Goal: Information Seeking & Learning: Understand process/instructions

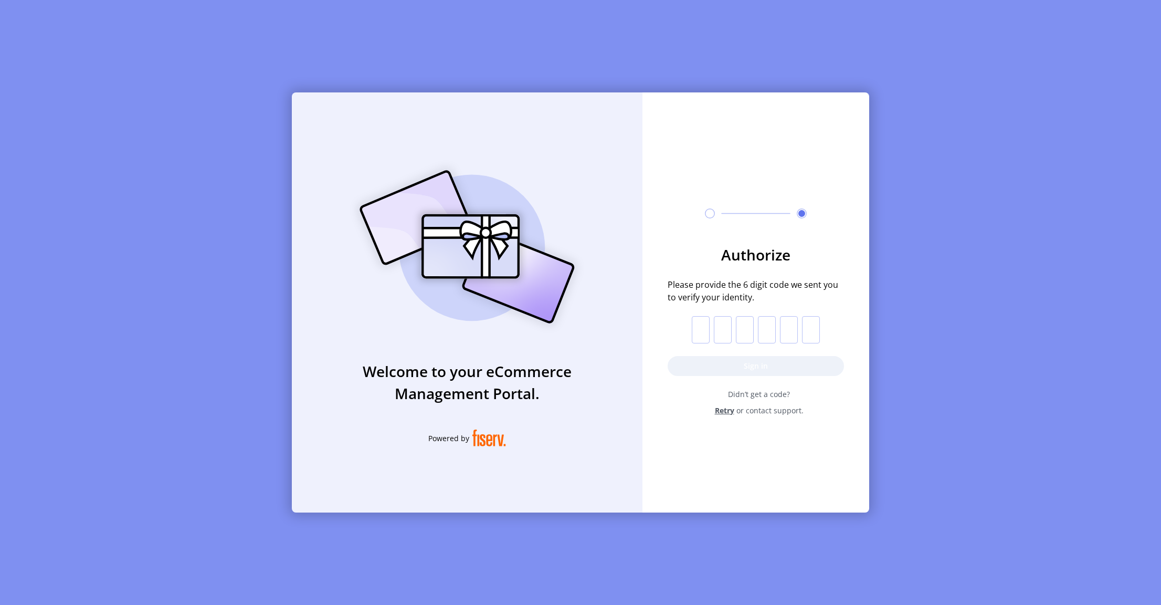
click at [705, 334] on input "text" at bounding box center [701, 329] width 18 height 27
paste input "*"
type input "*"
click at [705, 363] on button "Sign in" at bounding box center [756, 366] width 176 height 20
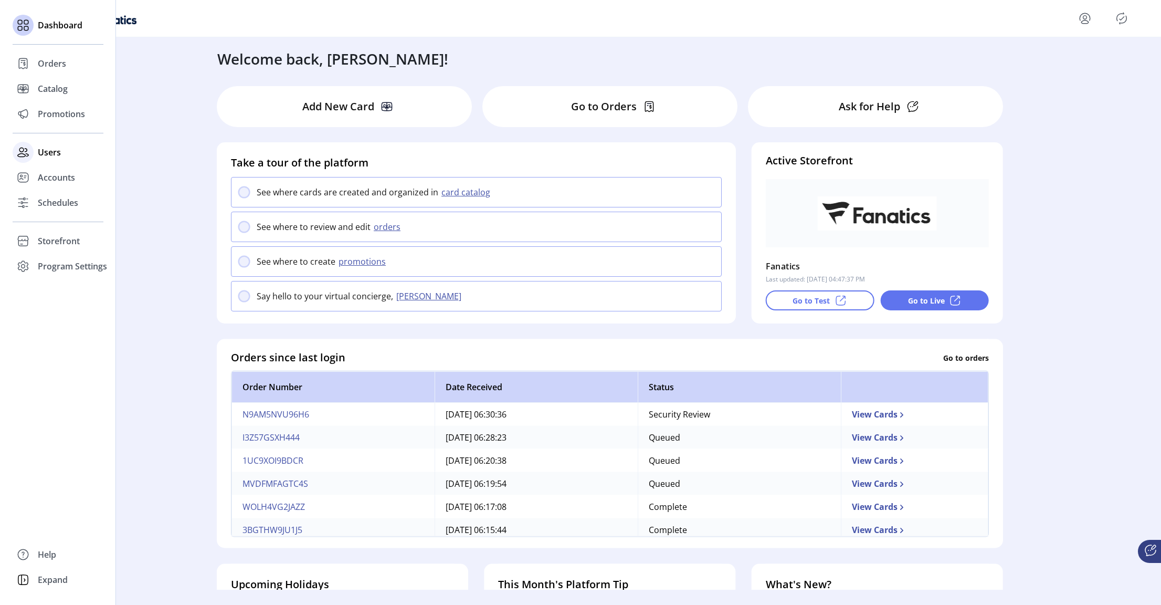
click at [46, 154] on span "Users" at bounding box center [49, 152] width 23 height 13
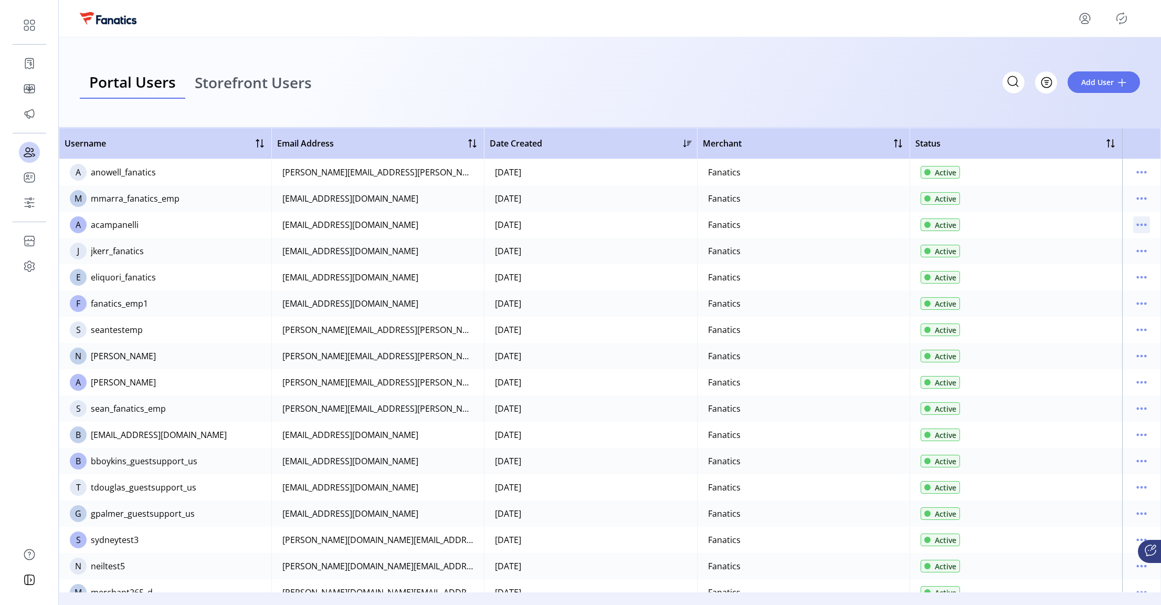
click at [1136, 225] on icon "menu" at bounding box center [1141, 224] width 17 height 17
click at [1095, 249] on span "Edit Details" at bounding box center [1092, 245] width 87 height 8
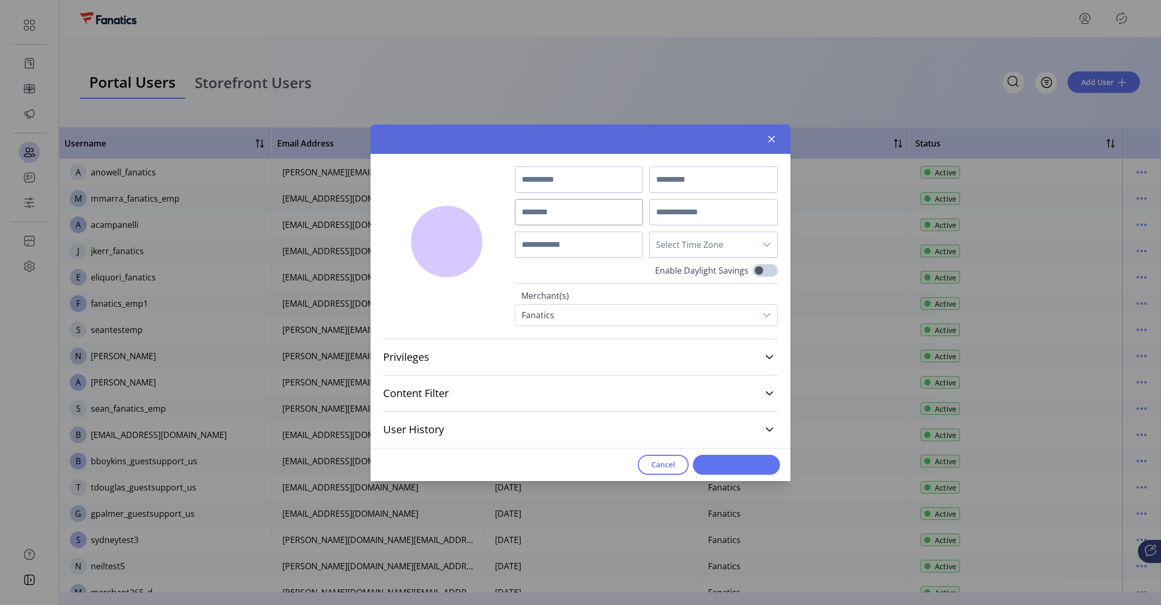
type input "******"
type input "**********"
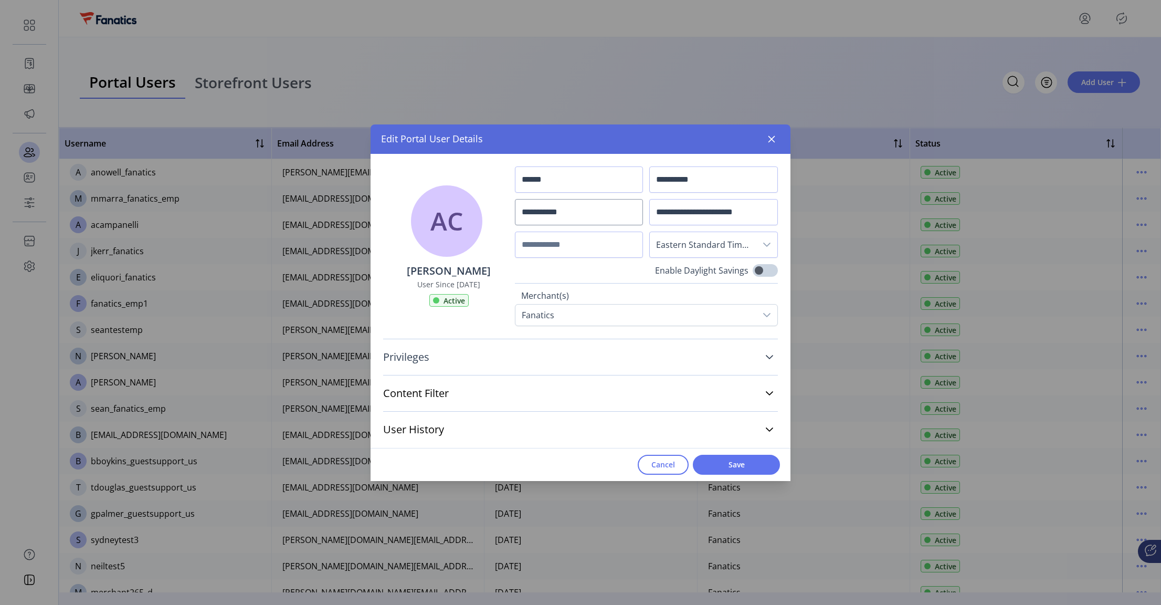
click at [693, 351] on link "Privileges" at bounding box center [580, 356] width 395 height 23
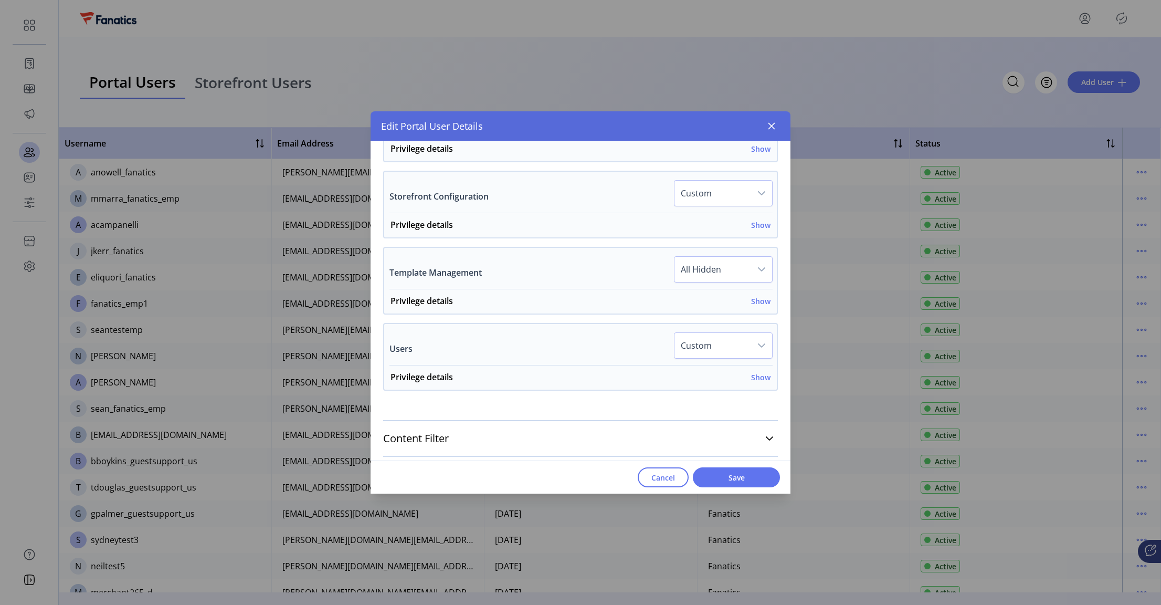
scroll to position [731, 0]
click at [757, 374] on h6 "Show" at bounding box center [760, 373] width 19 height 11
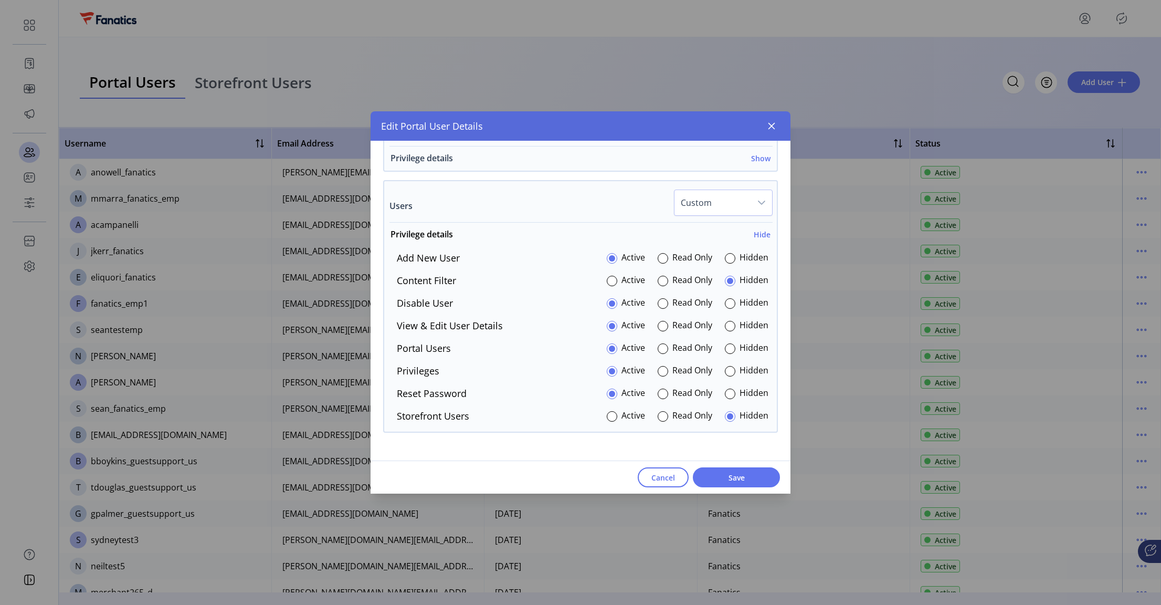
scroll to position [880, 0]
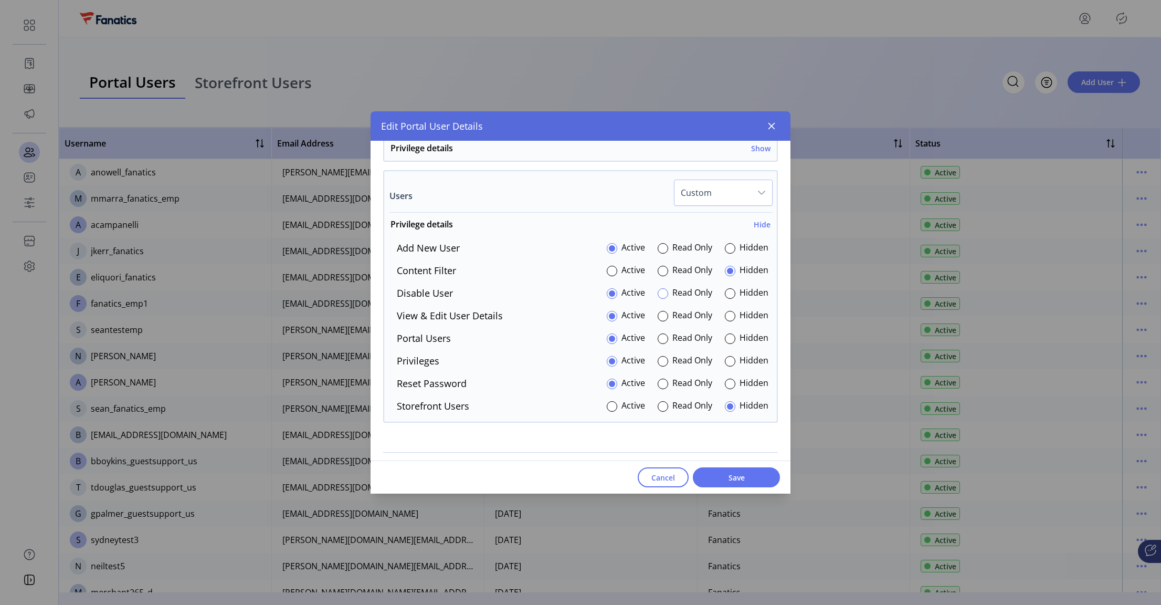
click at [661, 293] on div at bounding box center [663, 293] width 10 height 10
click at [661, 314] on div at bounding box center [663, 316] width 10 height 10
click at [660, 340] on div at bounding box center [663, 338] width 10 height 10
click at [658, 361] on div at bounding box center [663, 361] width 10 height 10
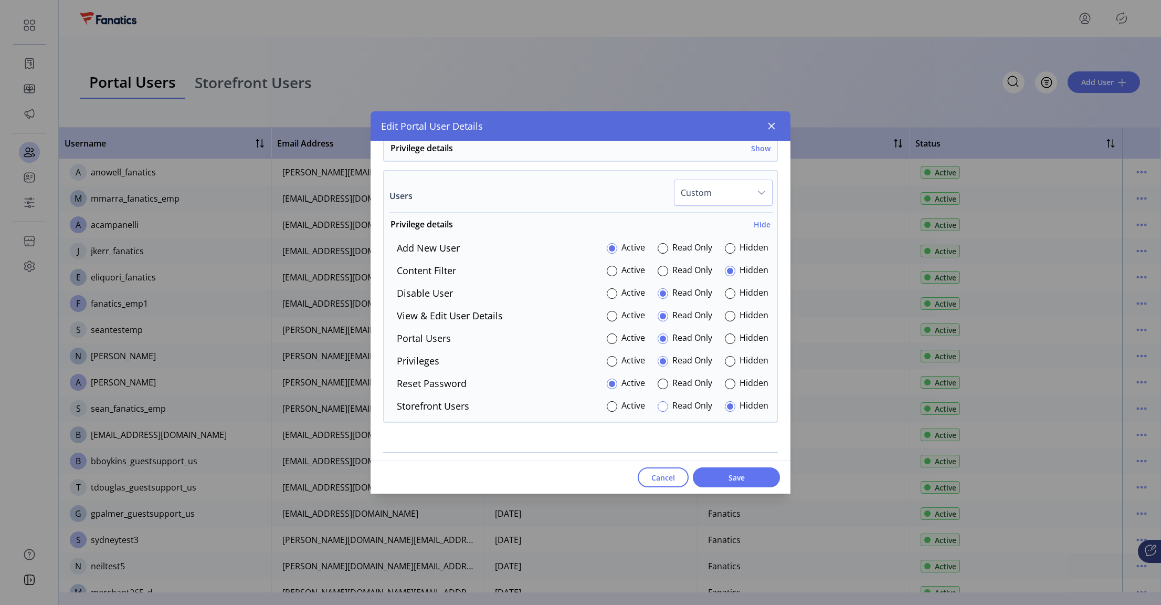
click at [658, 401] on div at bounding box center [663, 406] width 10 height 10
click at [607, 403] on div at bounding box center [612, 406] width 10 height 10
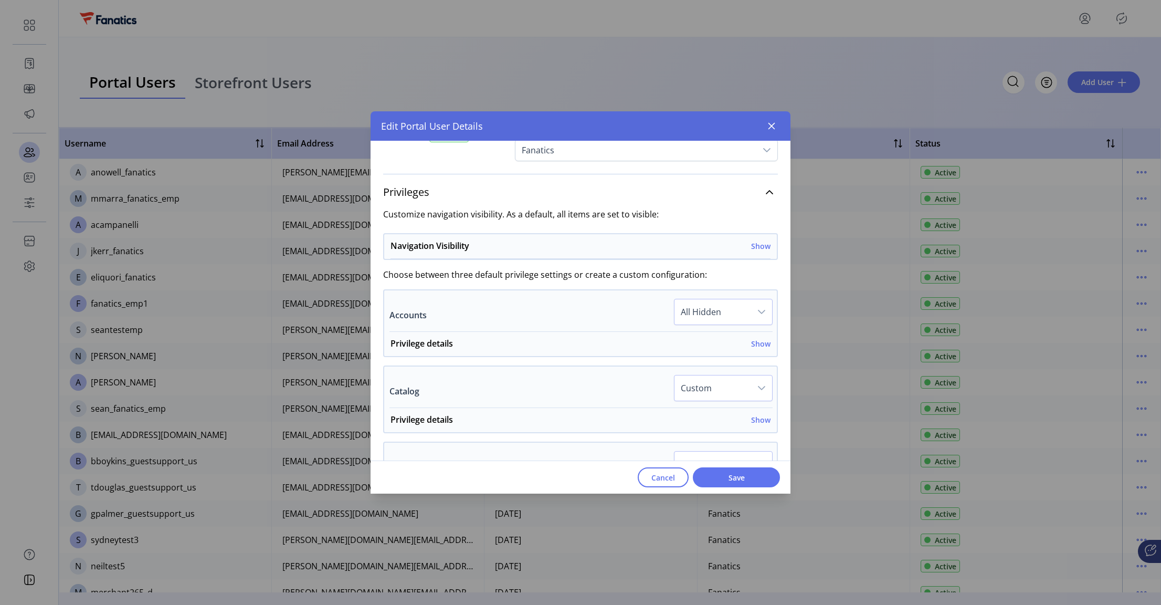
scroll to position [944, 0]
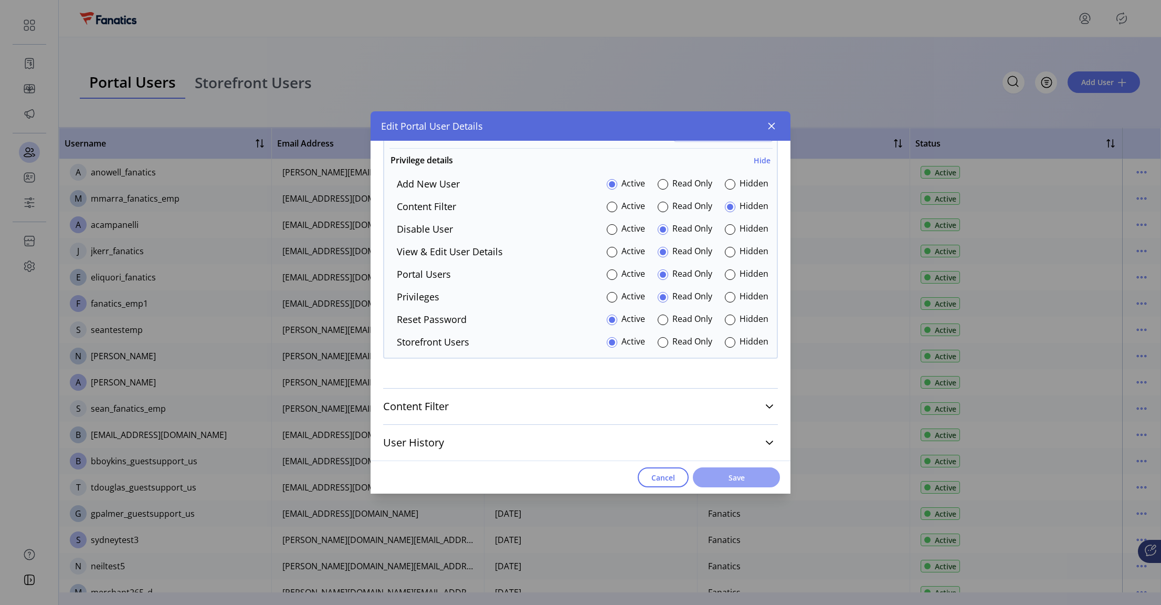
click at [723, 478] on span "Save" at bounding box center [736, 477] width 60 height 11
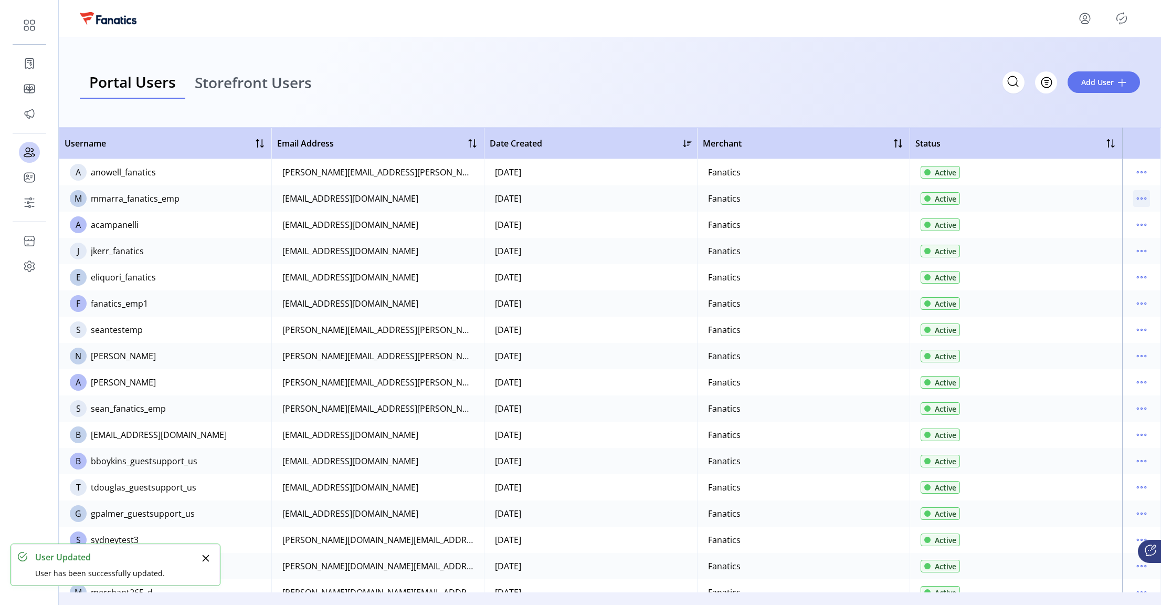
click at [1139, 193] on icon "menu" at bounding box center [1141, 198] width 17 height 17
click at [1083, 220] on span "Edit Details" at bounding box center [1092, 219] width 87 height 8
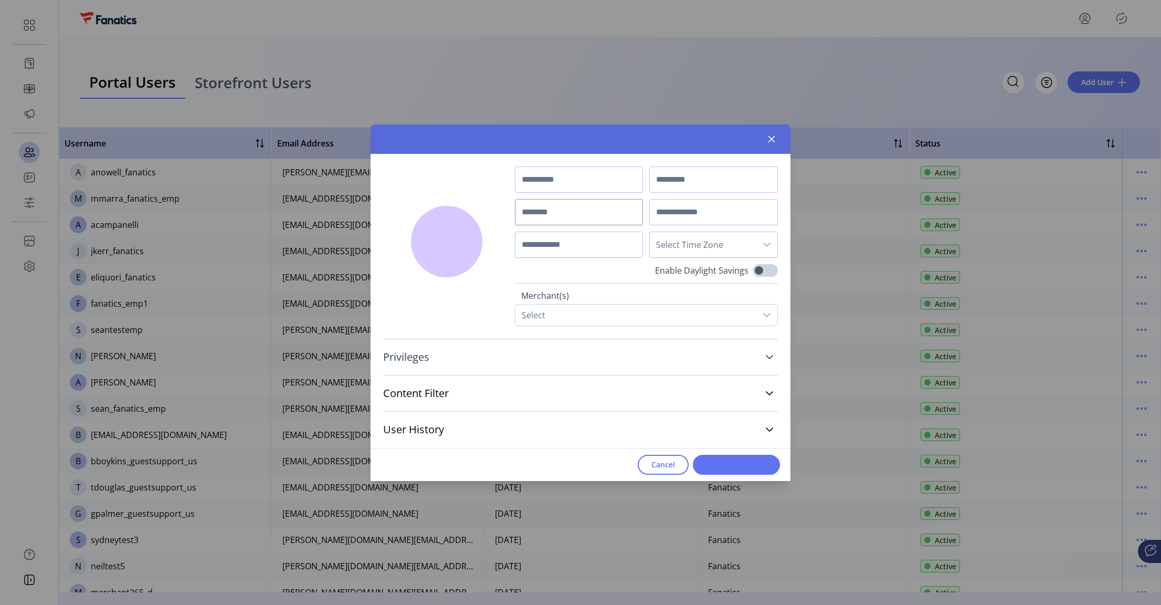
type input "***"
type input "*****"
type input "**********"
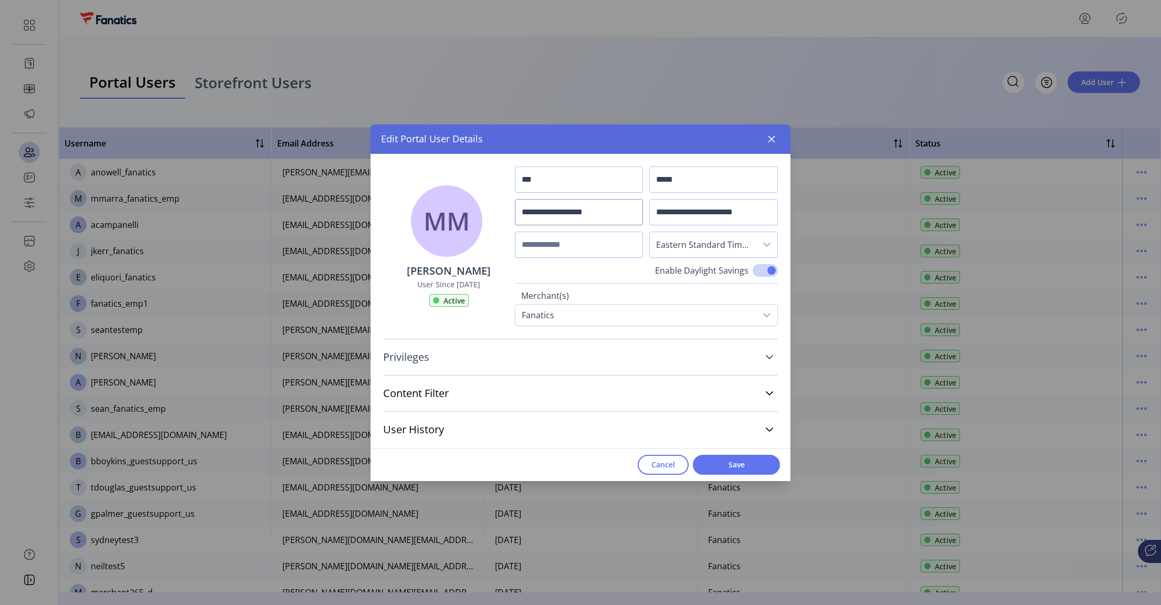
click at [771, 353] on icon at bounding box center [769, 357] width 8 height 8
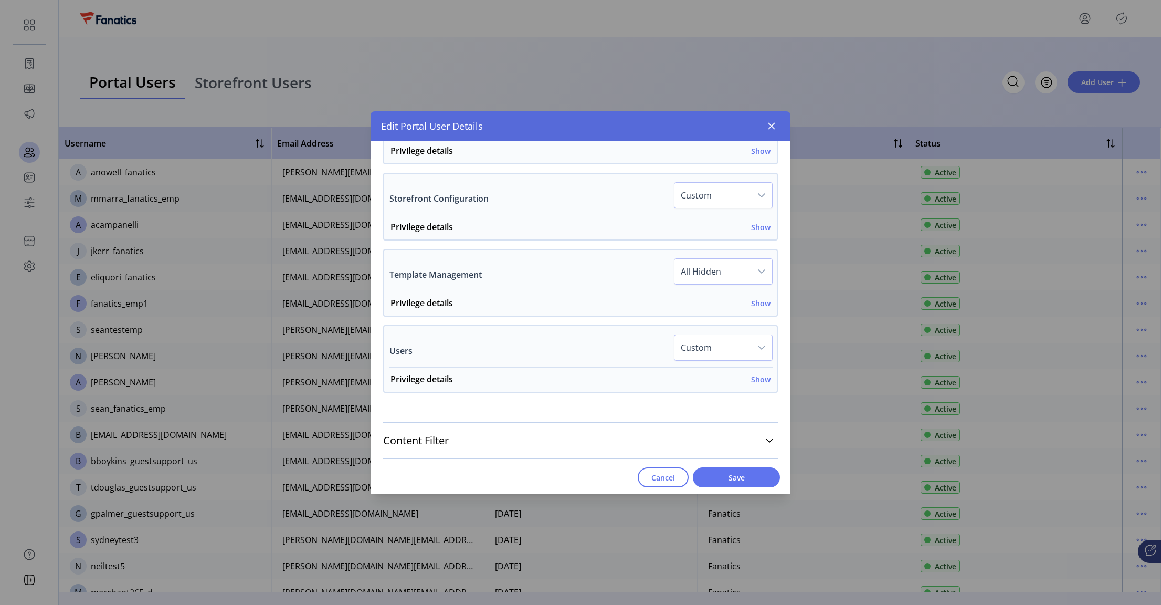
scroll to position [759, 0]
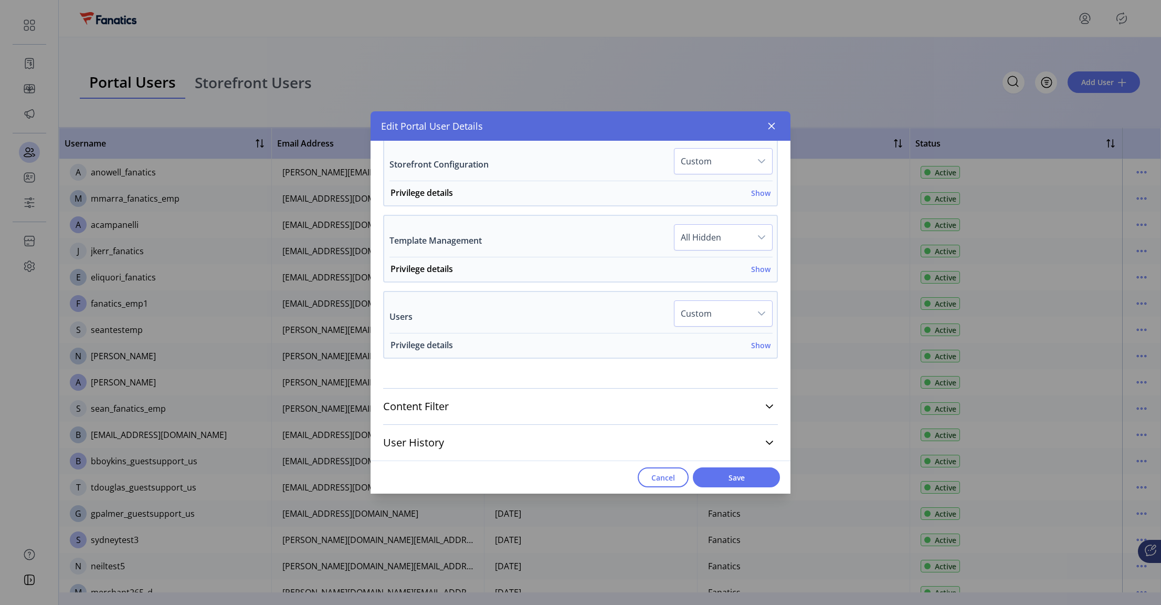
click at [755, 343] on h6 "Show" at bounding box center [760, 345] width 19 height 11
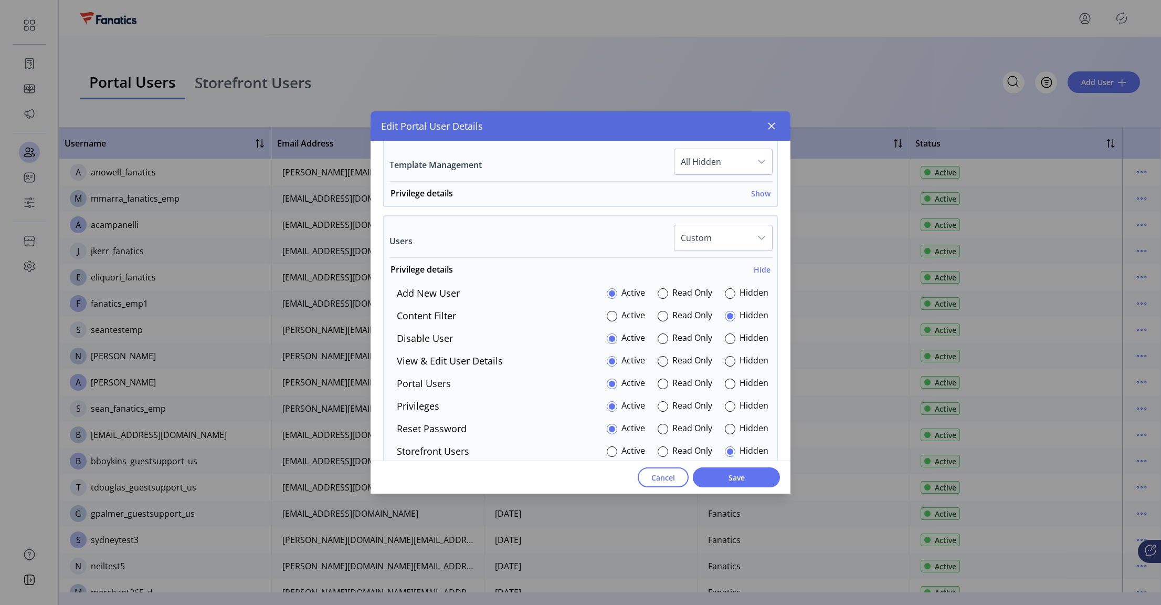
scroll to position [916, 0]
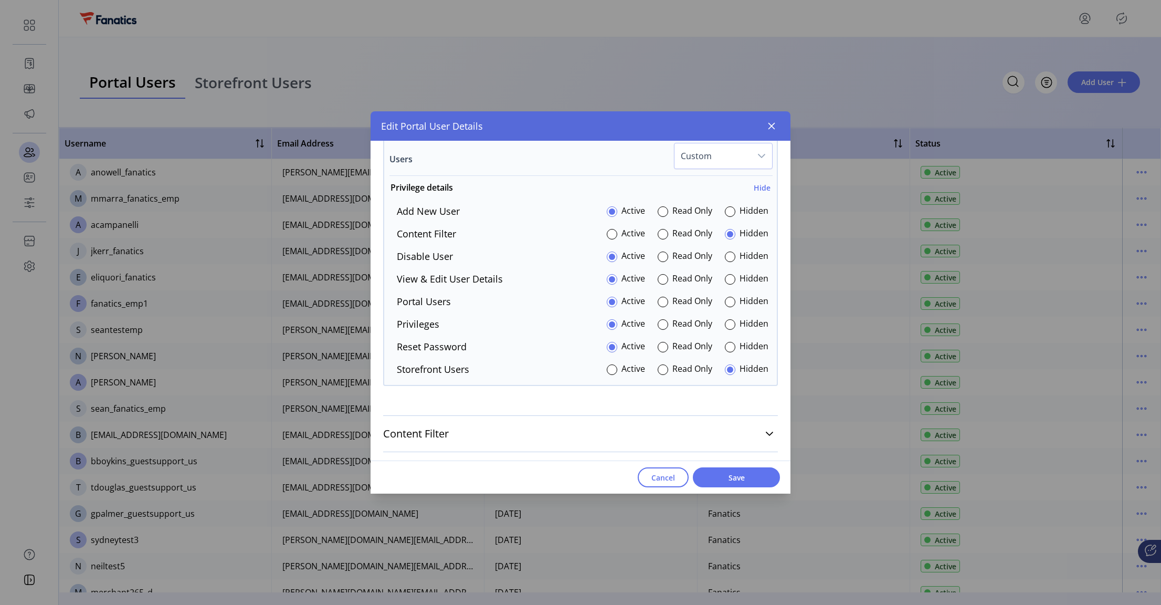
click at [664, 253] on div "Read Only" at bounding box center [685, 256] width 55 height 14
click at [661, 256] on div at bounding box center [663, 256] width 10 height 10
click at [658, 281] on div at bounding box center [663, 279] width 10 height 10
click at [658, 304] on div at bounding box center [663, 302] width 10 height 10
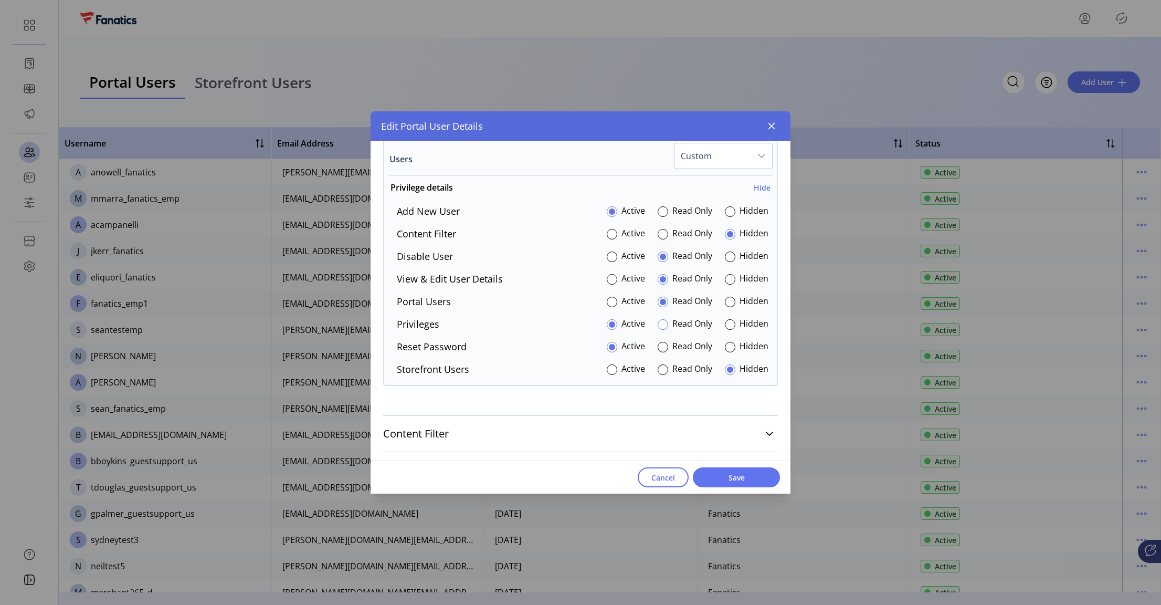
click at [658, 322] on div at bounding box center [663, 324] width 10 height 10
click at [771, 122] on icon "button" at bounding box center [771, 126] width 8 height 8
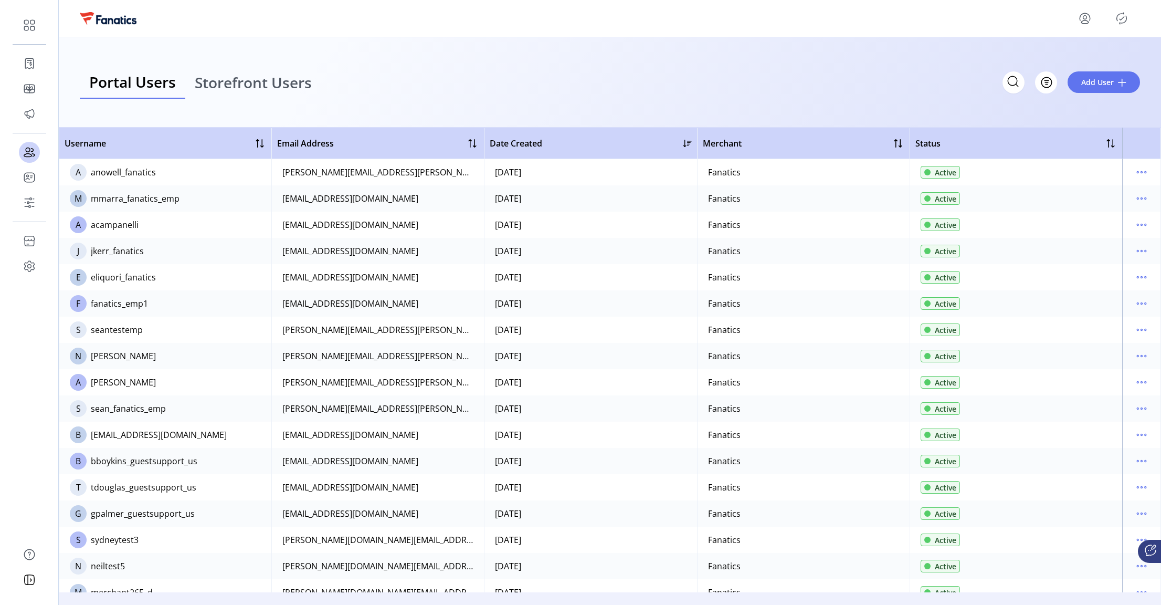
scroll to position [2541, 0]
click at [1143, 228] on icon "menu" at bounding box center [1141, 224] width 17 height 17
click at [1098, 263] on span "View Details" at bounding box center [1092, 262] width 87 height 8
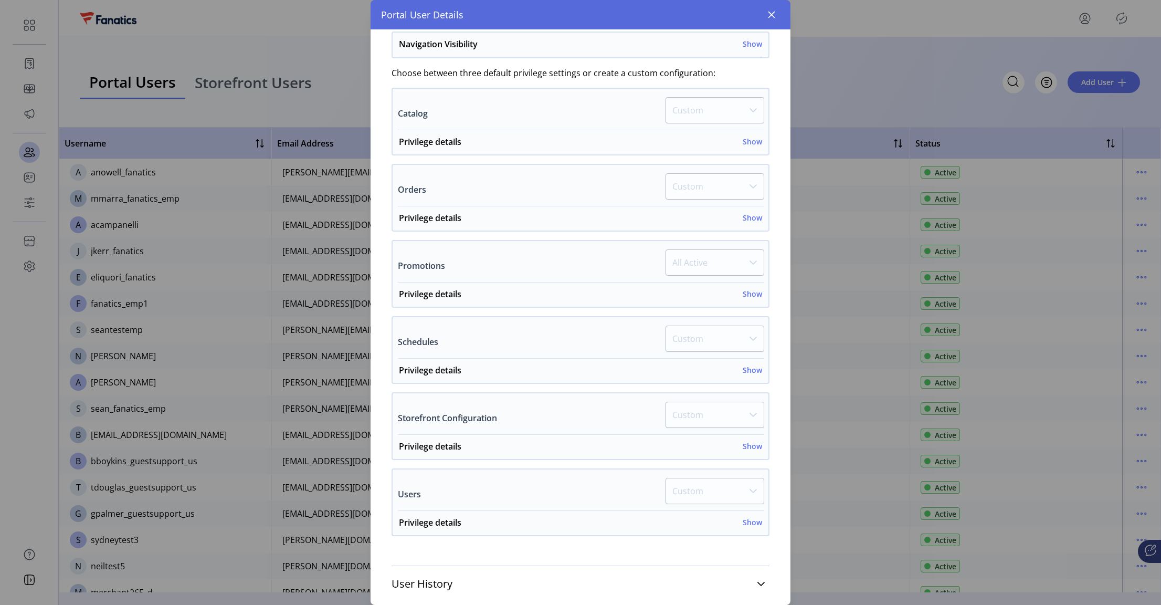
scroll to position [248, 0]
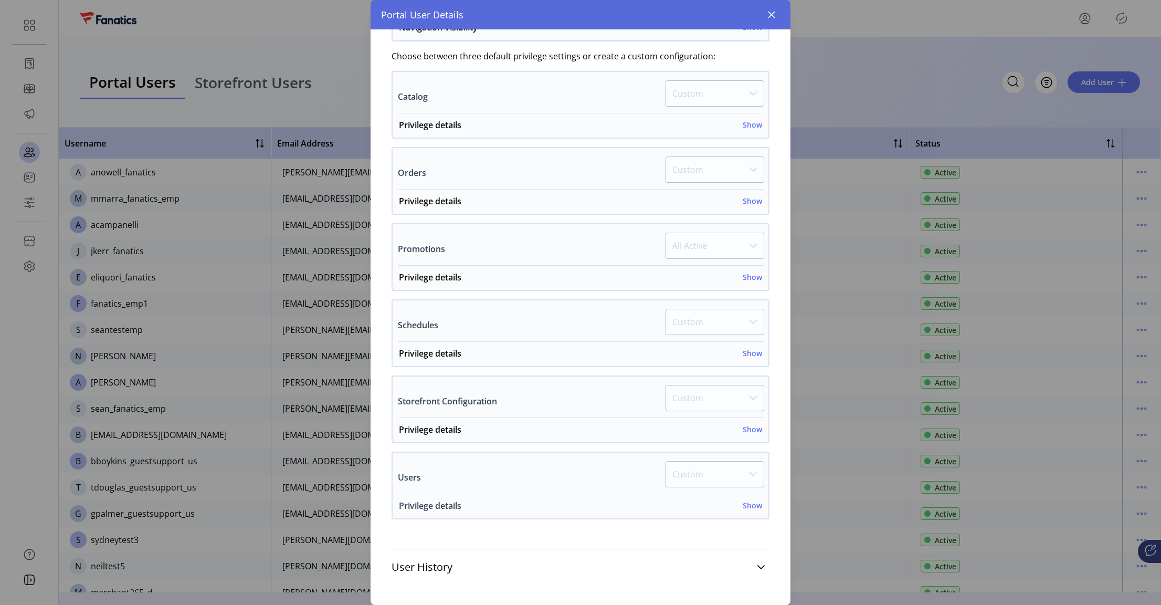
click at [749, 504] on h6 "Show" at bounding box center [752, 505] width 19 height 11
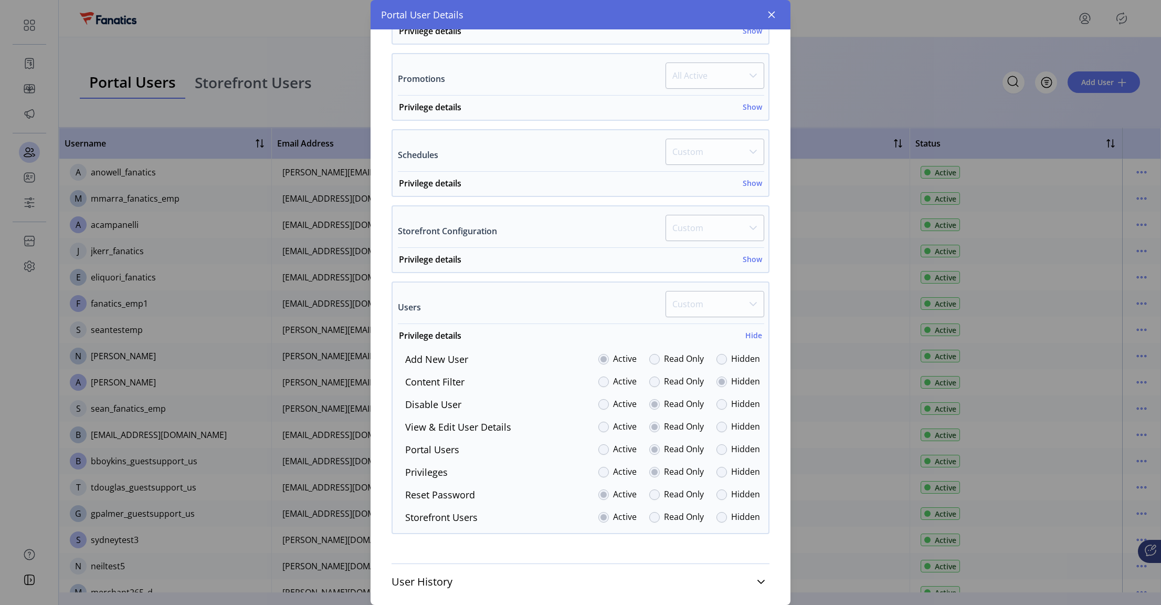
scroll to position [432, 0]
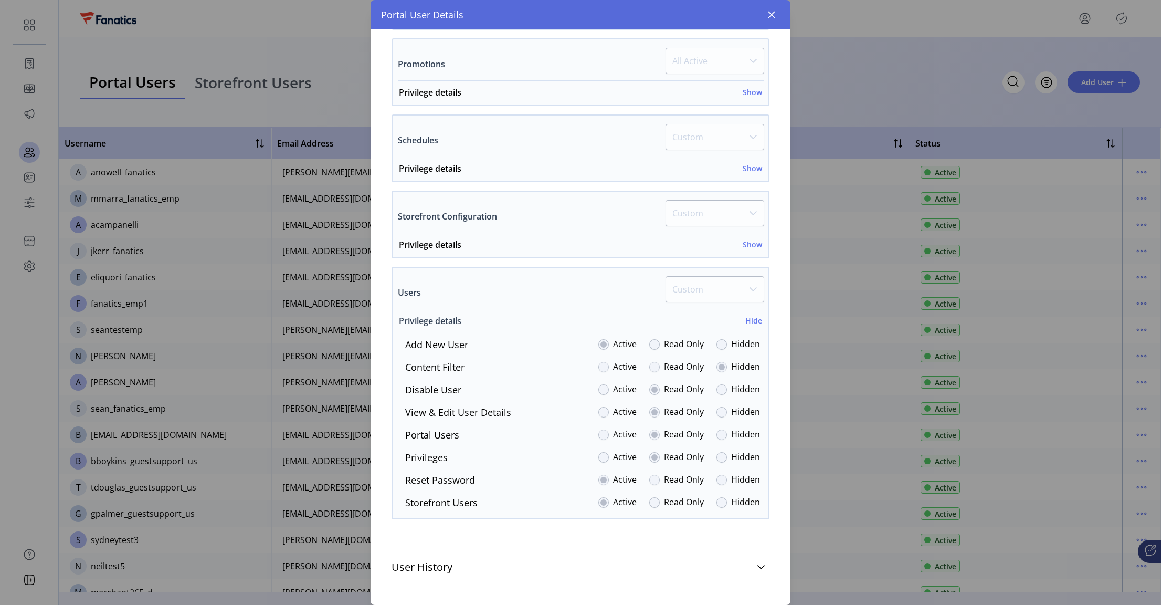
click at [751, 322] on h6 "Hide" at bounding box center [753, 320] width 17 height 11
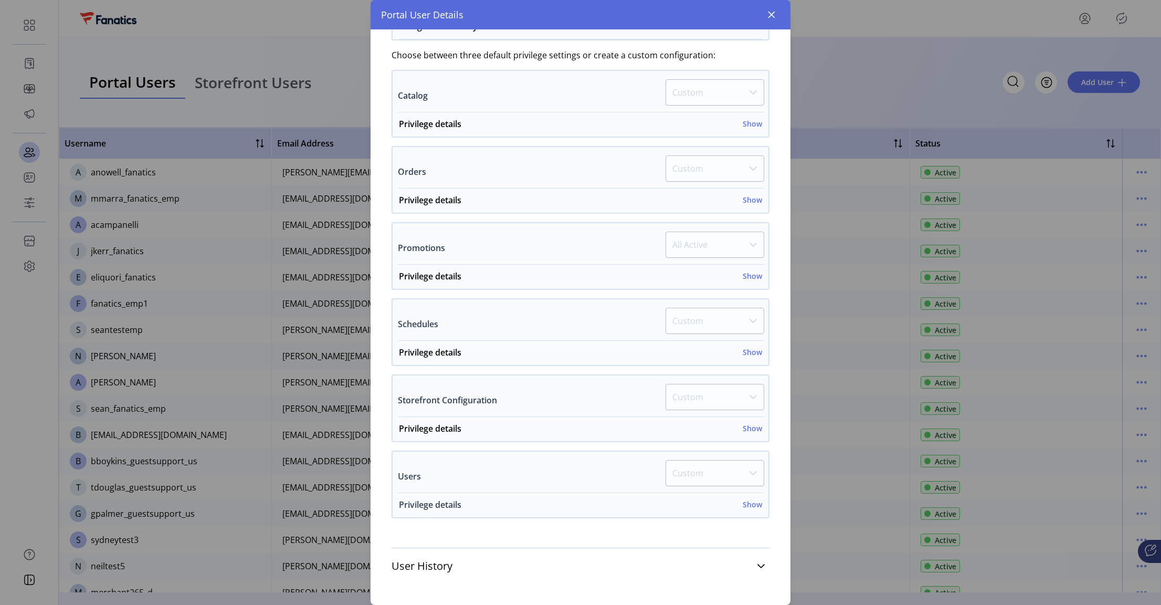
scroll to position [248, 0]
click at [771, 14] on icon "button" at bounding box center [771, 15] width 7 height 7
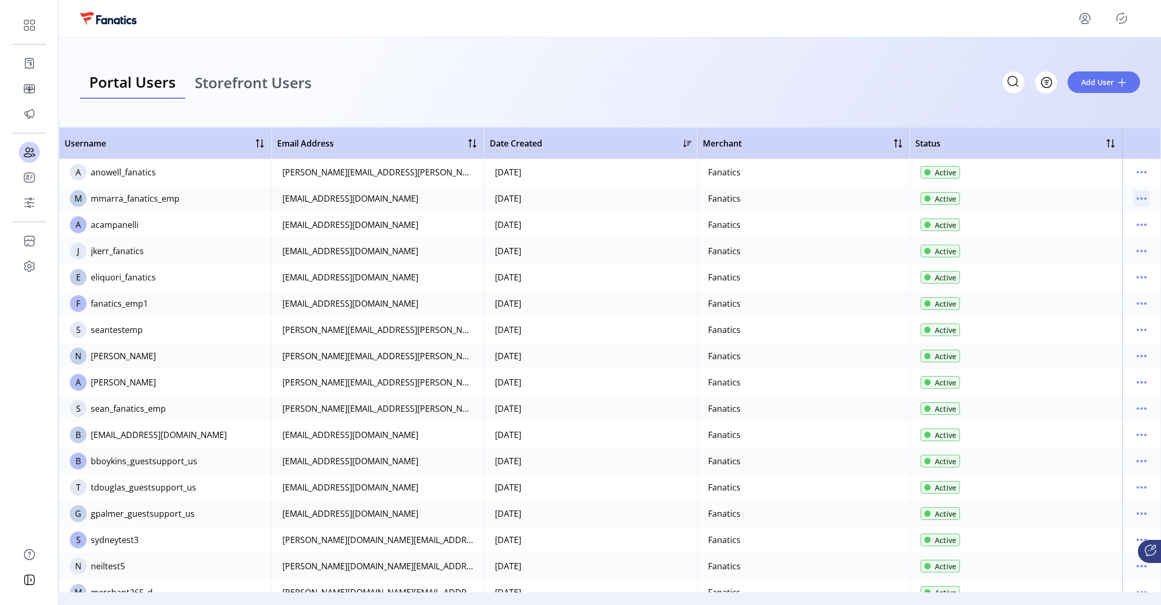
click at [1135, 197] on icon "menu" at bounding box center [1141, 198] width 17 height 17
click at [1094, 222] on span "Edit Details" at bounding box center [1092, 219] width 87 height 8
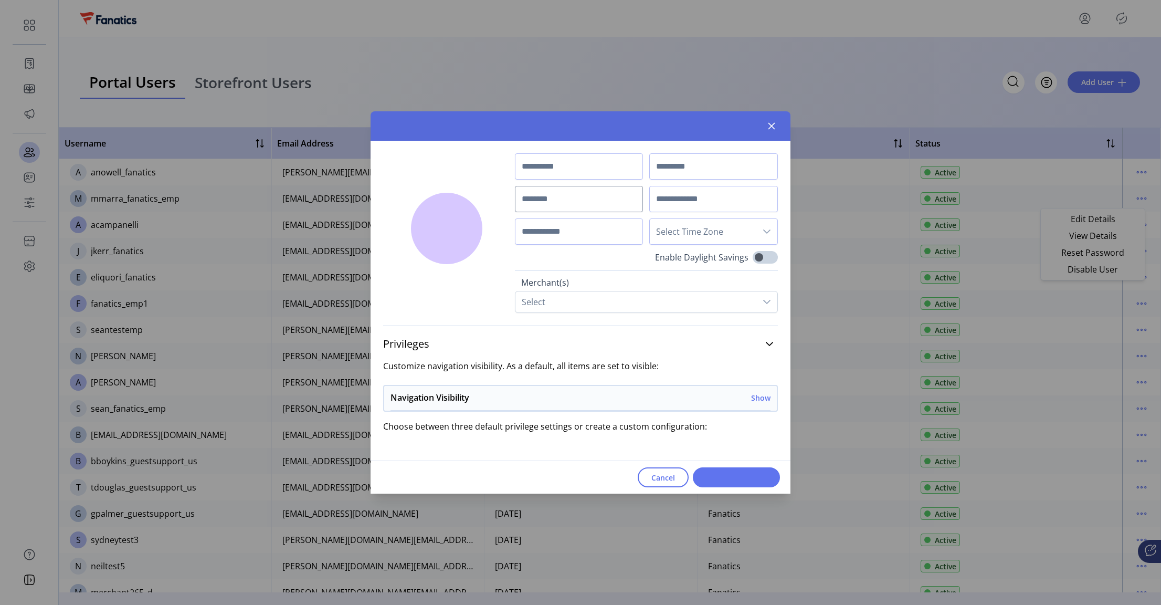
type input "***"
type input "*****"
type input "**********"
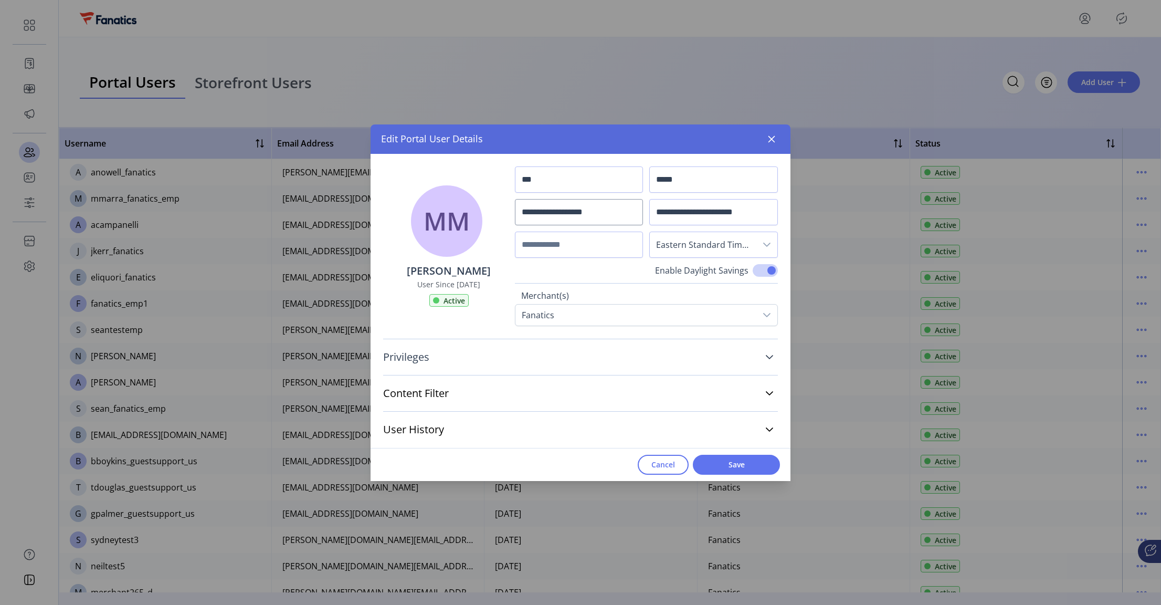
click at [771, 357] on icon at bounding box center [769, 357] width 8 height 8
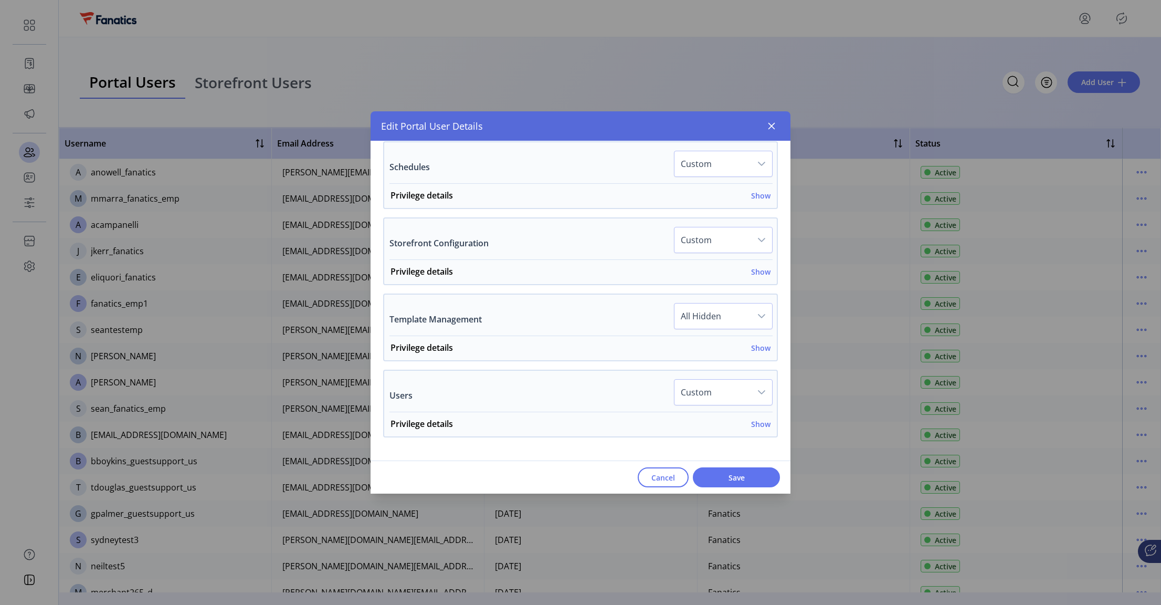
scroll to position [683, 0]
click at [757, 422] on h6 "Show" at bounding box center [760, 420] width 19 height 11
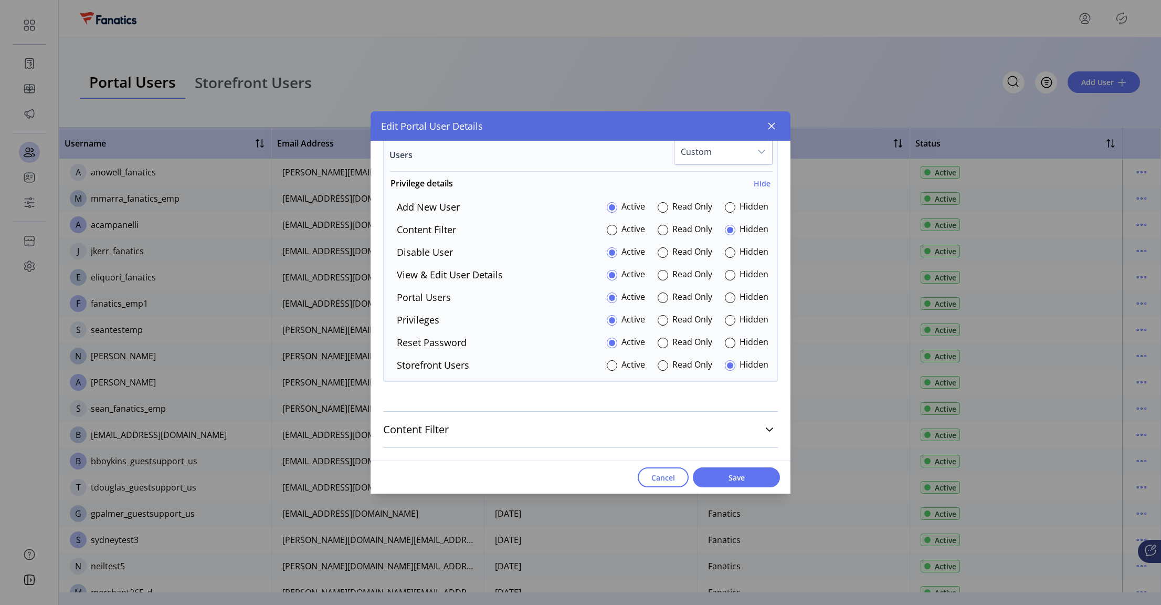
scroll to position [924, 0]
click at [660, 251] on div at bounding box center [663, 249] width 10 height 10
click at [660, 269] on div at bounding box center [663, 272] width 10 height 10
click at [659, 337] on div at bounding box center [663, 339] width 10 height 10
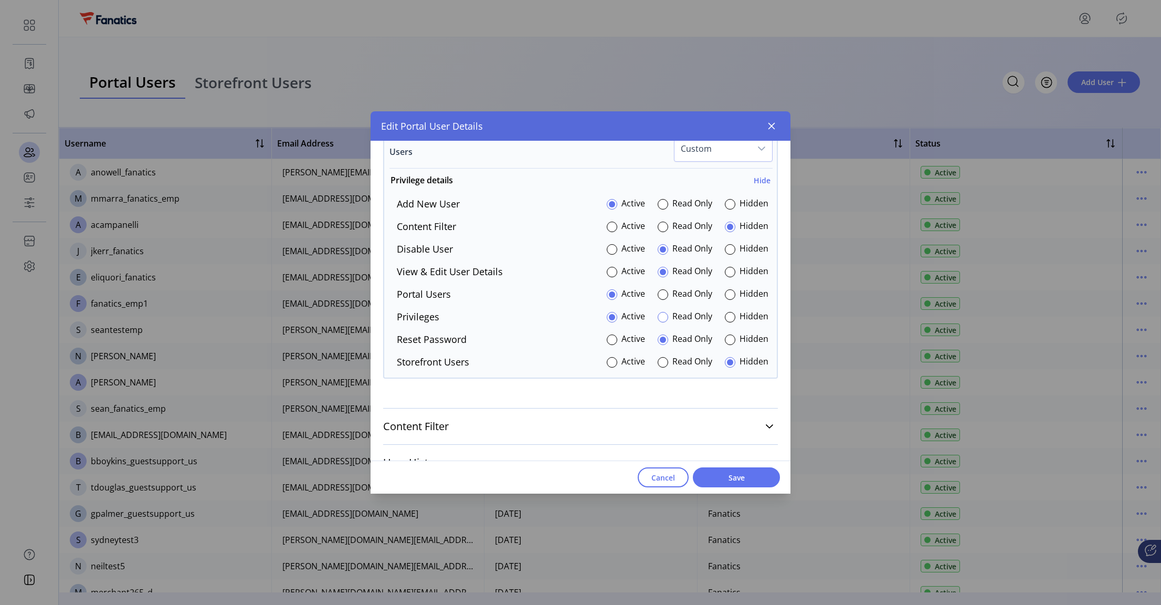
click at [658, 314] on div at bounding box center [663, 317] width 10 height 10
click at [733, 478] on span "Save" at bounding box center [736, 477] width 60 height 11
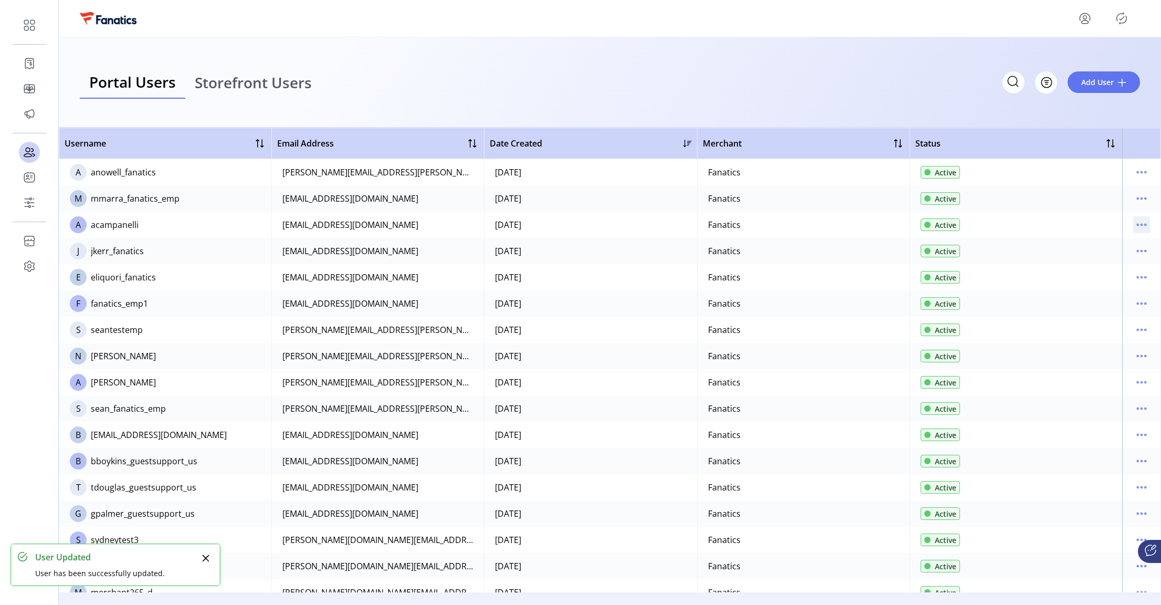
click at [1139, 226] on icon "menu" at bounding box center [1141, 224] width 17 height 17
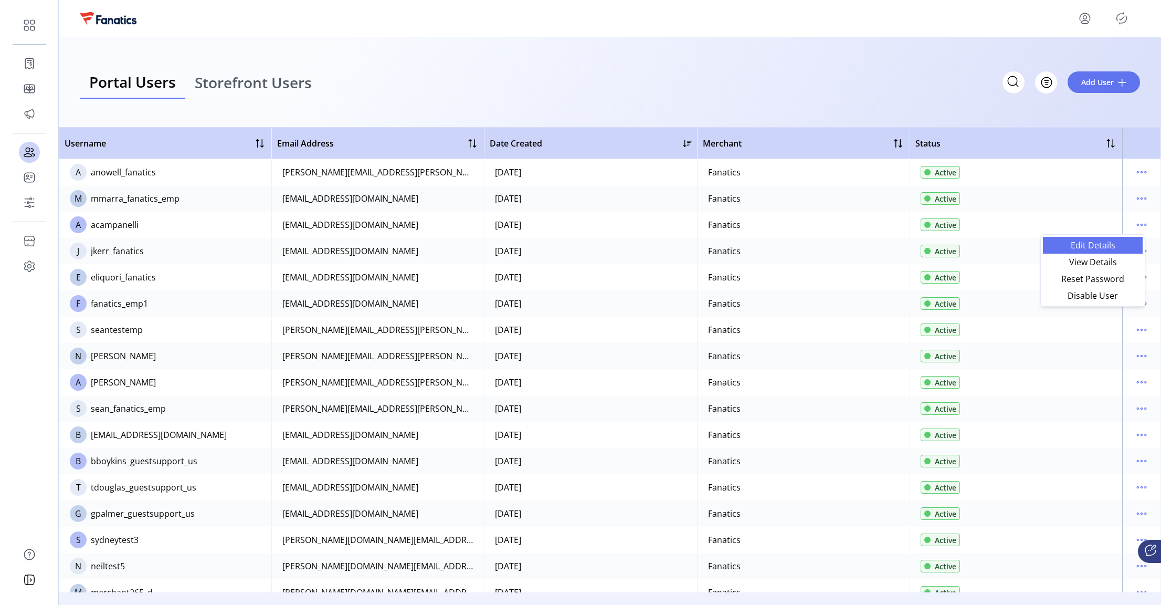
click at [1081, 241] on span "Edit Details" at bounding box center [1092, 245] width 87 height 8
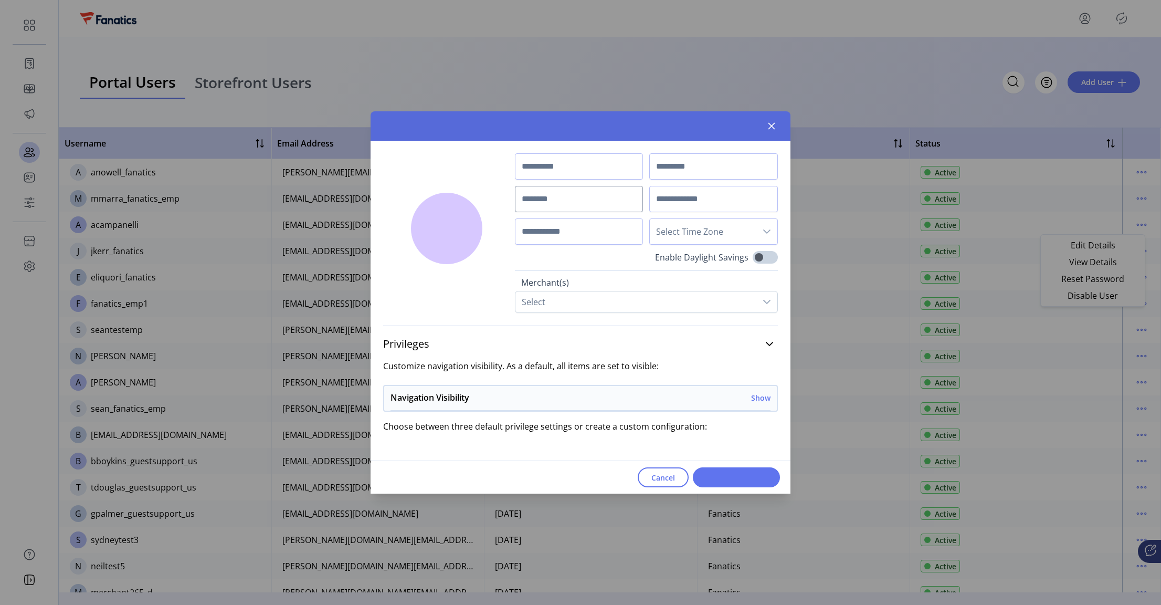
type input "******"
type input "**********"
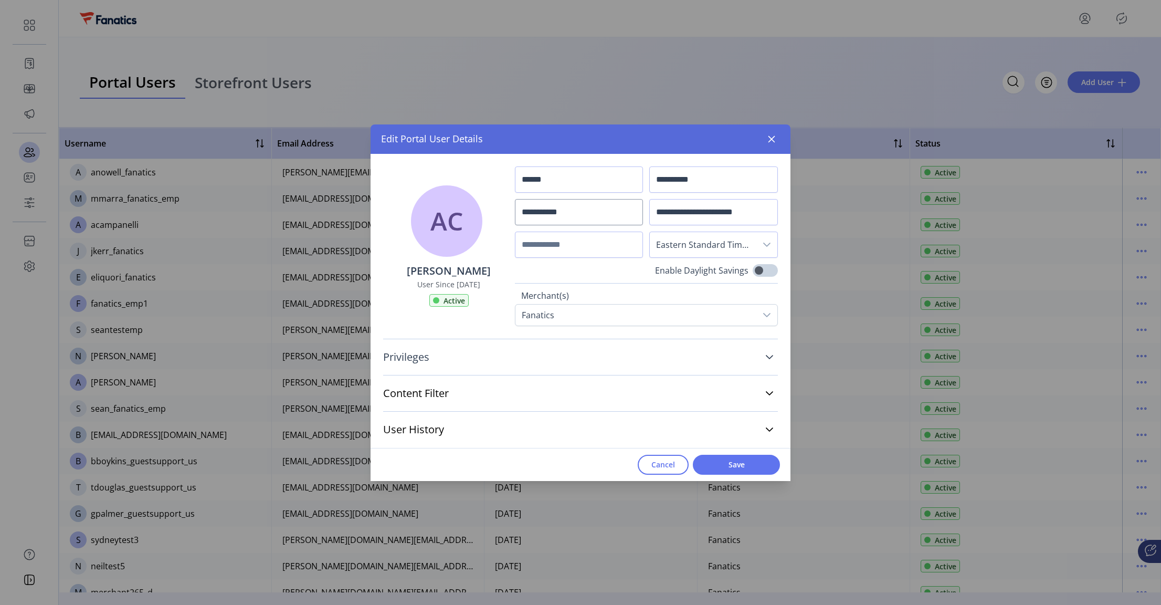
click at [768, 356] on icon at bounding box center [769, 357] width 8 height 8
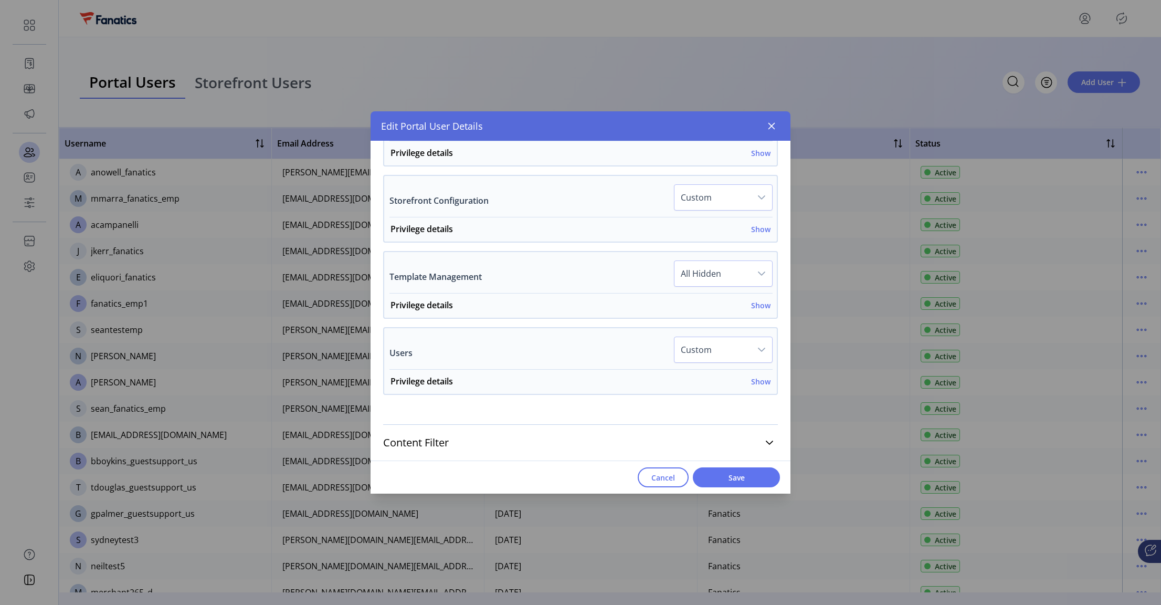
scroll to position [759, 0]
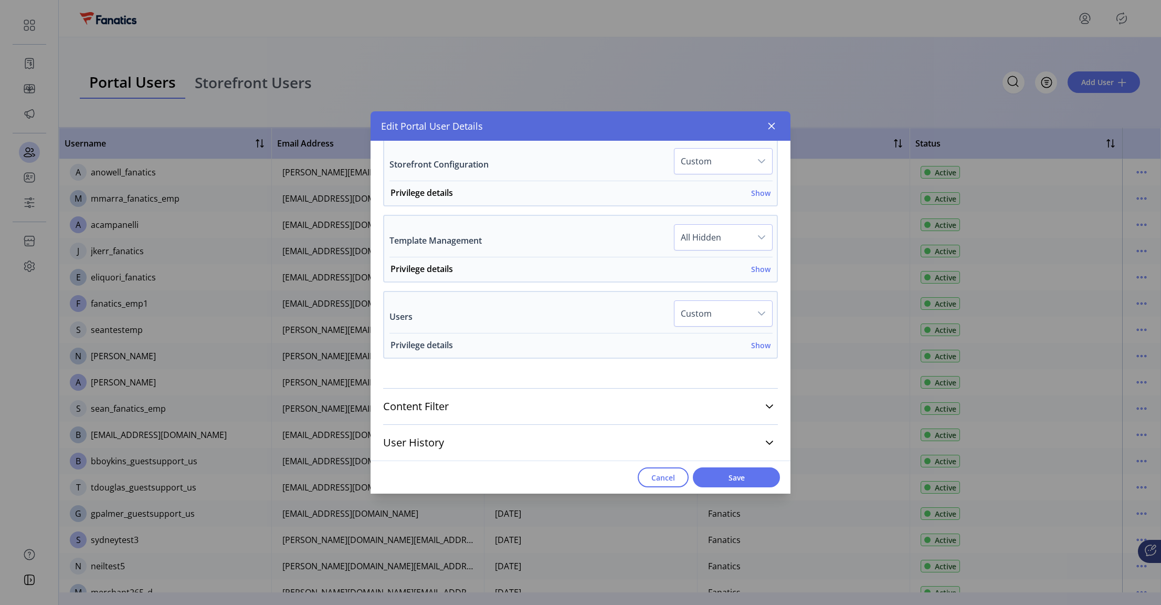
click at [758, 345] on h6 "Show" at bounding box center [760, 345] width 19 height 11
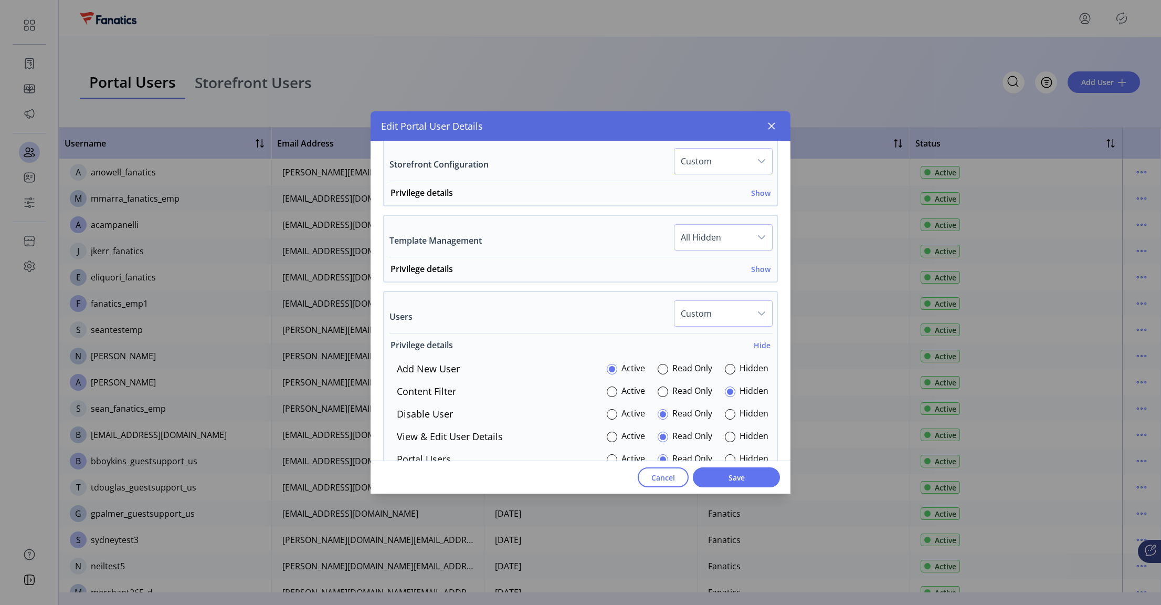
scroll to position [944, 0]
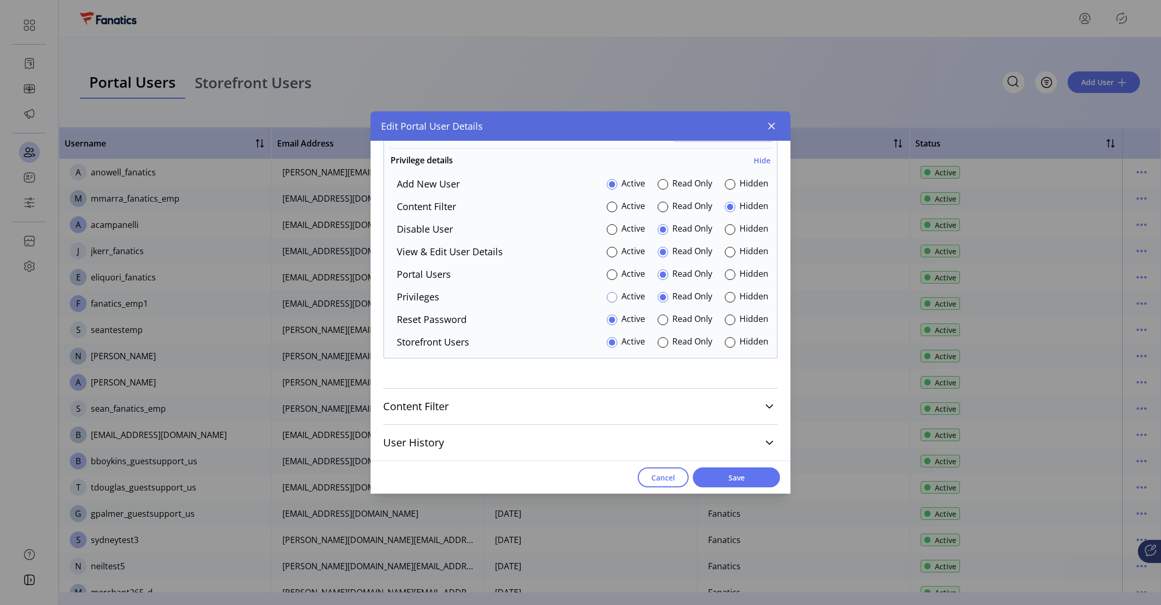
click at [609, 297] on div at bounding box center [612, 297] width 10 height 10
click at [728, 480] on span "Save" at bounding box center [736, 477] width 60 height 11
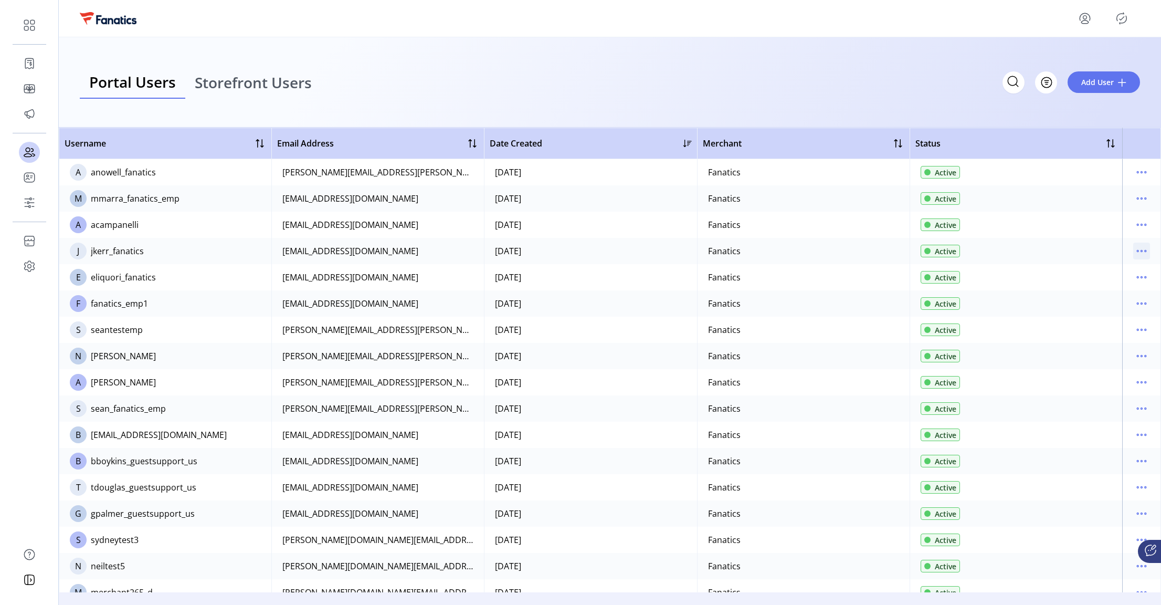
click at [1135, 251] on icon "menu" at bounding box center [1141, 250] width 17 height 17
click at [1101, 277] on link "Edit Details" at bounding box center [1093, 271] width 100 height 17
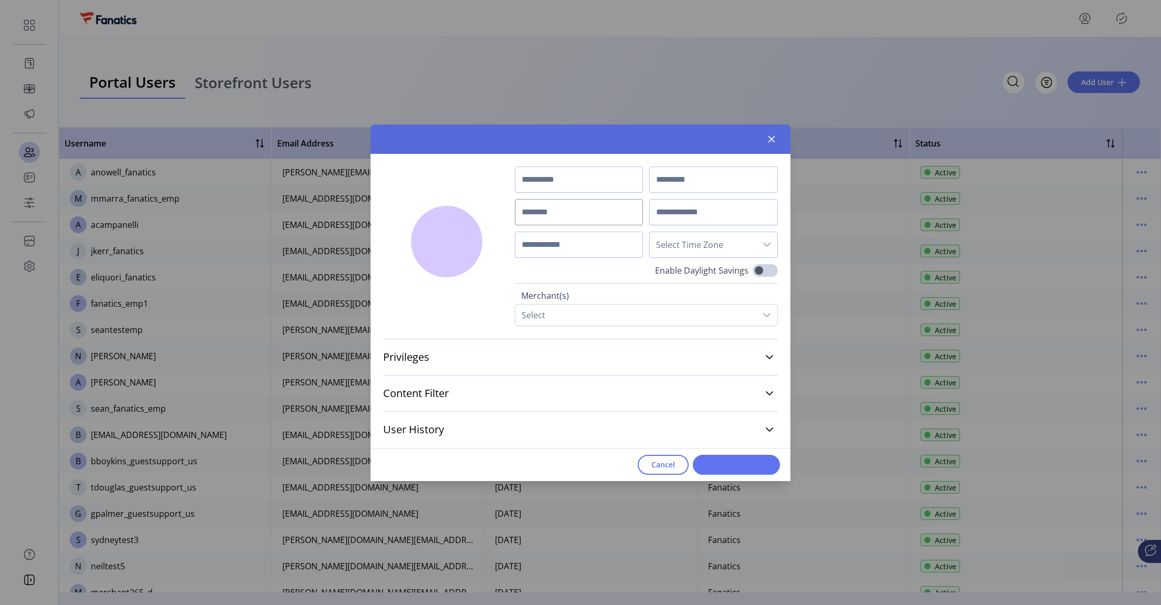
type input "******"
type input "****"
type input "**********"
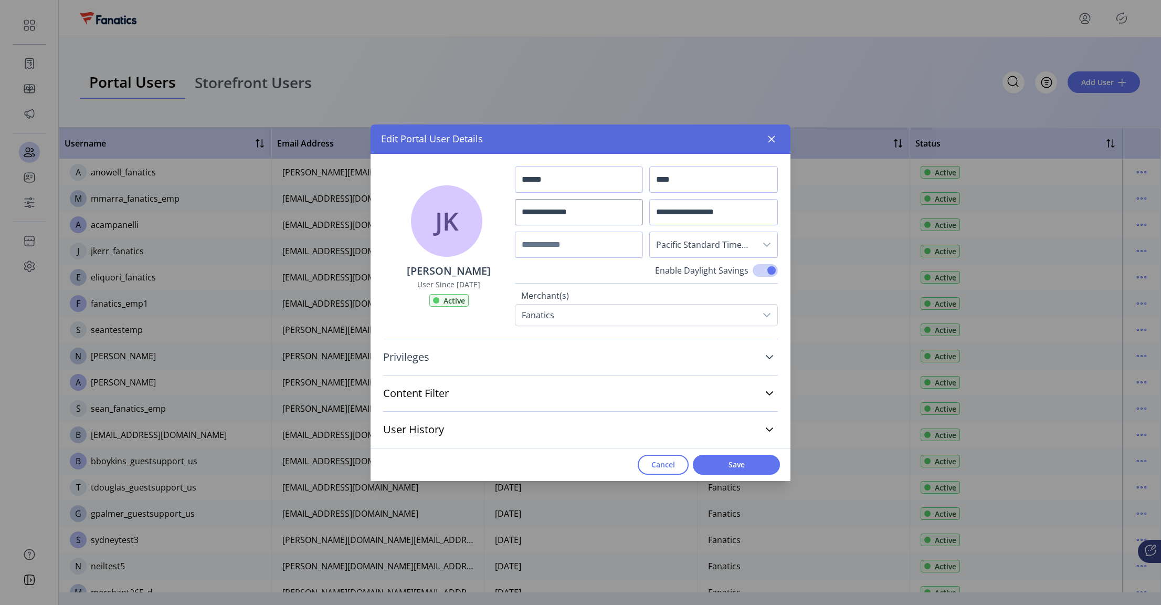
click at [769, 358] on icon at bounding box center [769, 357] width 7 height 4
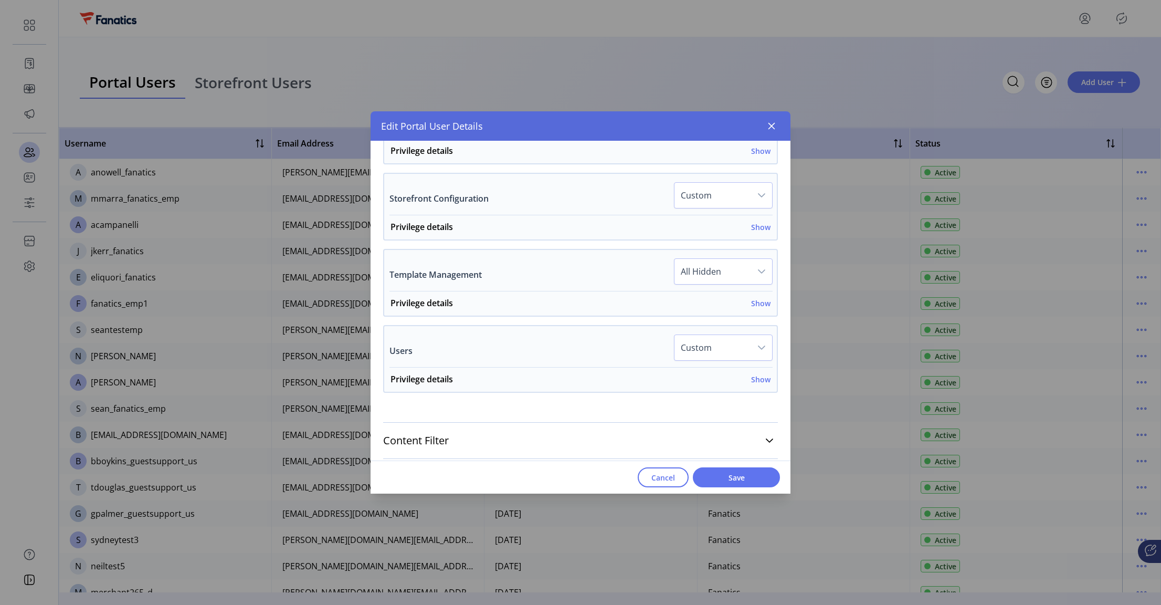
scroll to position [728, 0]
click at [758, 377] on h6 "Show" at bounding box center [760, 375] width 19 height 11
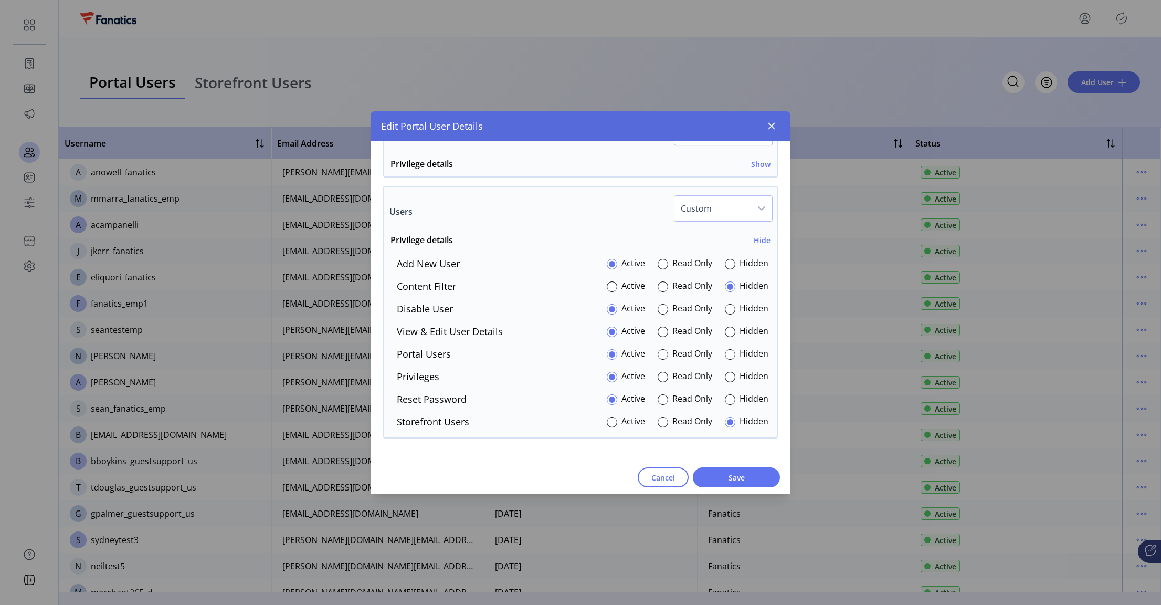
scroll to position [914, 0]
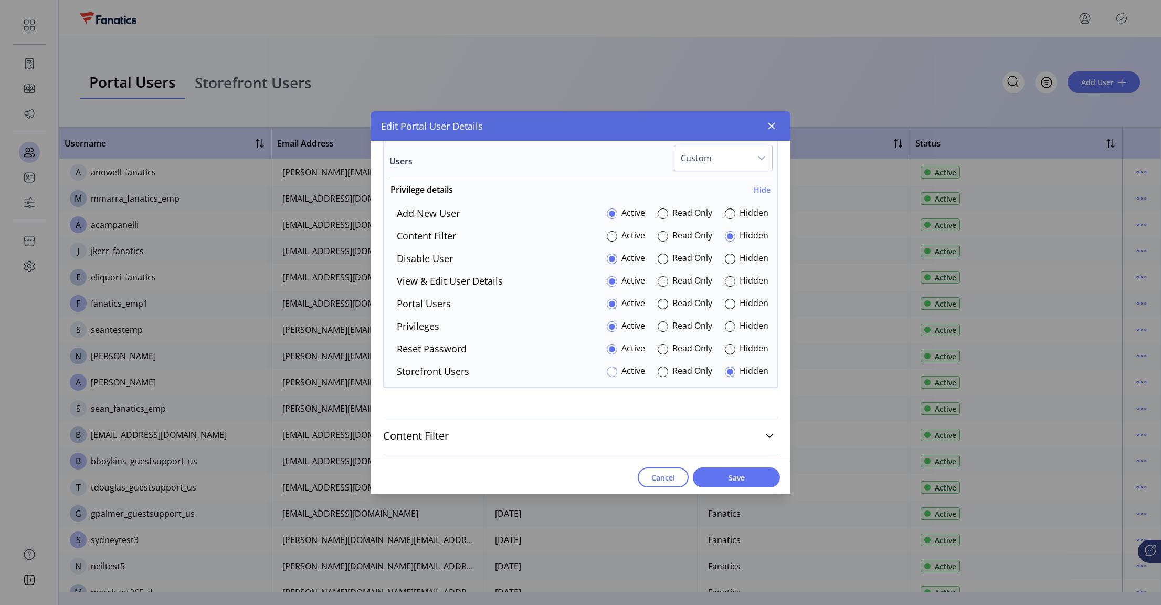
click at [607, 369] on div at bounding box center [612, 371] width 10 height 10
click at [660, 303] on div at bounding box center [663, 304] width 10 height 10
click at [609, 300] on div at bounding box center [612, 304] width 10 height 10
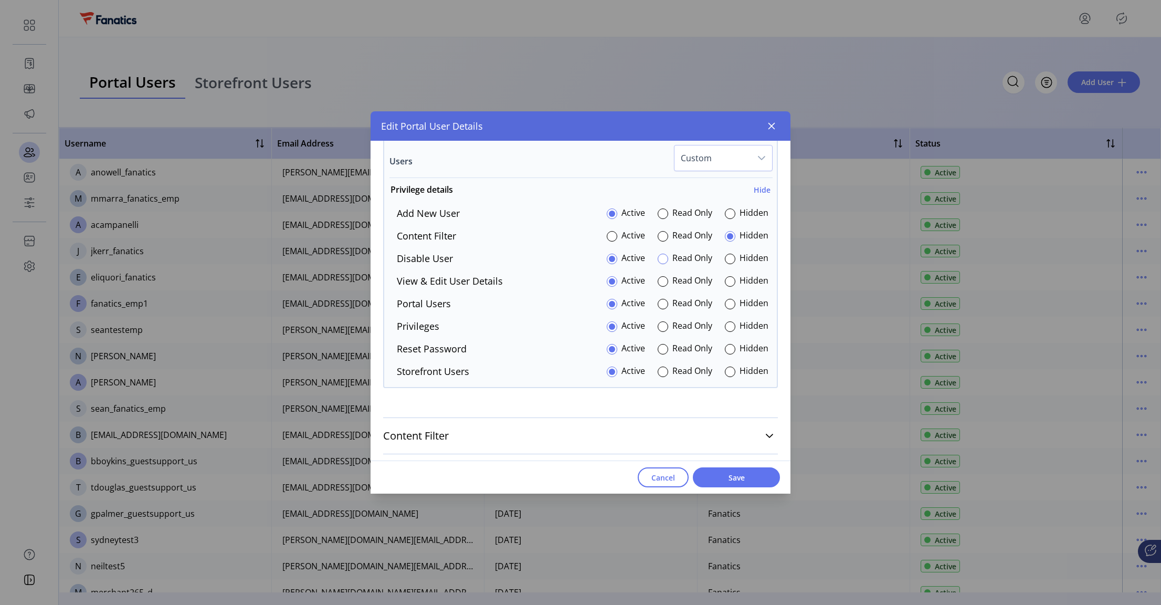
click at [659, 257] on div at bounding box center [663, 258] width 10 height 10
click at [658, 284] on div at bounding box center [663, 281] width 10 height 10
click at [730, 473] on span "Save" at bounding box center [736, 477] width 60 height 11
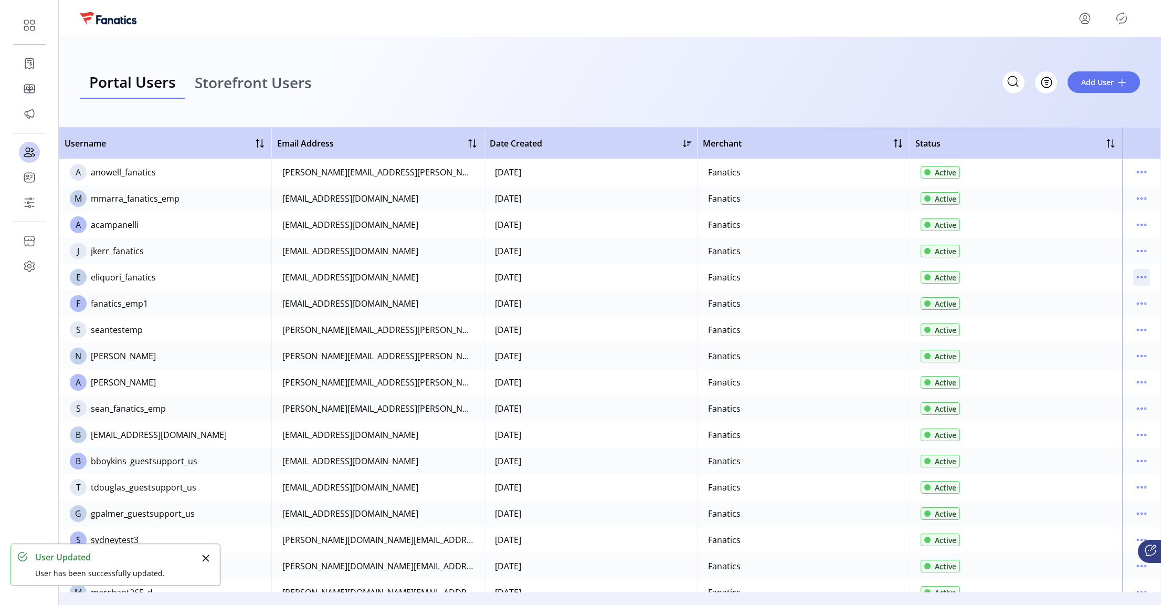
click at [1134, 274] on icon "menu" at bounding box center [1141, 277] width 17 height 17
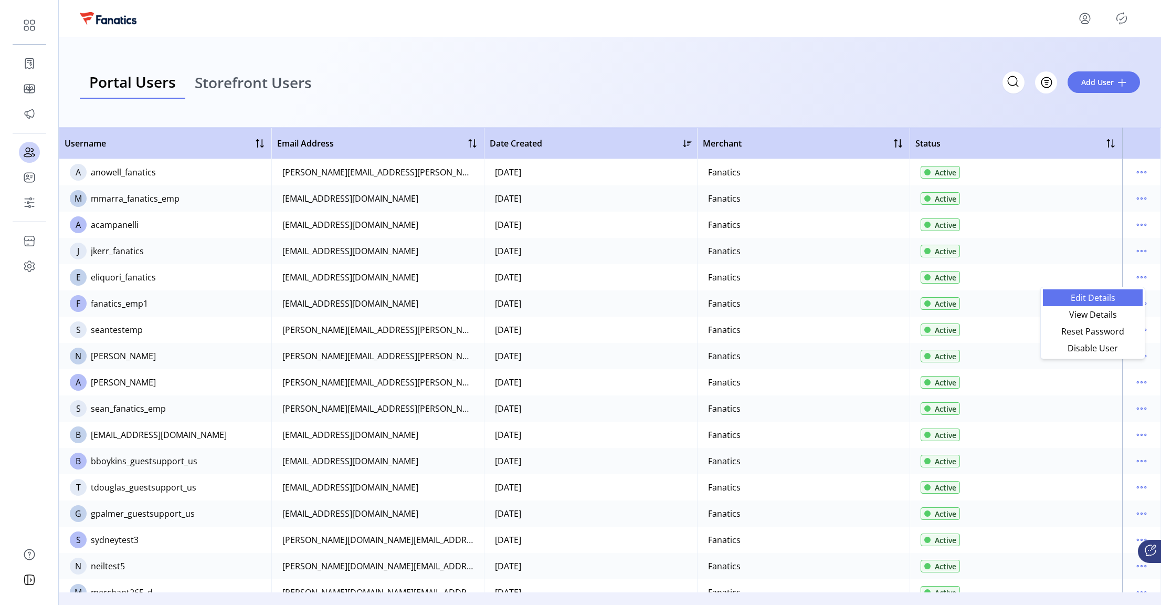
click at [1105, 301] on span "Edit Details" at bounding box center [1092, 297] width 87 height 8
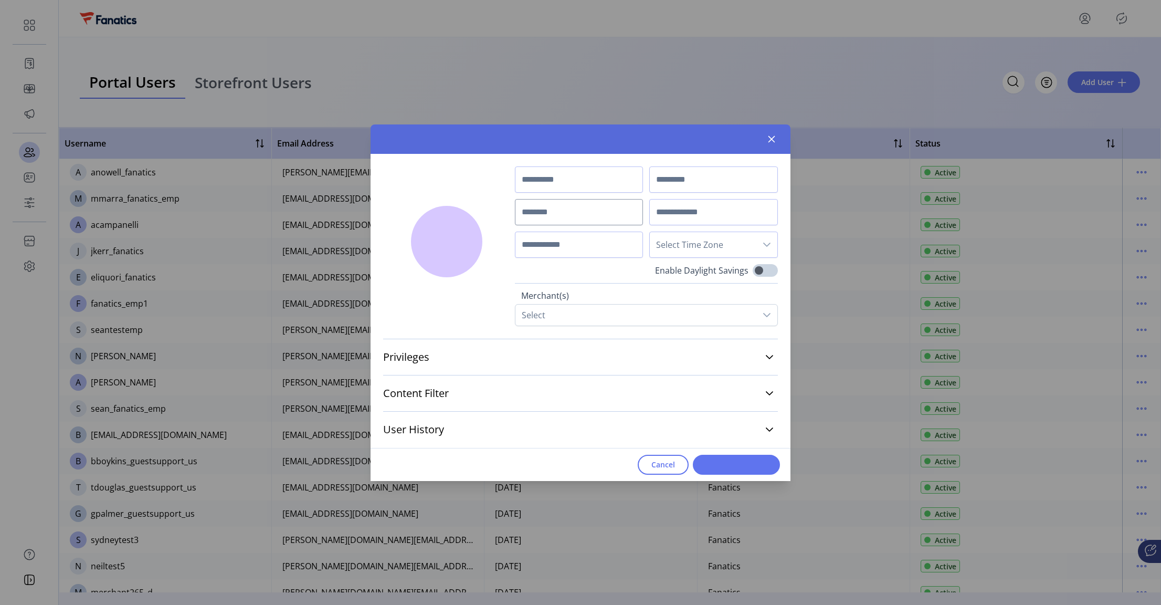
type input "*****"
type input "*******"
type input "**********"
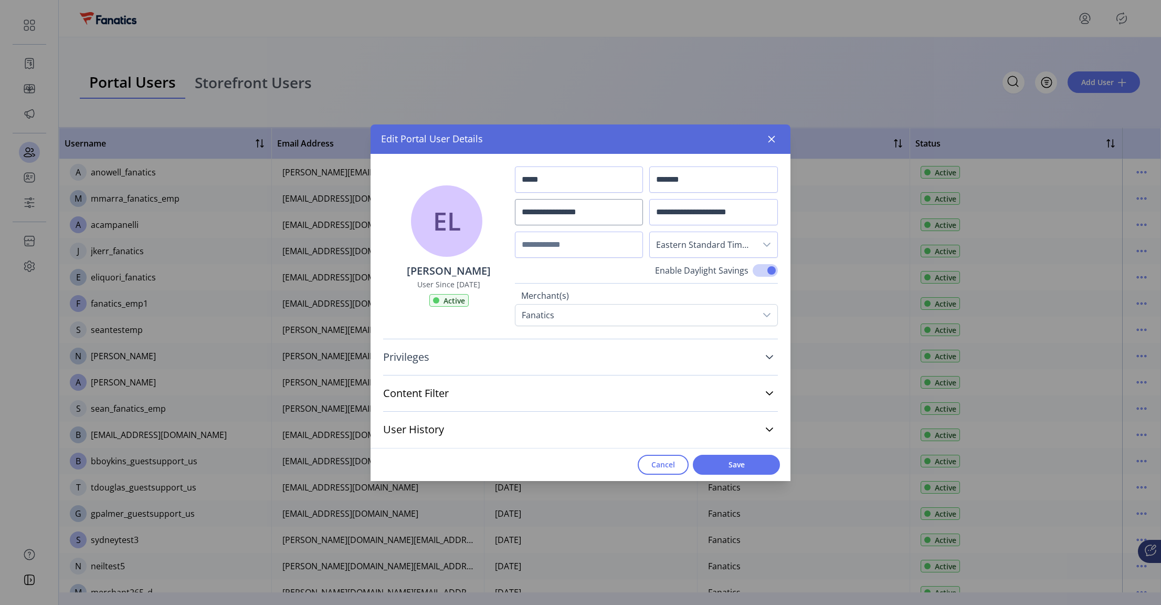
click at [770, 355] on icon at bounding box center [769, 357] width 8 height 8
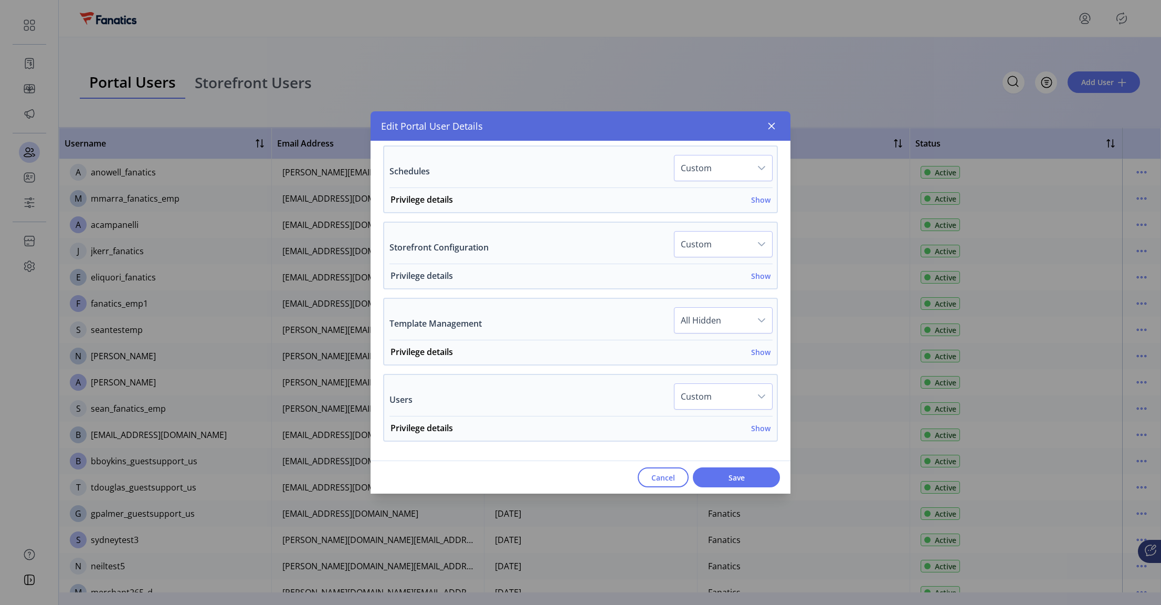
scroll to position [677, 0]
click at [755, 427] on h6 "Show" at bounding box center [760, 427] width 19 height 11
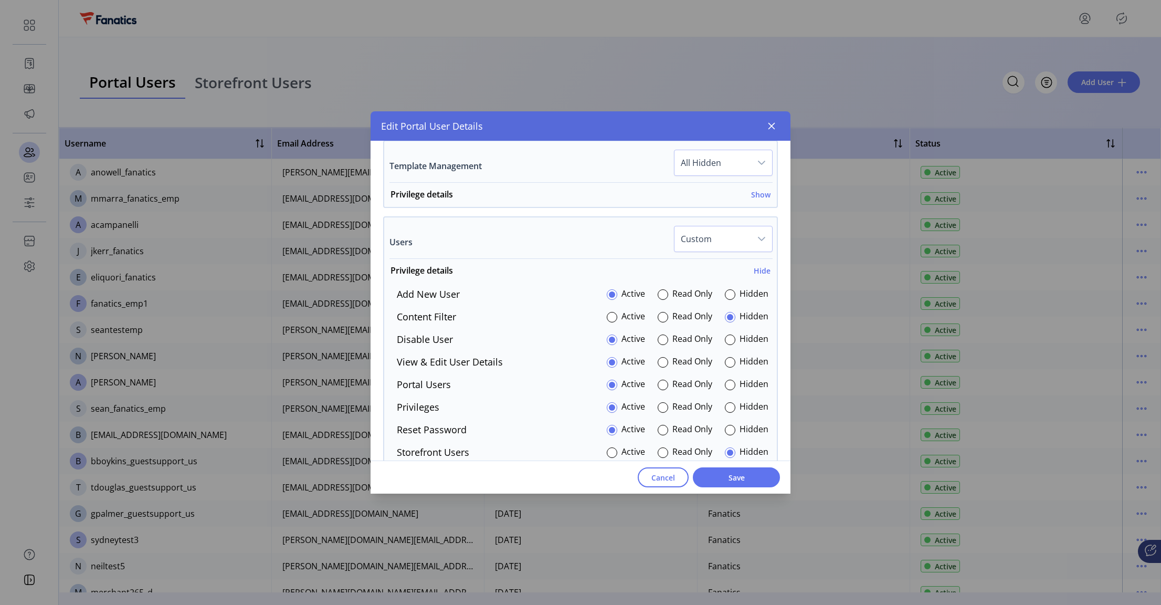
scroll to position [847, 0]
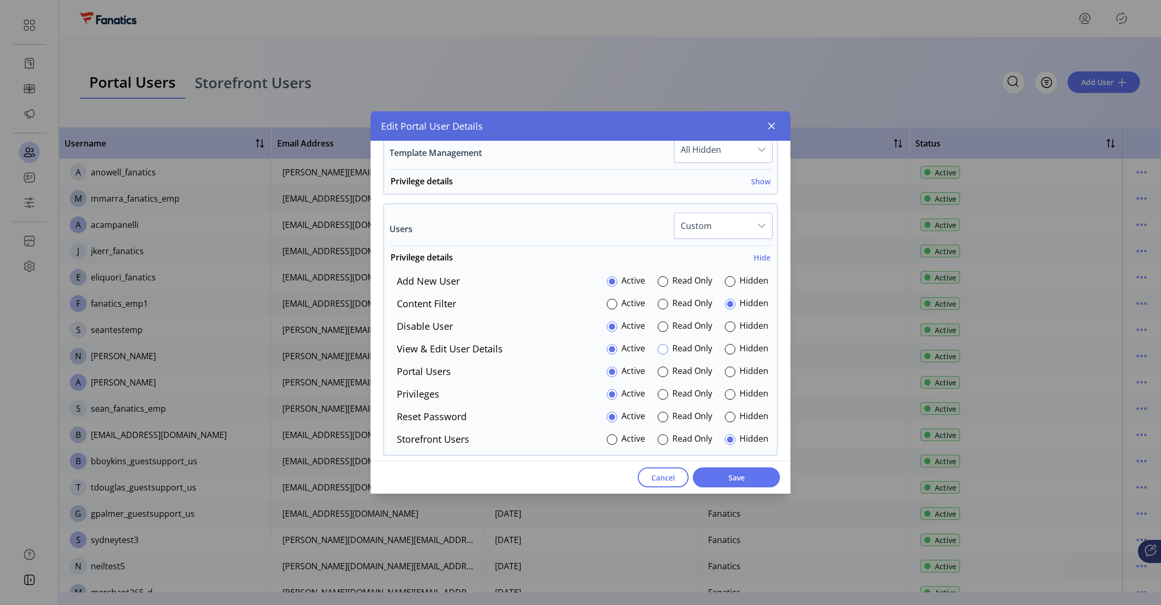
click at [658, 347] on div at bounding box center [663, 349] width 10 height 10
click at [659, 322] on div at bounding box center [663, 326] width 10 height 10
click at [612, 440] on div at bounding box center [612, 439] width 10 height 10
click at [750, 476] on span "Save" at bounding box center [736, 477] width 60 height 11
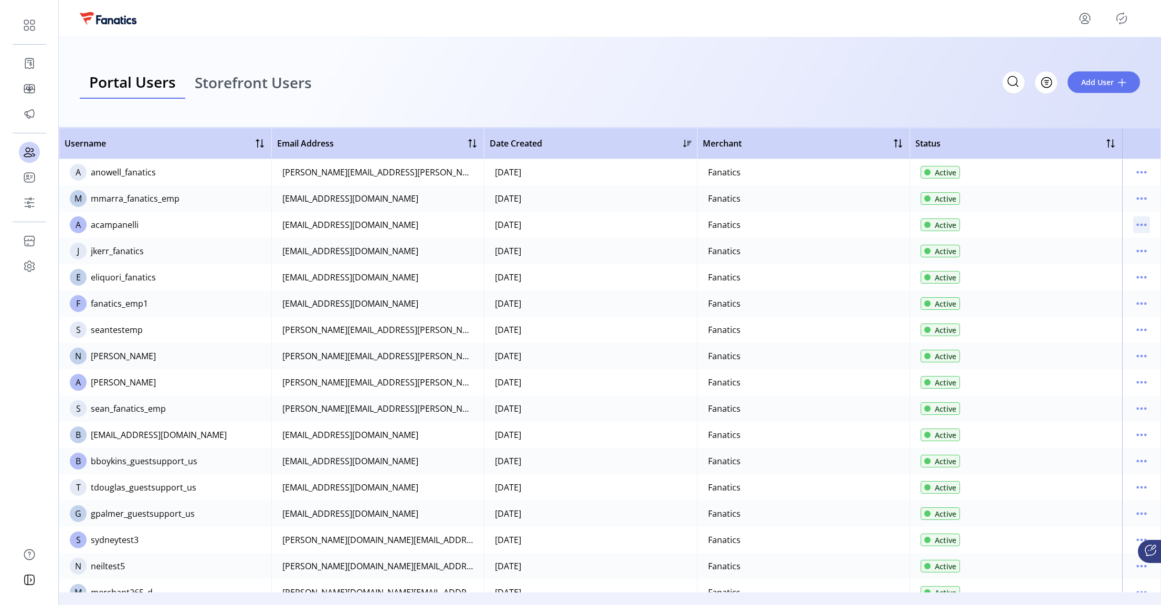
click at [1140, 223] on icon "menu" at bounding box center [1141, 224] width 17 height 17
click at [1100, 241] on span "Edit Details" at bounding box center [1092, 245] width 87 height 8
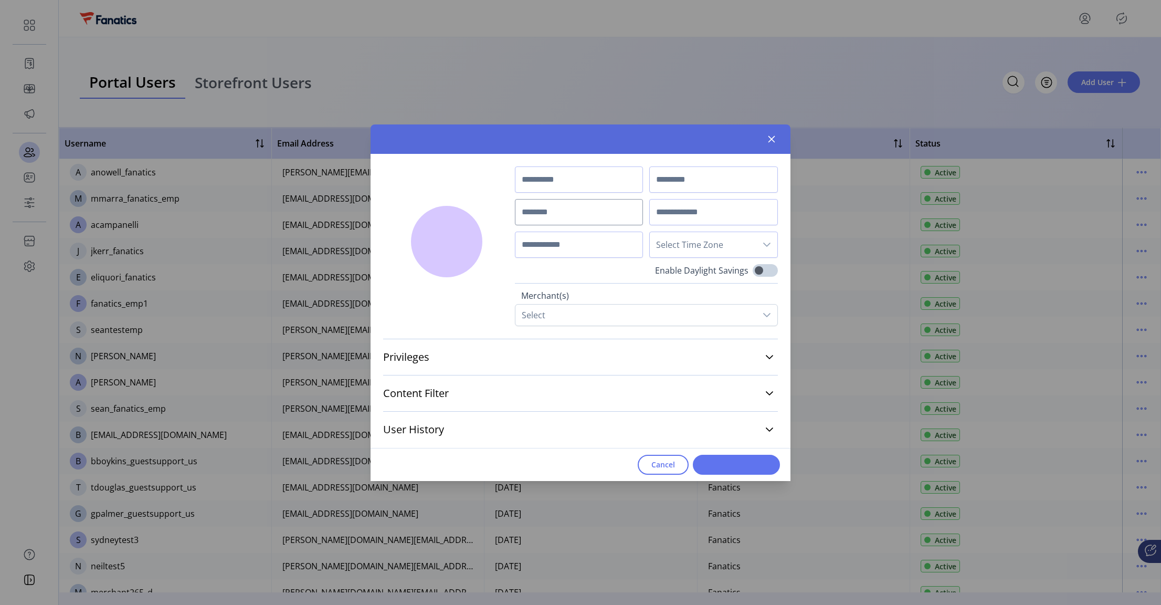
type input "******"
type input "**********"
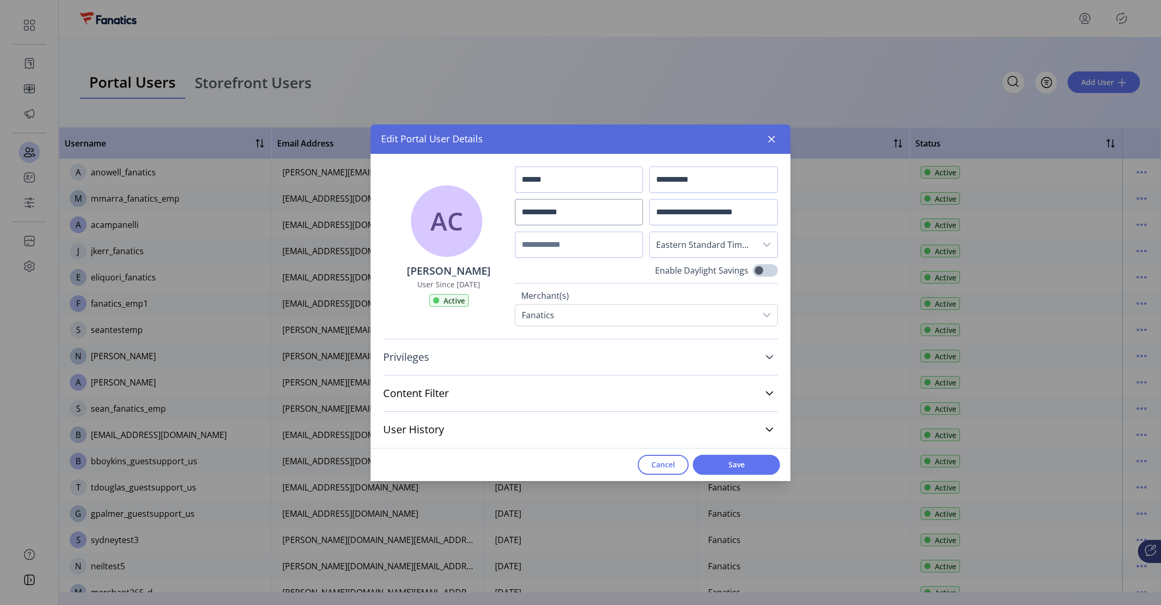
click at [767, 353] on icon at bounding box center [769, 357] width 8 height 8
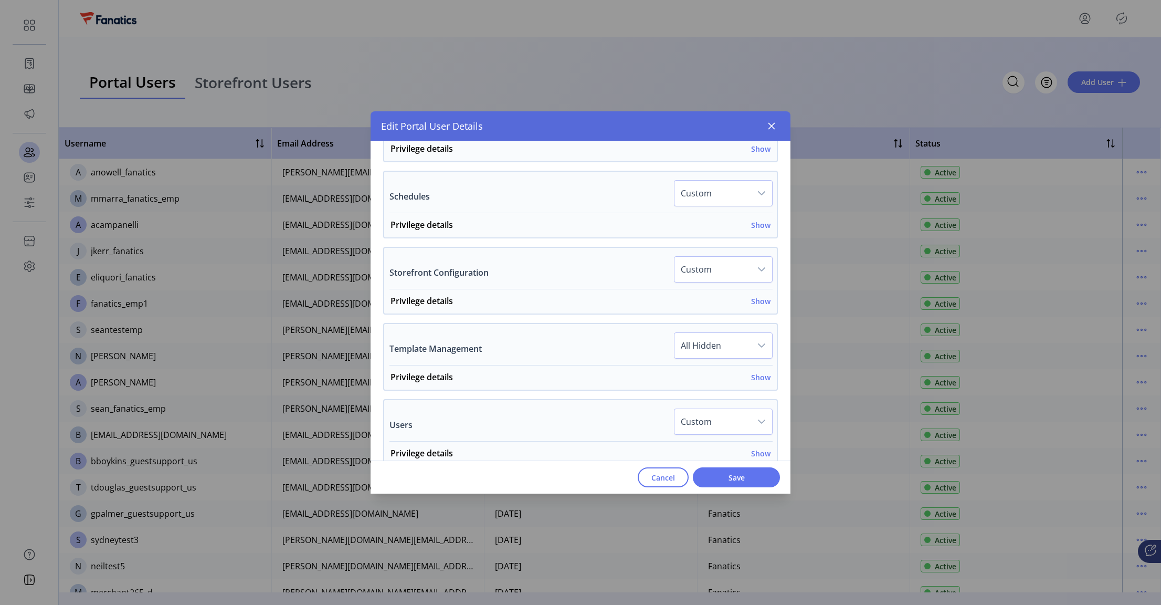
scroll to position [759, 0]
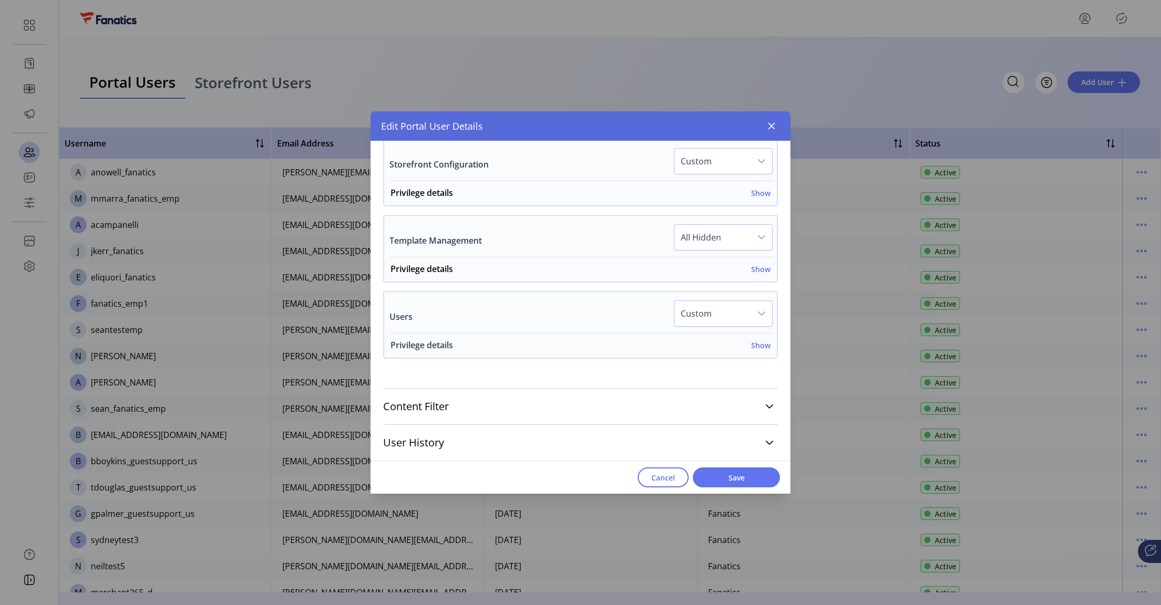
click at [755, 342] on h6 "Show" at bounding box center [760, 345] width 19 height 11
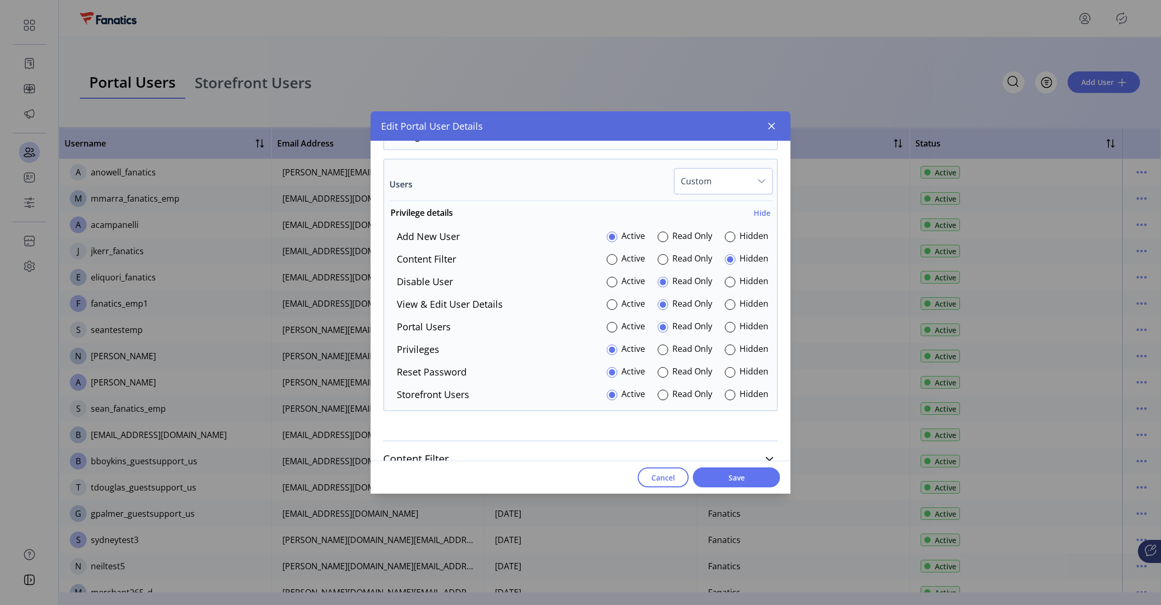
scroll to position [901, 0]
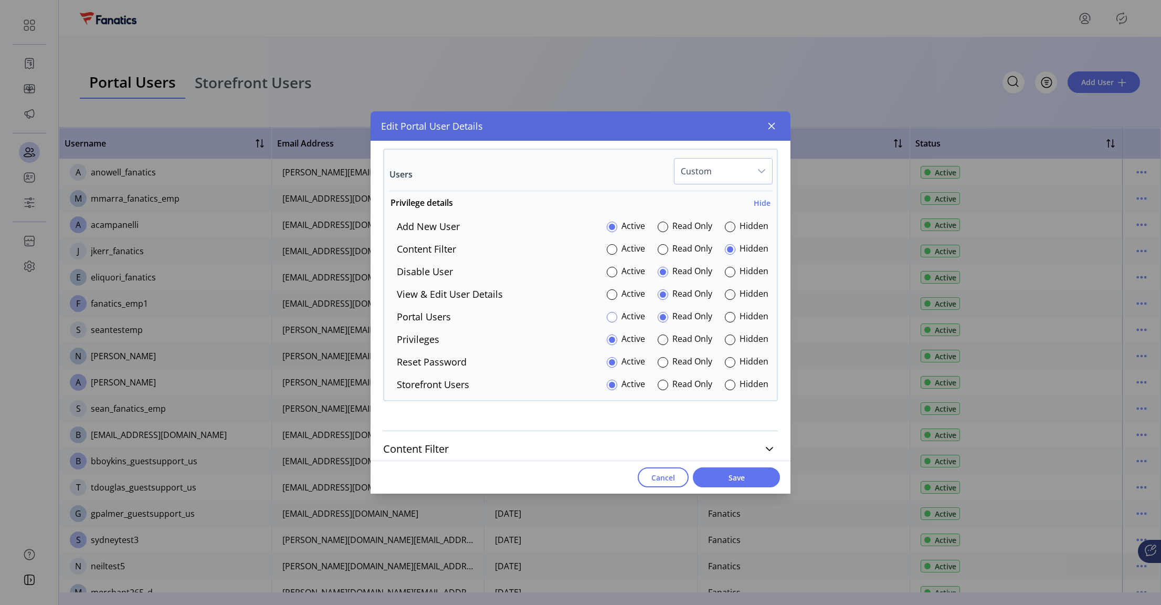
click at [608, 317] on div at bounding box center [612, 317] width 10 height 10
click at [736, 478] on span "Save" at bounding box center [736, 477] width 60 height 11
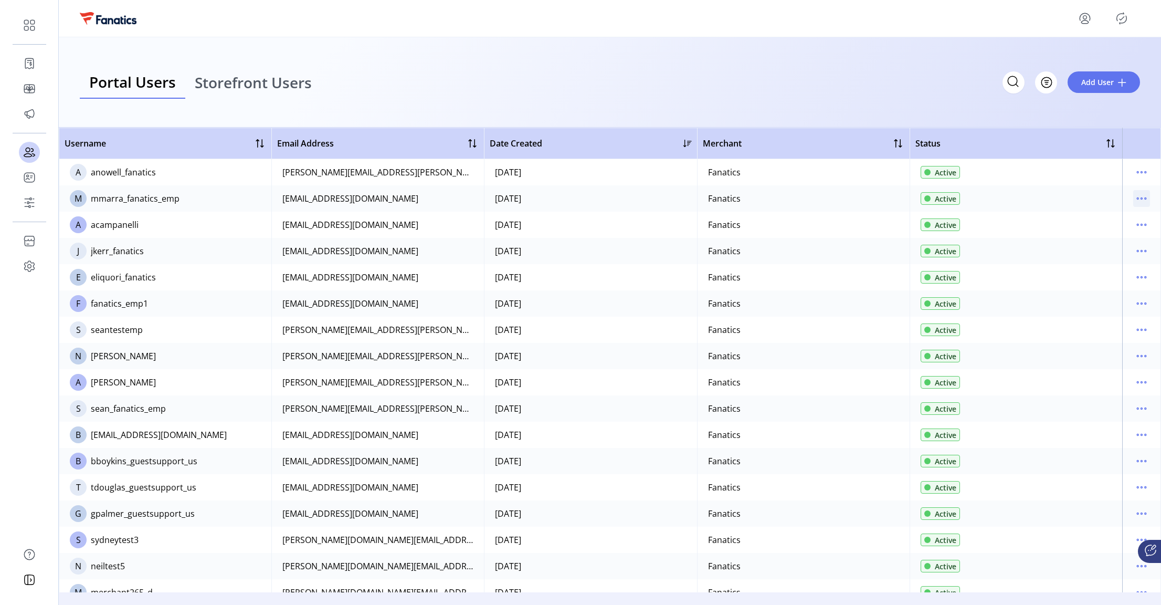
click at [1135, 198] on icon "menu" at bounding box center [1141, 198] width 17 height 17
click at [1095, 222] on span "Edit Details" at bounding box center [1092, 219] width 87 height 8
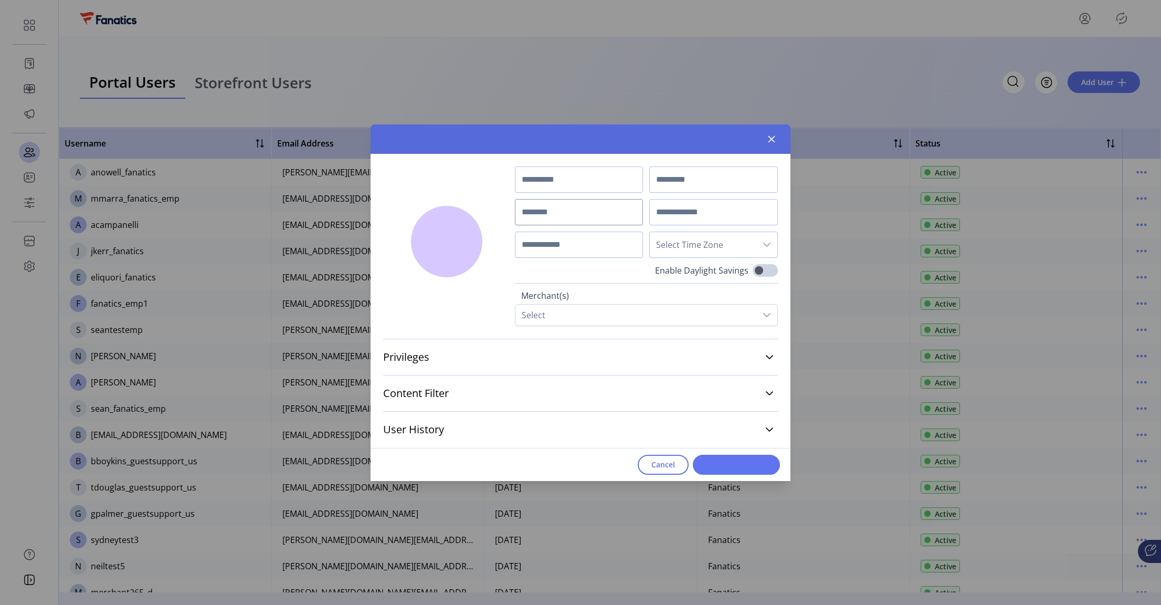
type input "***"
type input "*****"
type input "**********"
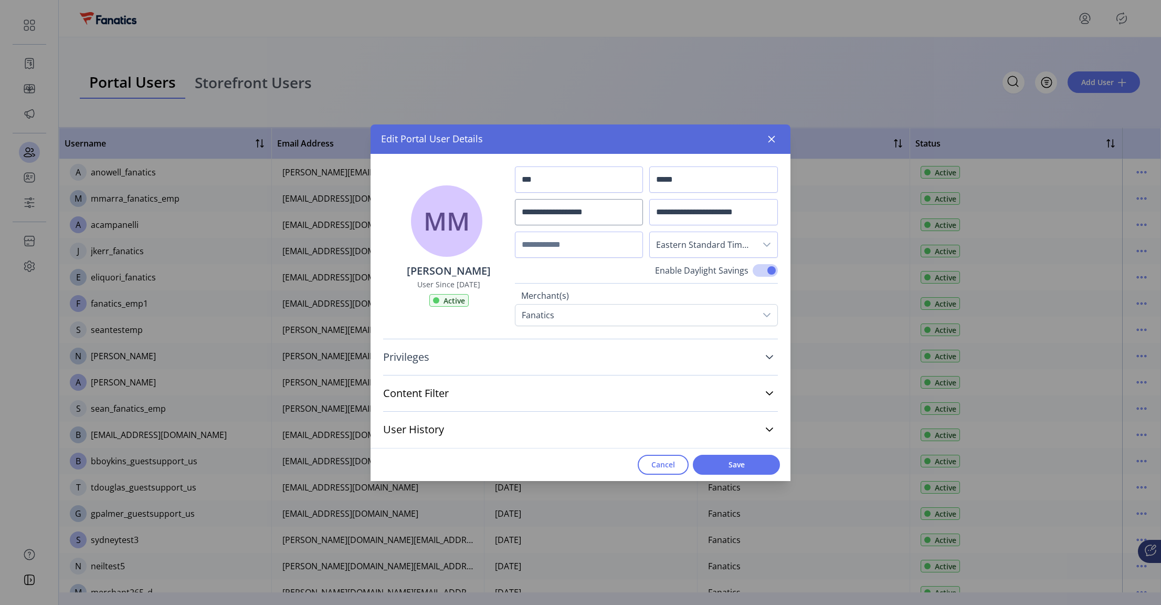
click at [415, 355] on span "Privileges" at bounding box center [406, 357] width 46 height 10
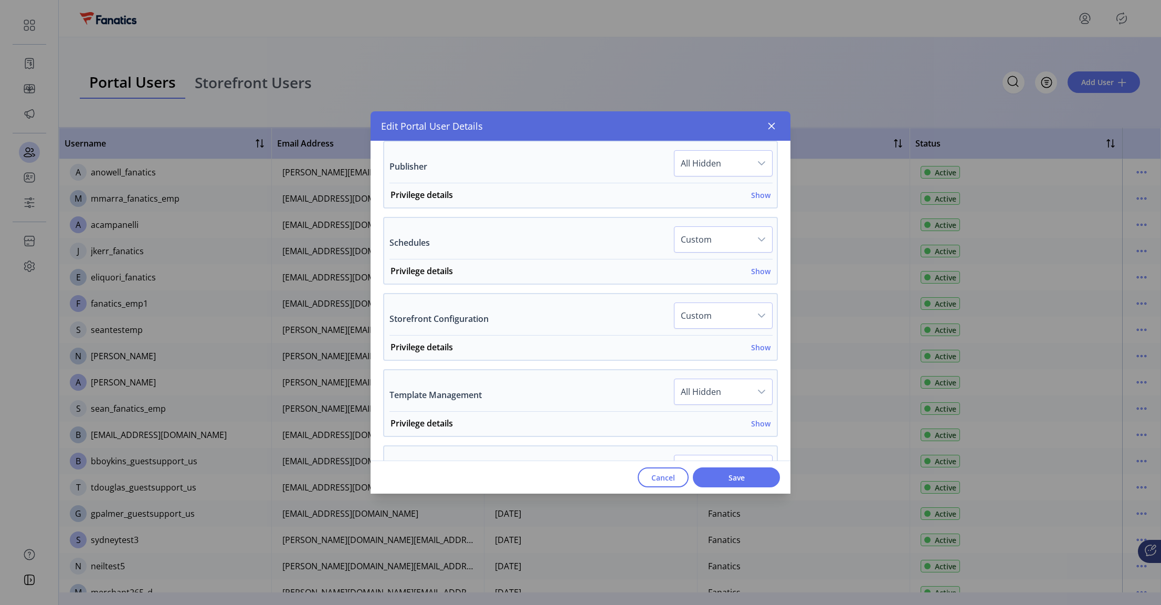
scroll to position [759, 0]
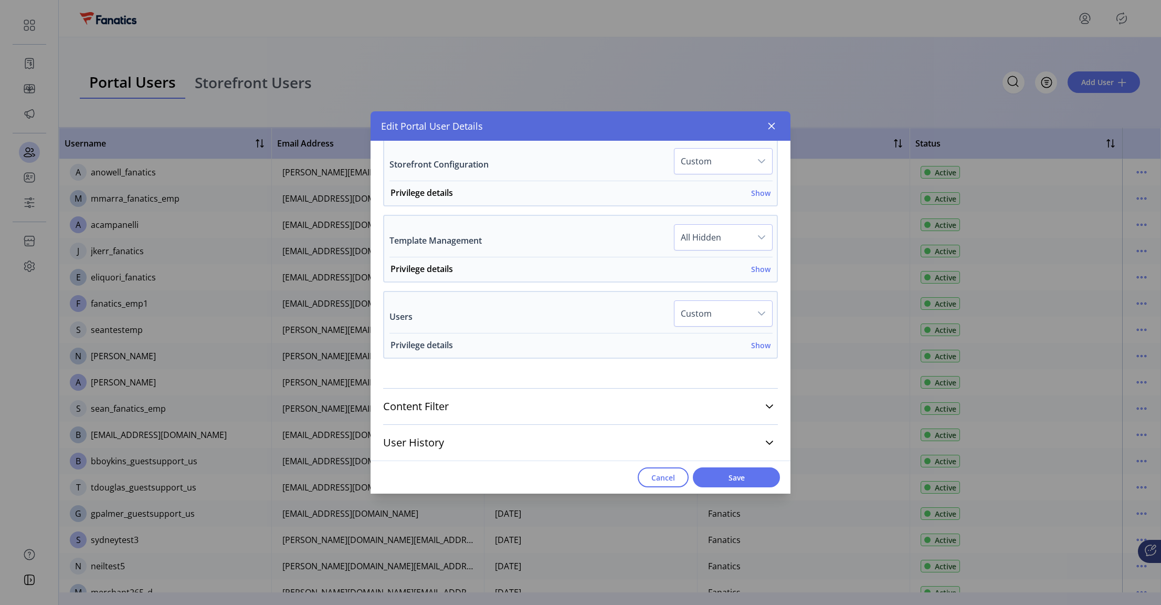
click at [753, 345] on h6 "Show" at bounding box center [760, 345] width 19 height 11
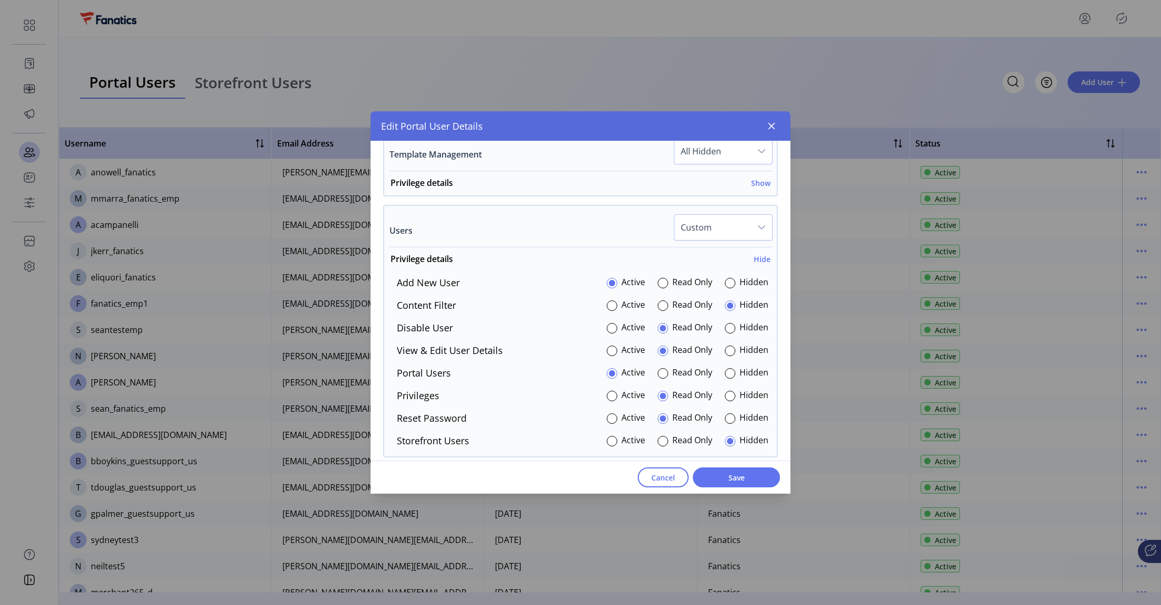
scroll to position [861, 0]
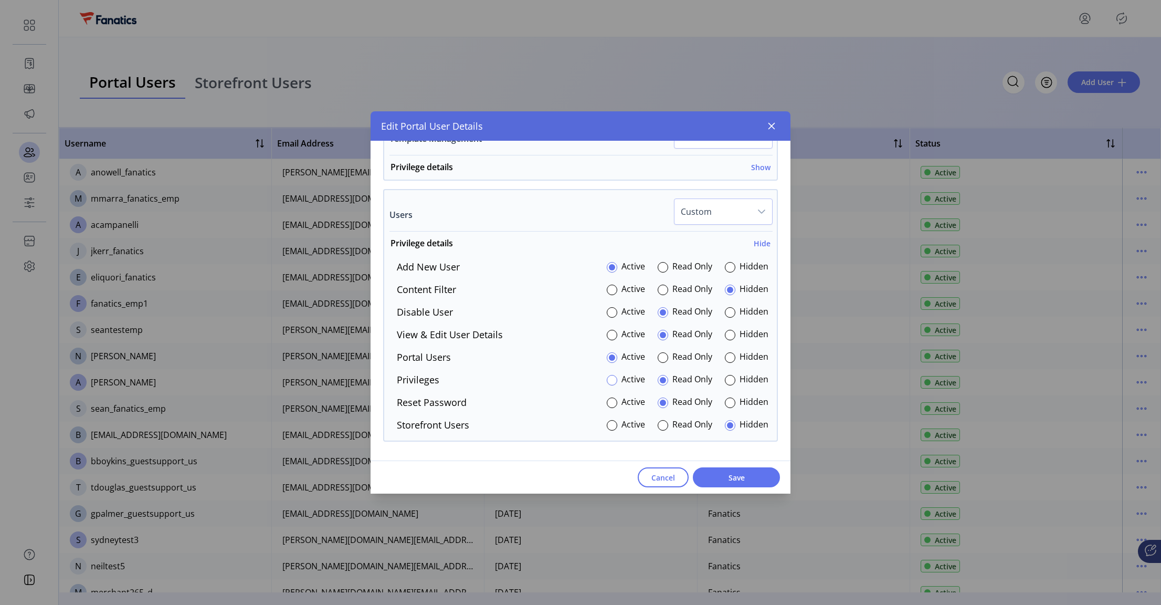
click at [607, 378] on div at bounding box center [612, 380] width 10 height 10
click at [608, 399] on div at bounding box center [612, 402] width 10 height 10
click at [607, 421] on div at bounding box center [612, 425] width 10 height 10
click at [724, 481] on span "Save" at bounding box center [736, 477] width 60 height 11
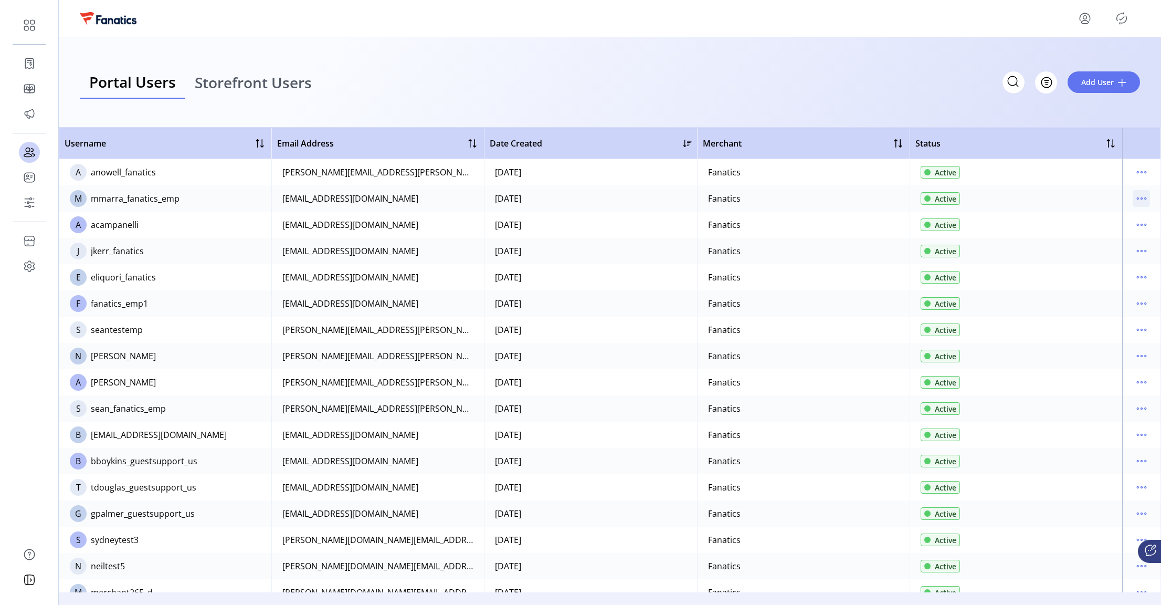
click at [1136, 196] on icon "menu" at bounding box center [1141, 198] width 17 height 17
click at [1089, 220] on span "Edit Details" at bounding box center [1092, 219] width 87 height 8
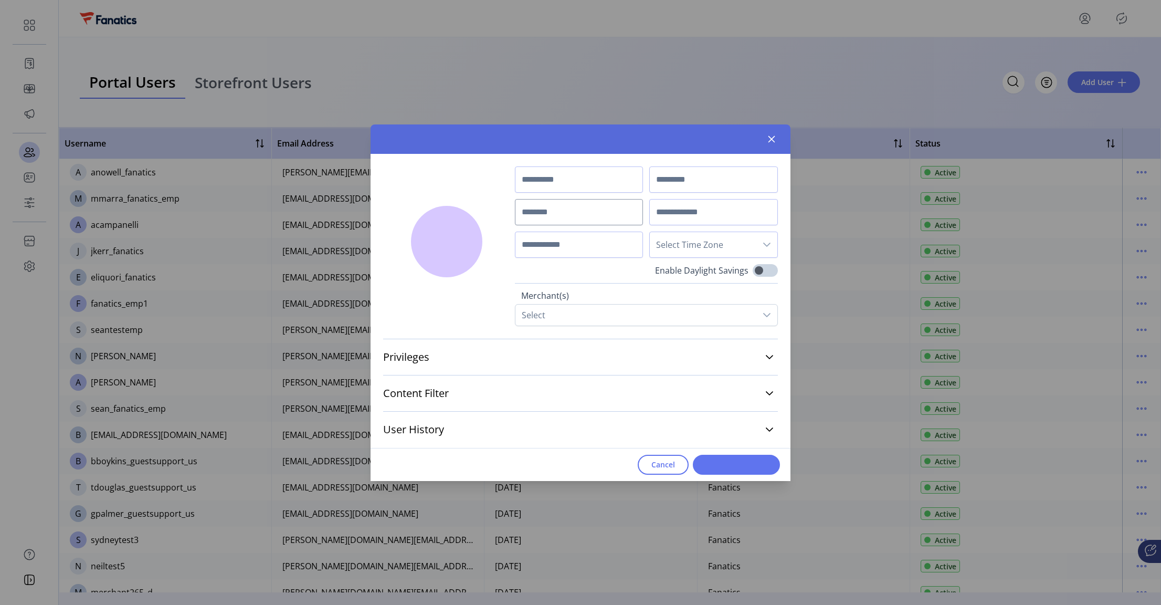
type input "***"
type input "*****"
type input "**********"
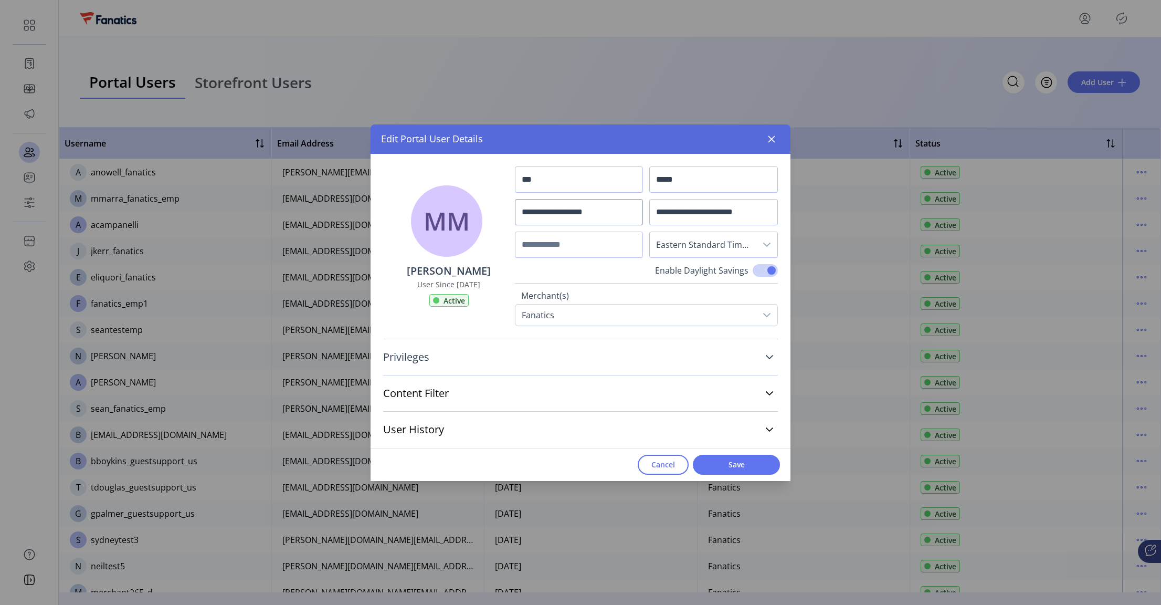
click at [771, 351] on link "Privileges" at bounding box center [580, 356] width 395 height 23
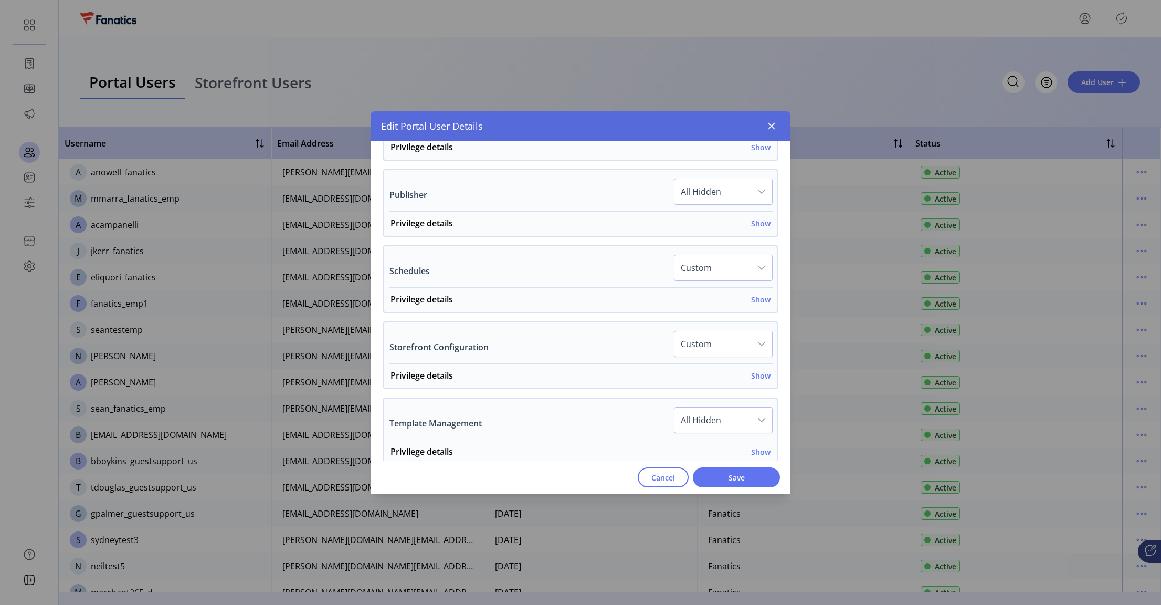
scroll to position [759, 0]
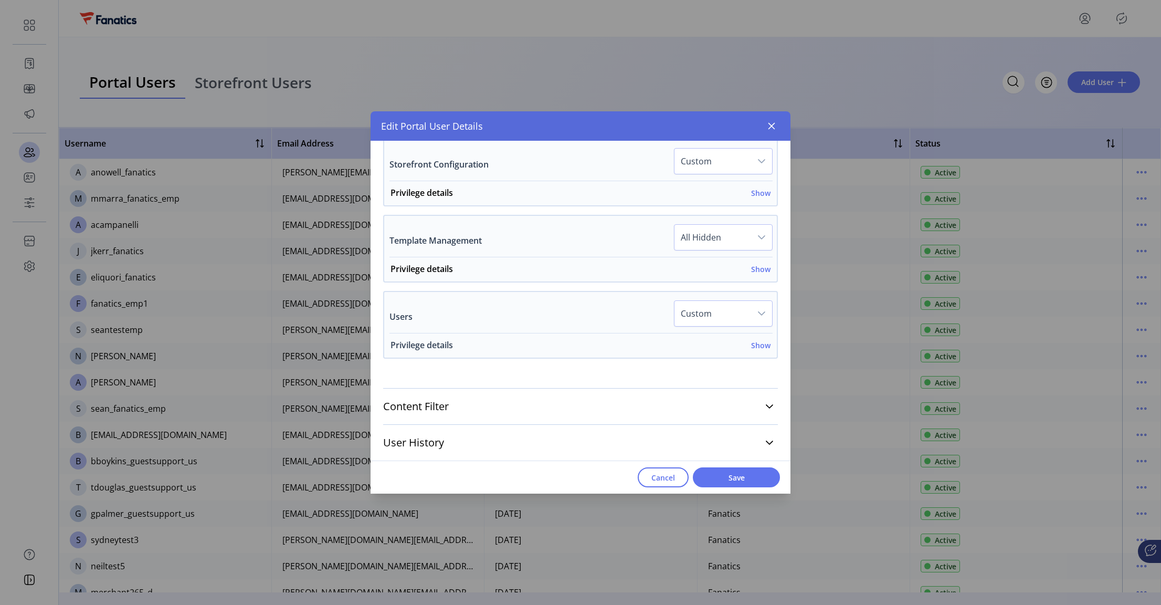
click at [753, 343] on h6 "Show" at bounding box center [760, 345] width 19 height 11
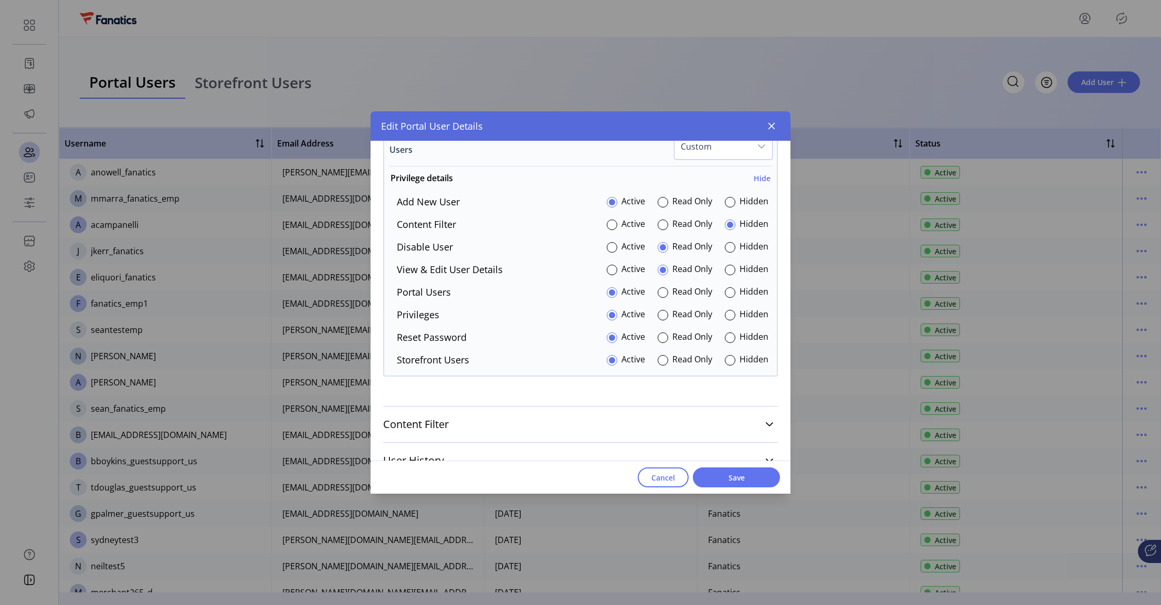
scroll to position [926, 0]
click at [656, 479] on span "Cancel" at bounding box center [663, 477] width 24 height 11
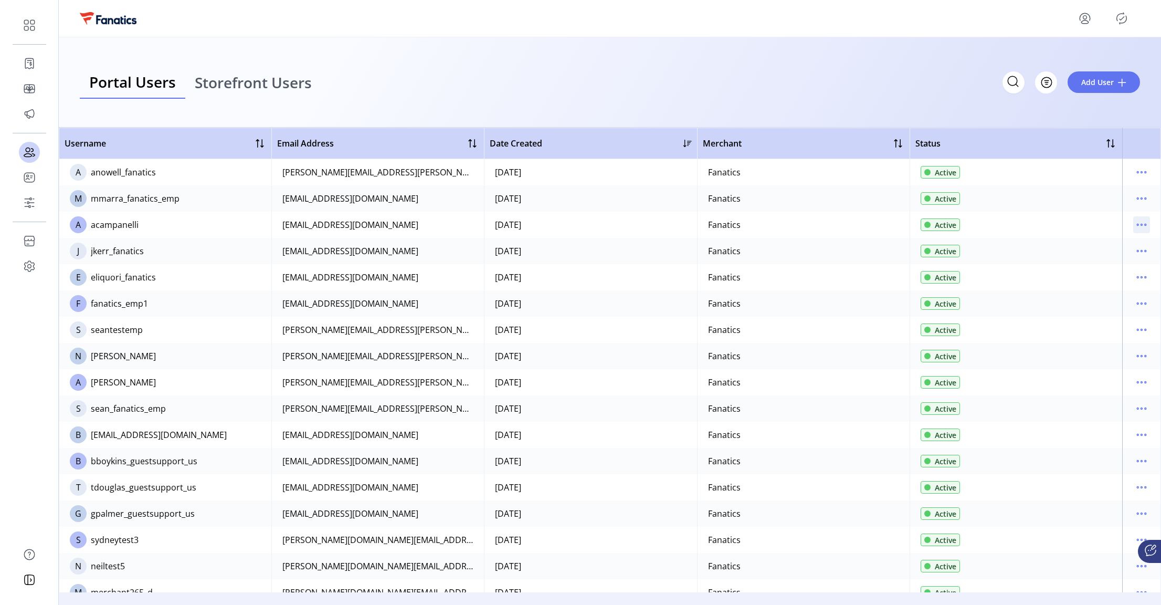
click at [1141, 224] on icon "menu" at bounding box center [1142, 225] width 2 height 2
click at [1071, 245] on span "Edit Details" at bounding box center [1092, 245] width 87 height 8
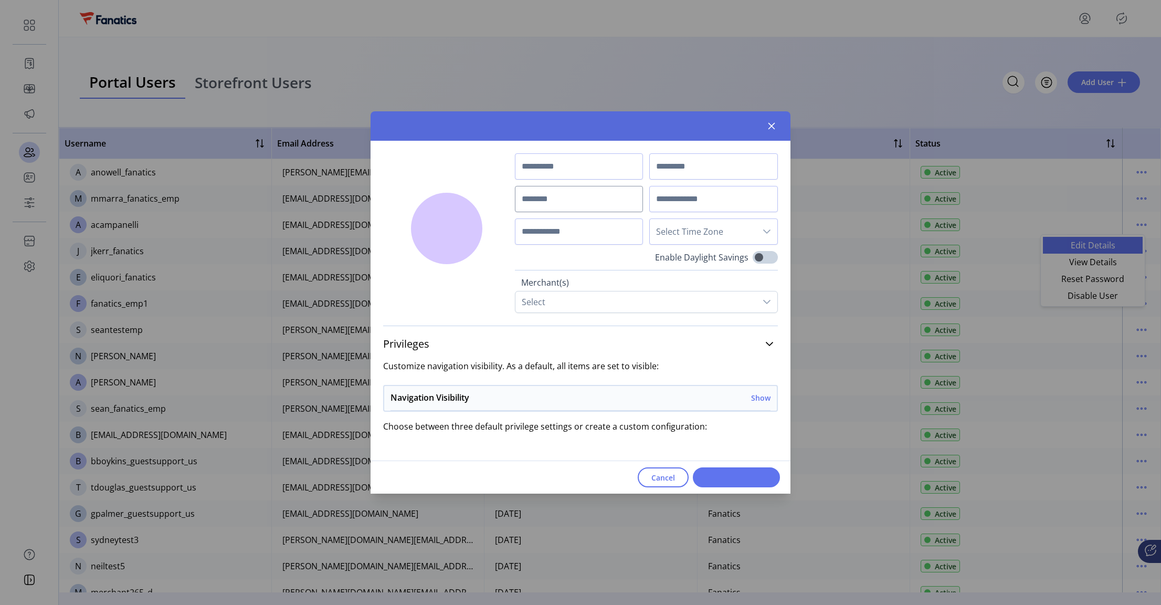
type input "******"
type input "**********"
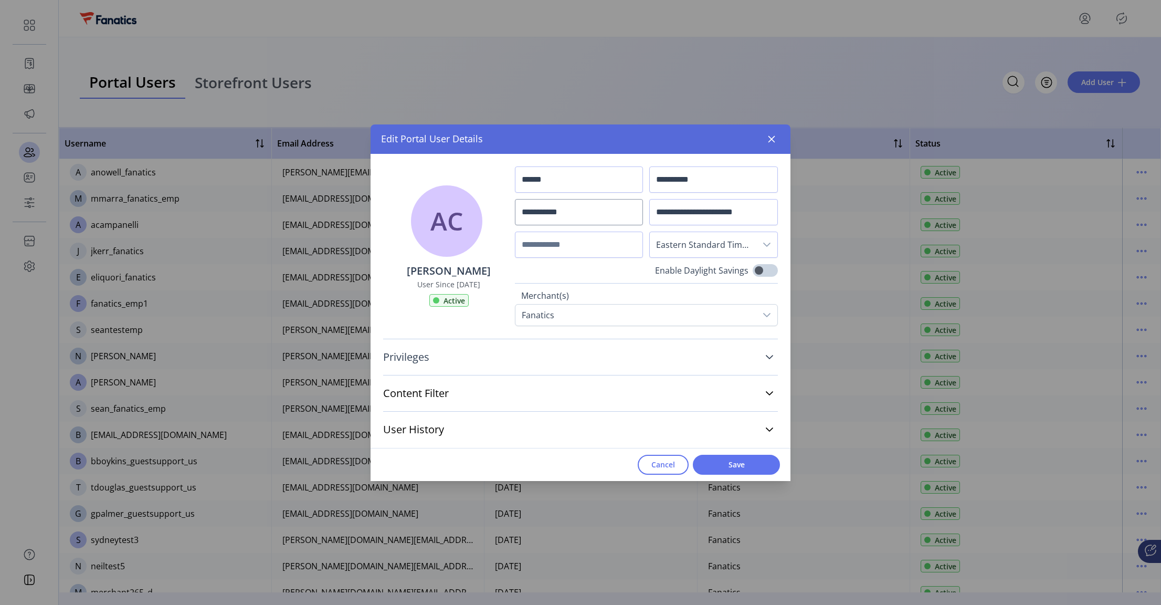
click at [425, 354] on span "Privileges" at bounding box center [406, 357] width 46 height 10
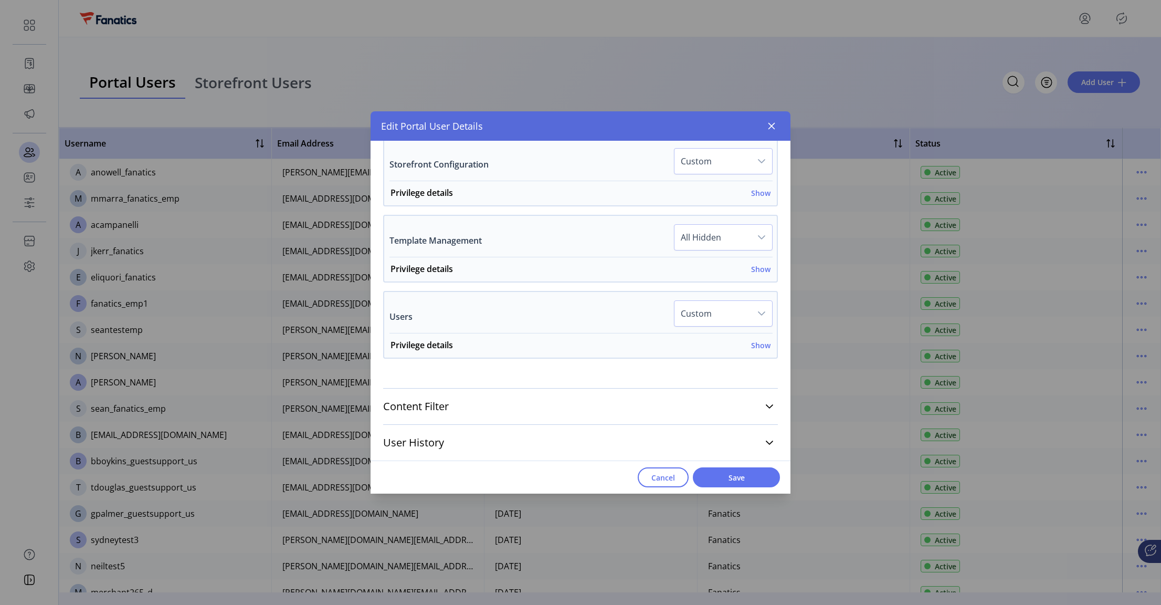
scroll to position [758, 0]
click at [755, 344] on h6 "Show" at bounding box center [760, 345] width 19 height 11
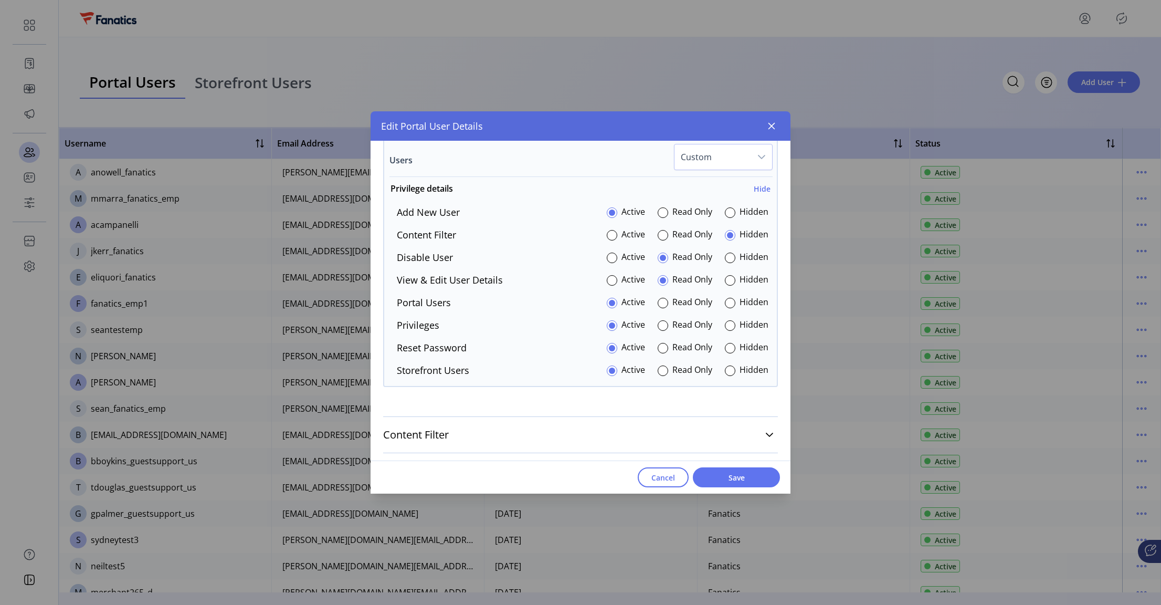
scroll to position [916, 0]
click at [664, 482] on span "Cancel" at bounding box center [663, 477] width 24 height 11
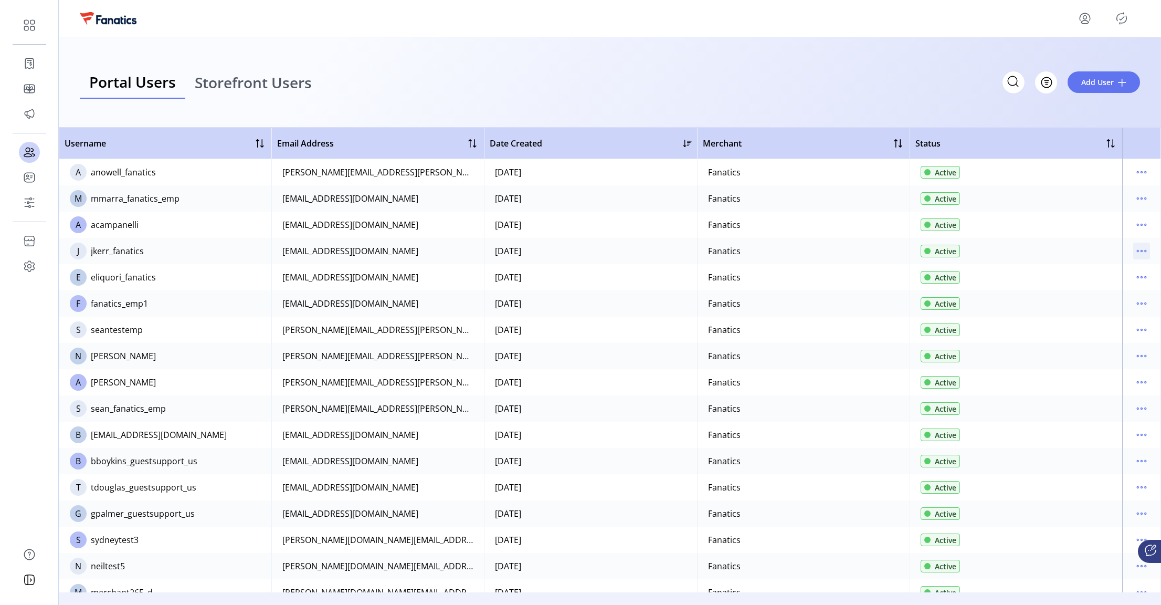
click at [1135, 250] on icon "menu" at bounding box center [1141, 250] width 17 height 17
click at [1090, 271] on span "Edit Details" at bounding box center [1092, 271] width 87 height 8
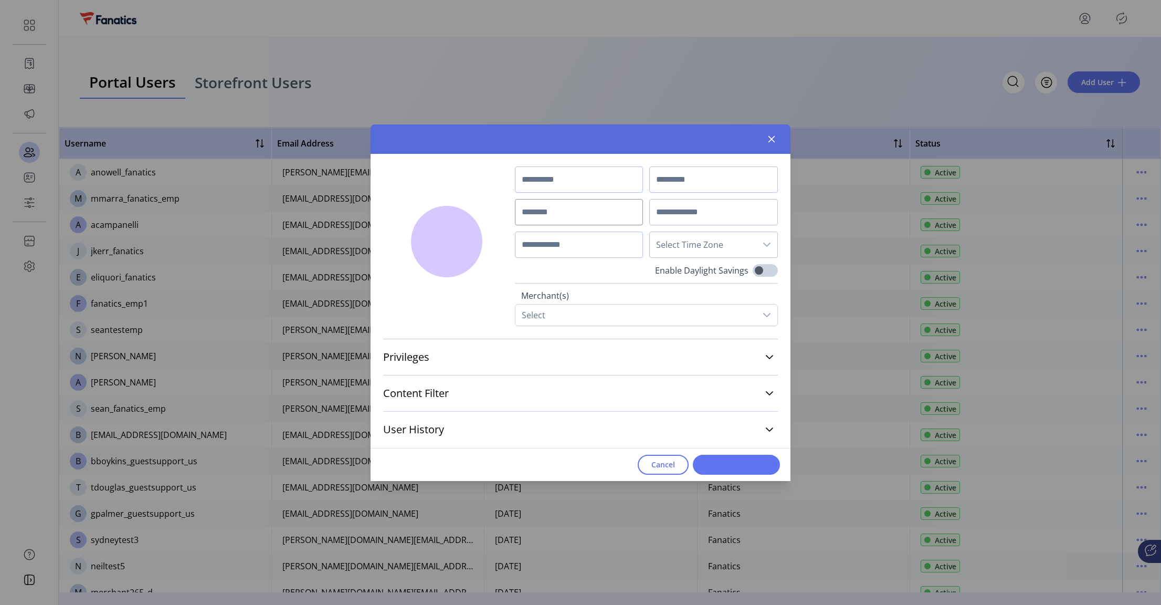
type input "******"
type input "****"
type input "**********"
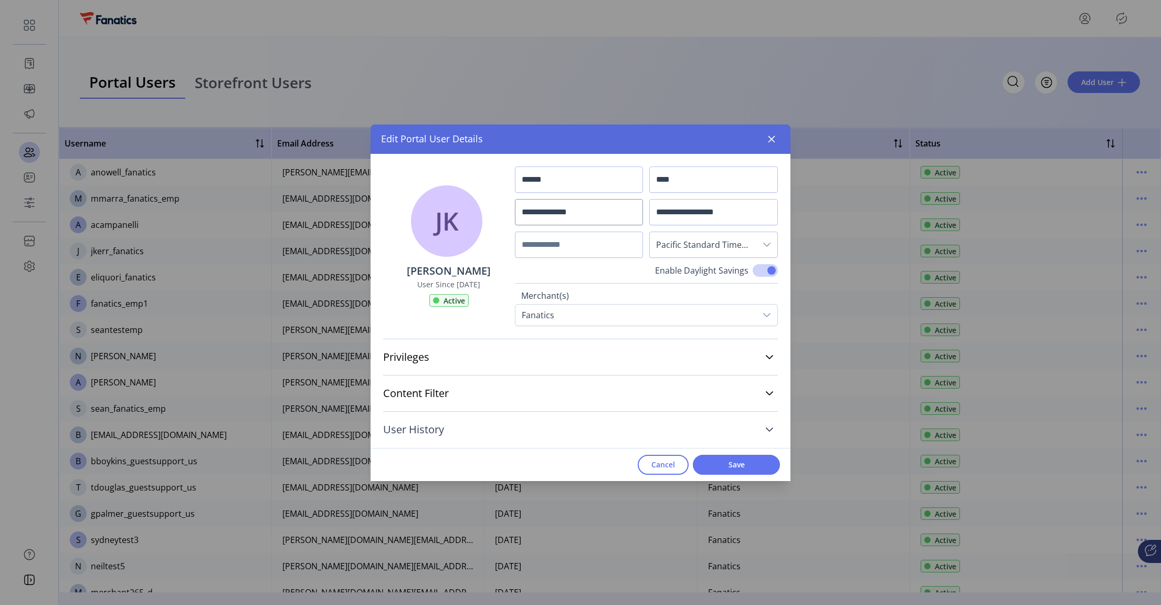
click at [765, 427] on icon at bounding box center [769, 429] width 8 height 8
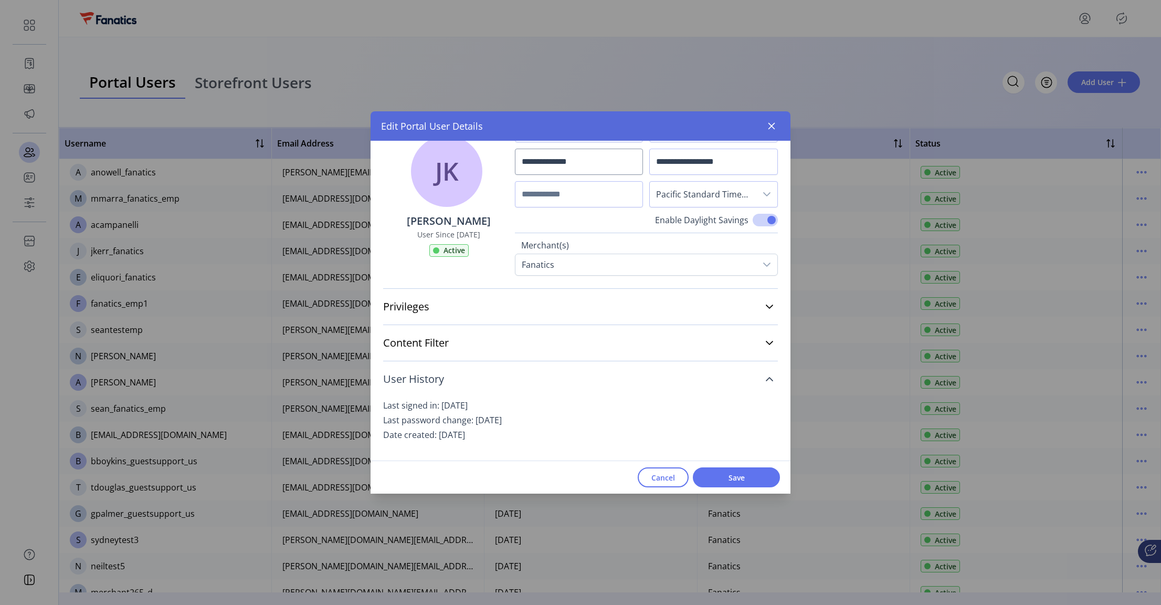
scroll to position [38, 0]
click at [765, 306] on icon at bounding box center [769, 306] width 8 height 8
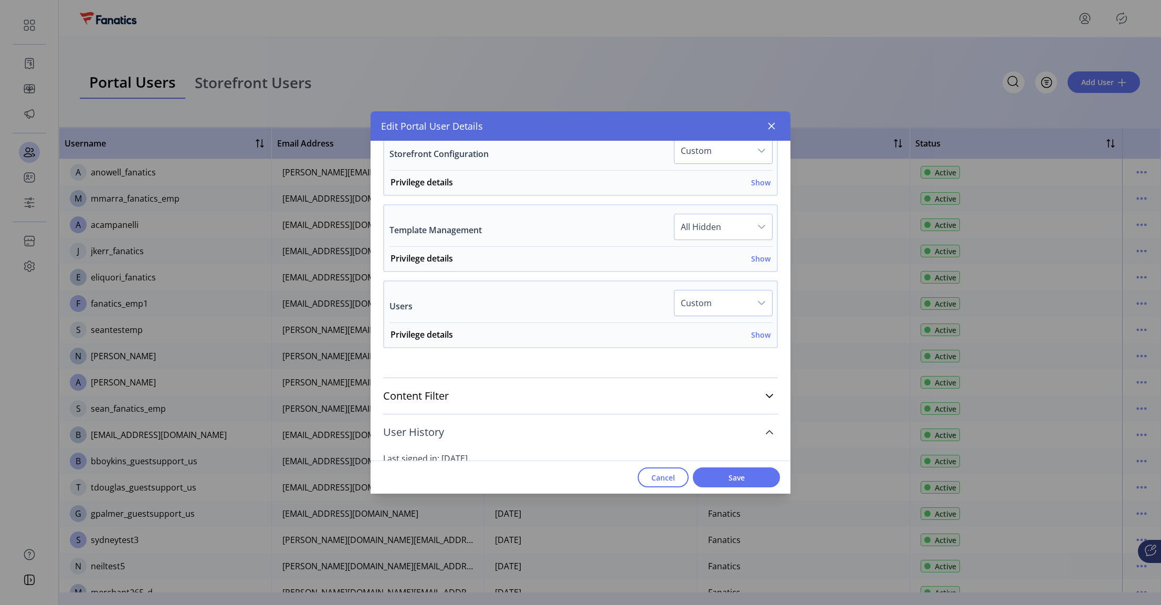
scroll to position [776, 0]
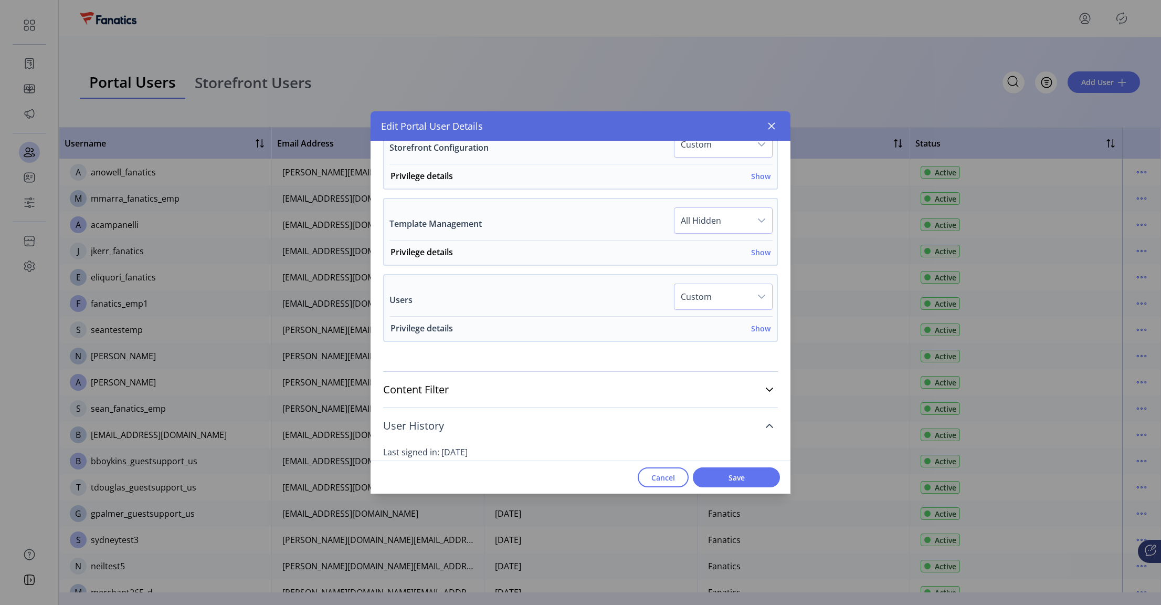
click at [754, 323] on h6 "Show" at bounding box center [760, 328] width 19 height 11
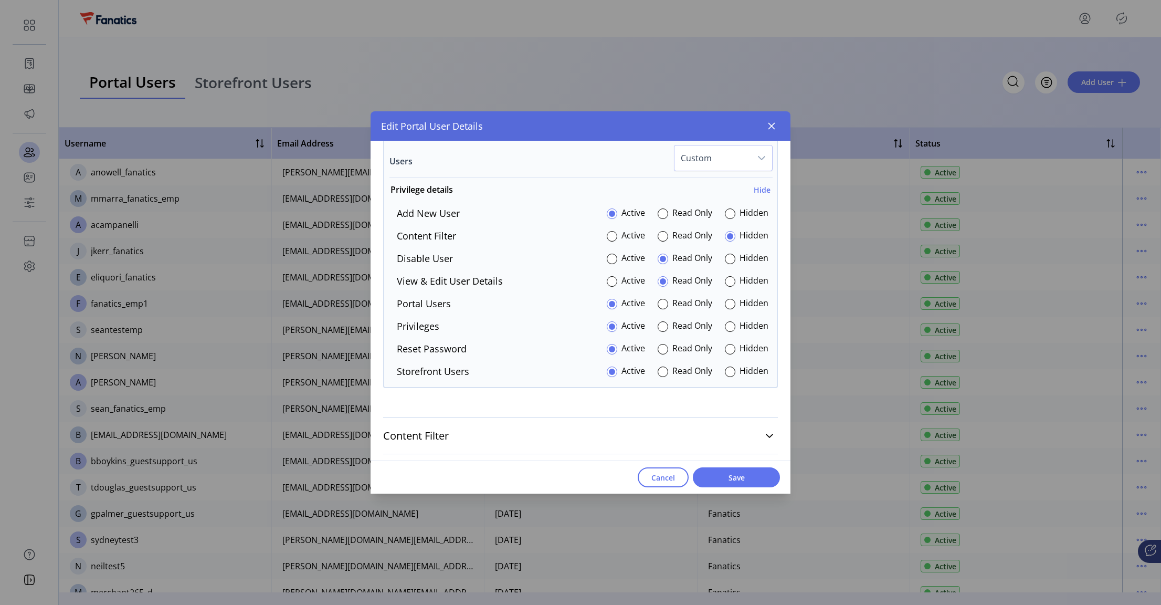
scroll to position [915, 0]
click at [663, 483] on button "Cancel" at bounding box center [663, 477] width 51 height 20
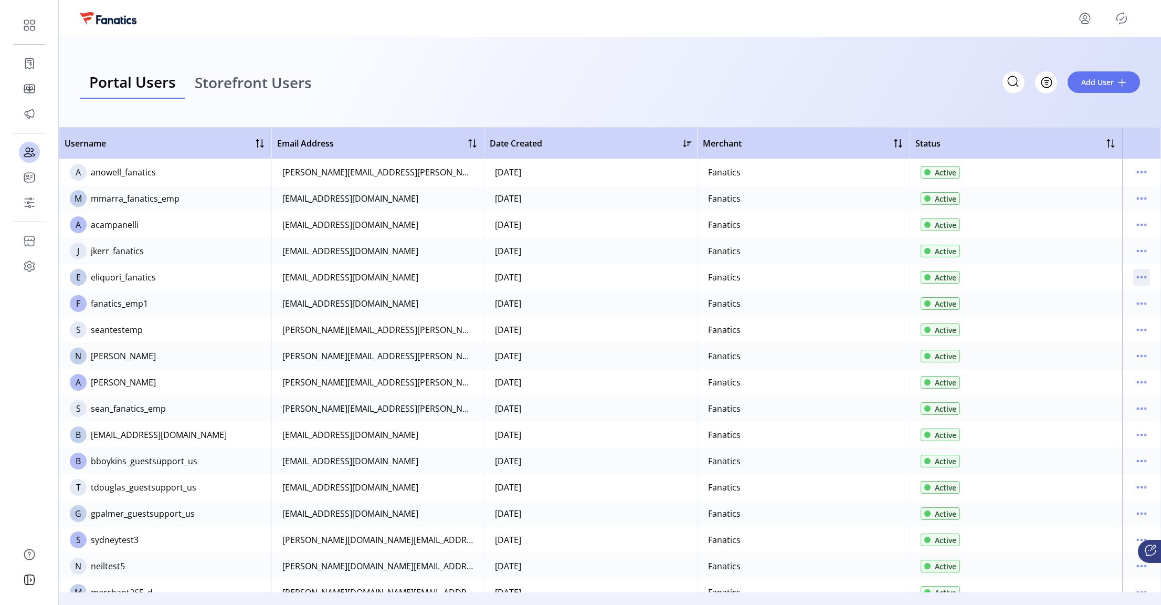
click at [1137, 280] on icon "menu" at bounding box center [1141, 277] width 17 height 17
click at [1095, 294] on span "Edit Details" at bounding box center [1092, 297] width 87 height 8
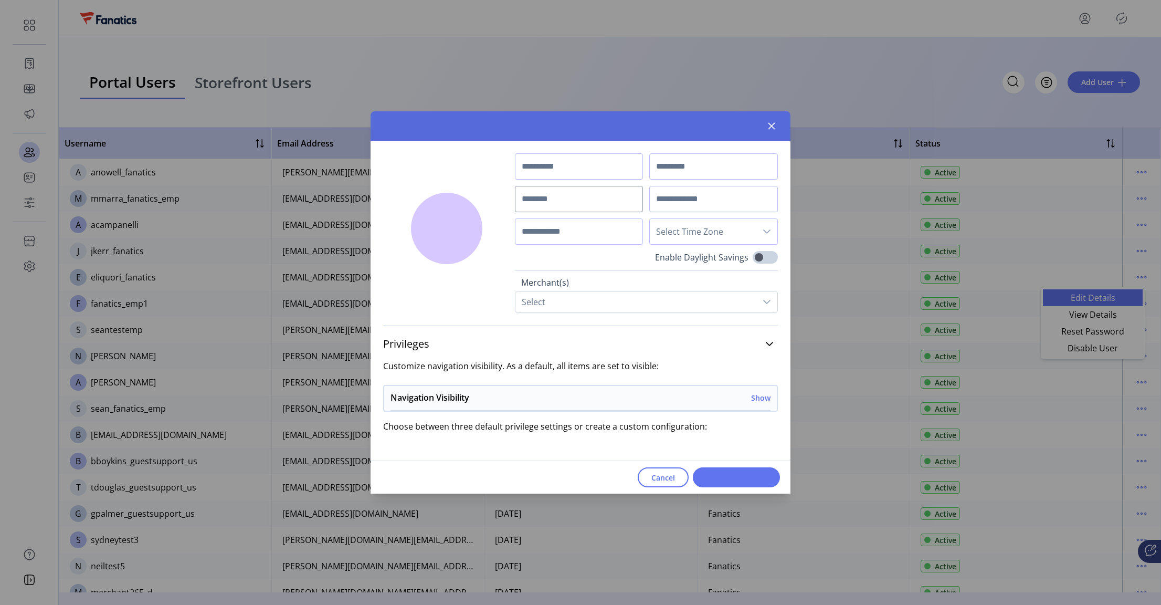
type input "*****"
type input "*******"
type input "**********"
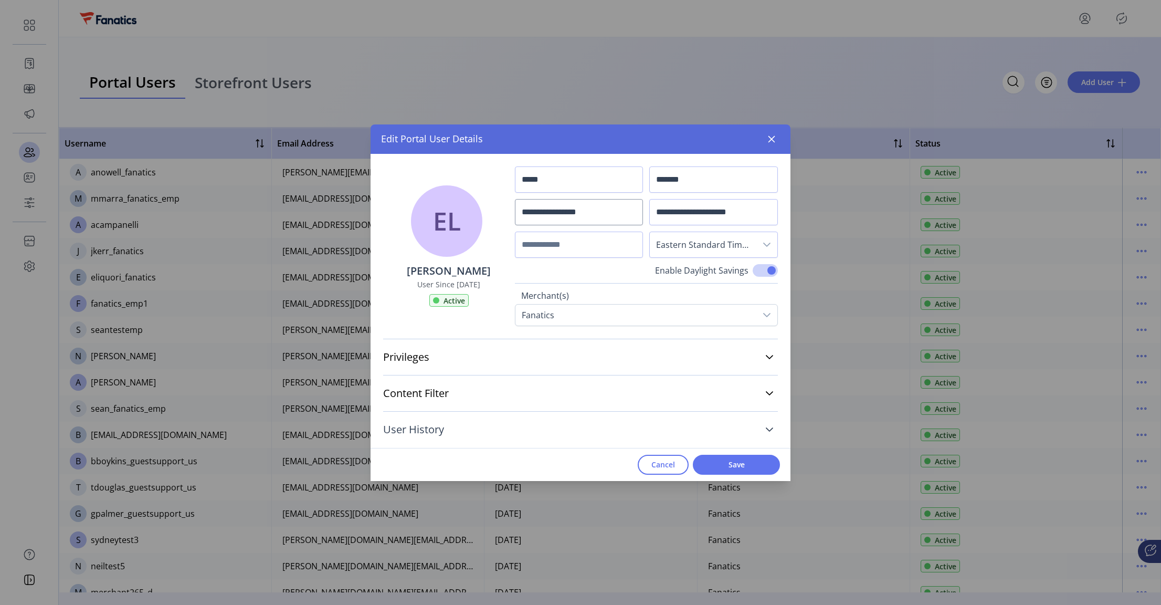
click at [768, 427] on icon at bounding box center [769, 429] width 8 height 8
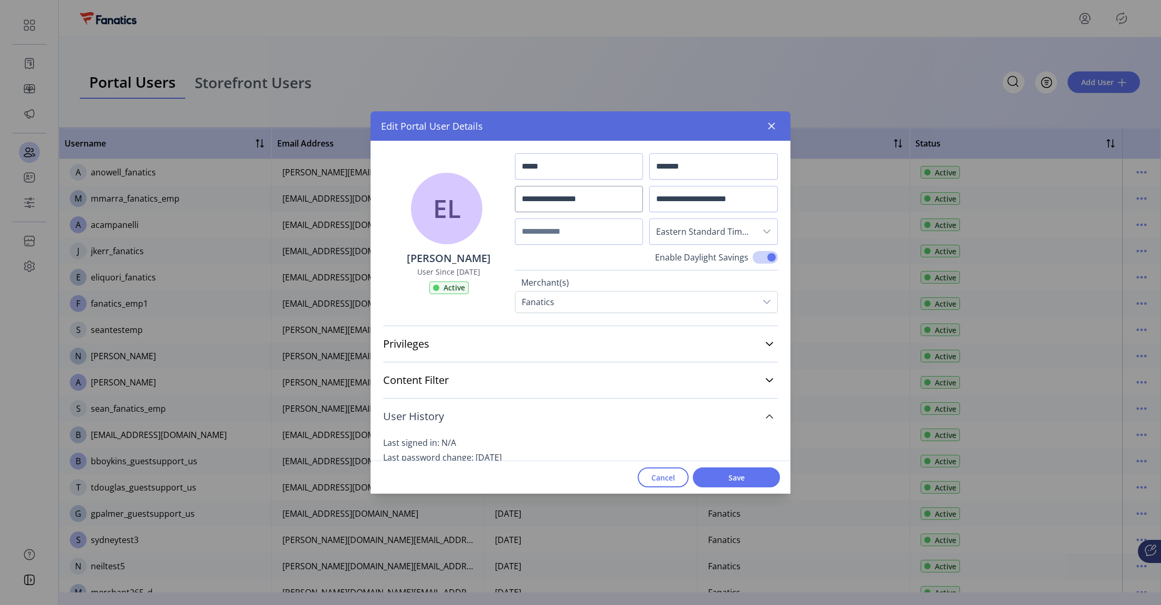
scroll to position [39, 0]
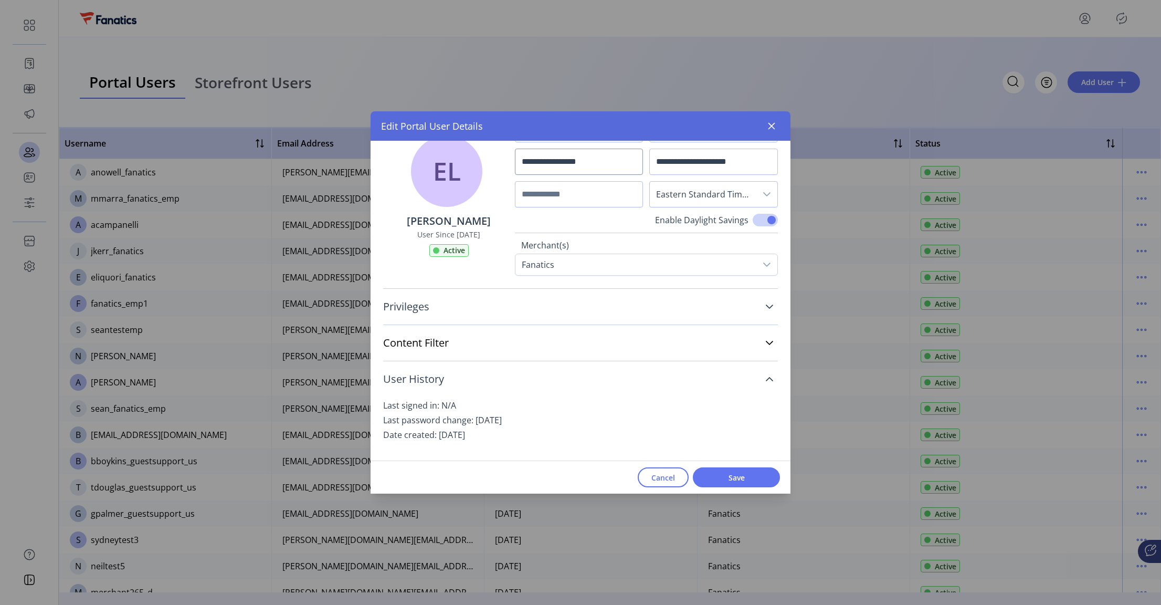
click at [765, 309] on icon at bounding box center [769, 306] width 8 height 8
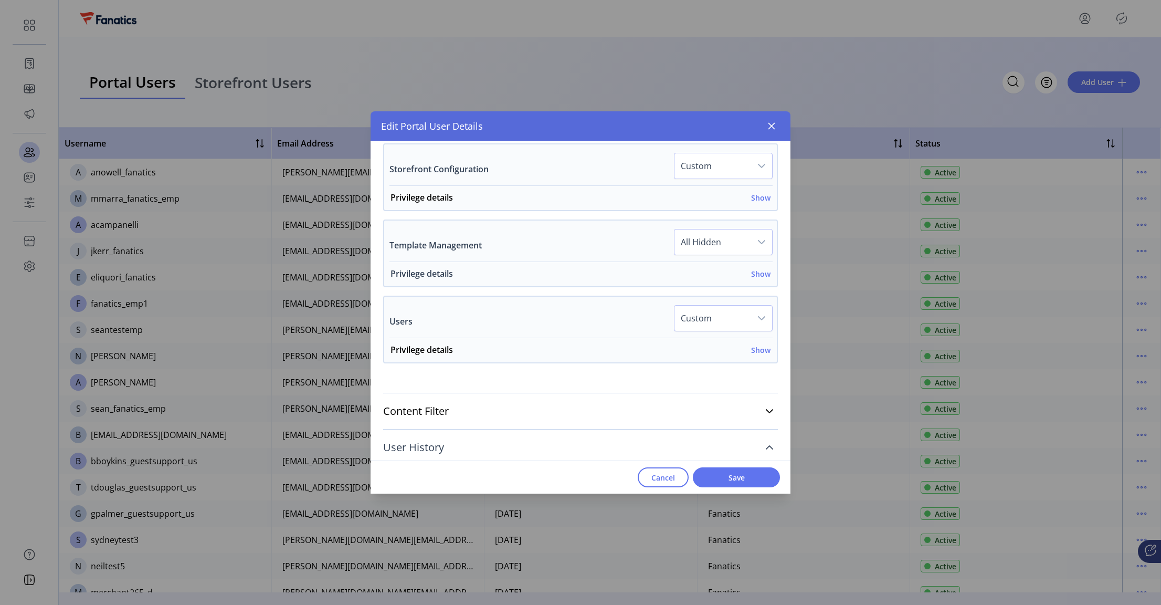
scroll to position [775, 0]
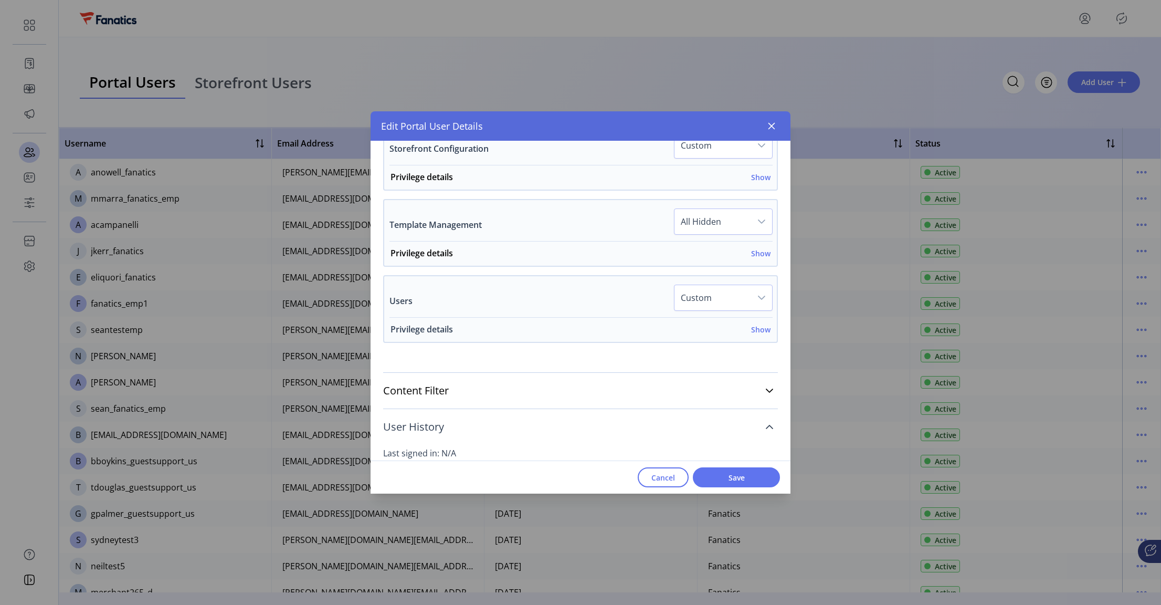
click at [759, 332] on h6 "Show" at bounding box center [760, 329] width 19 height 11
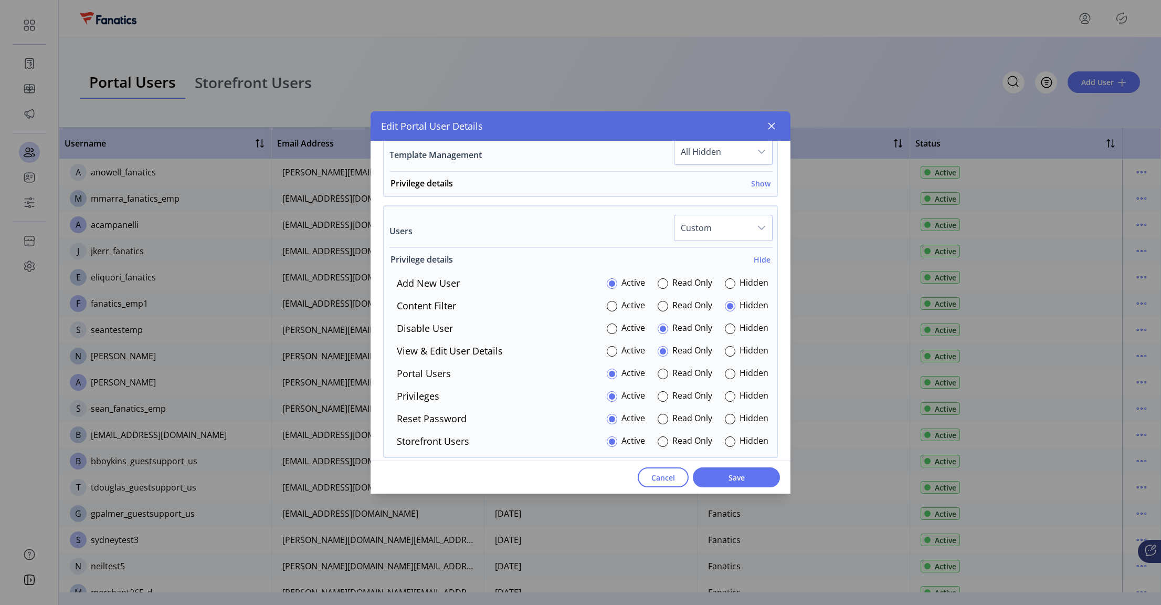
scroll to position [868, 0]
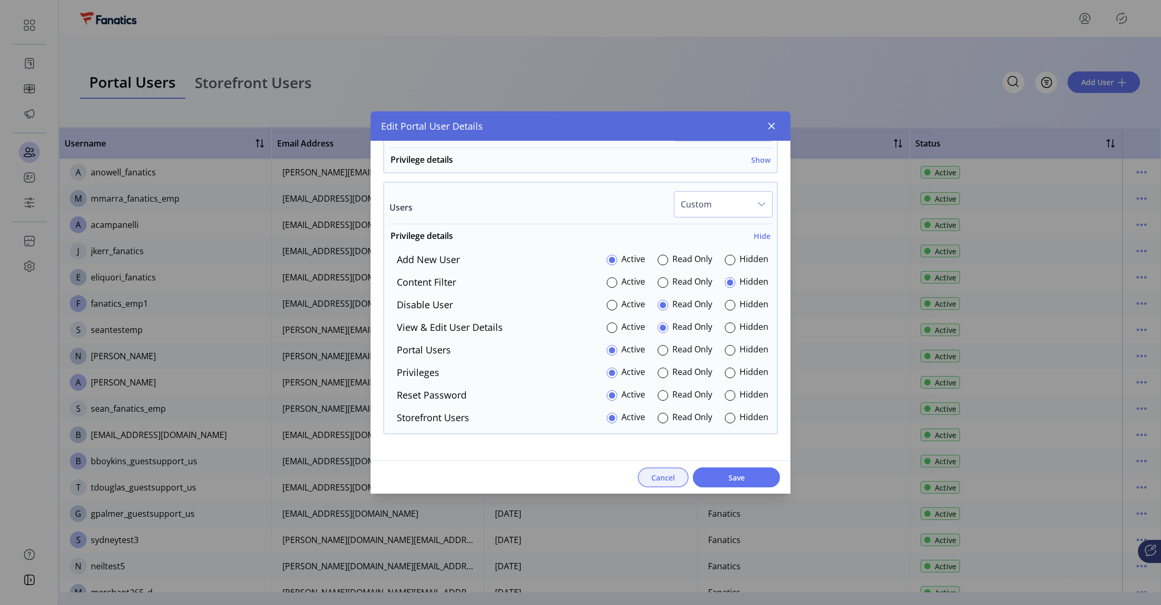
click at [661, 475] on span "Cancel" at bounding box center [663, 477] width 24 height 11
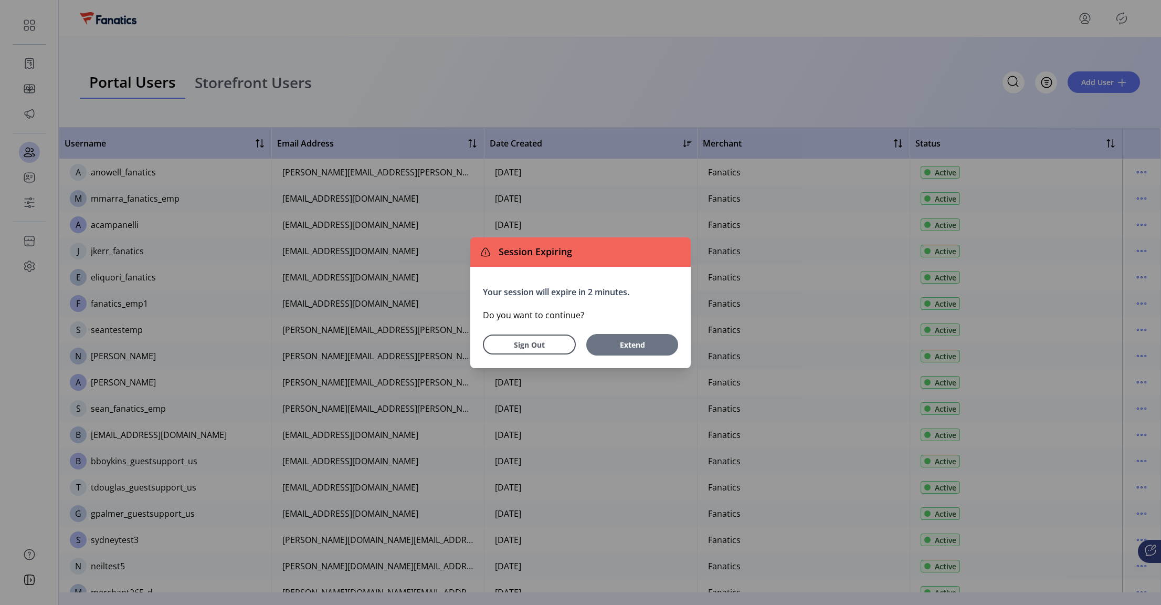
click at [626, 347] on span "Extend" at bounding box center [631, 344] width 81 height 11
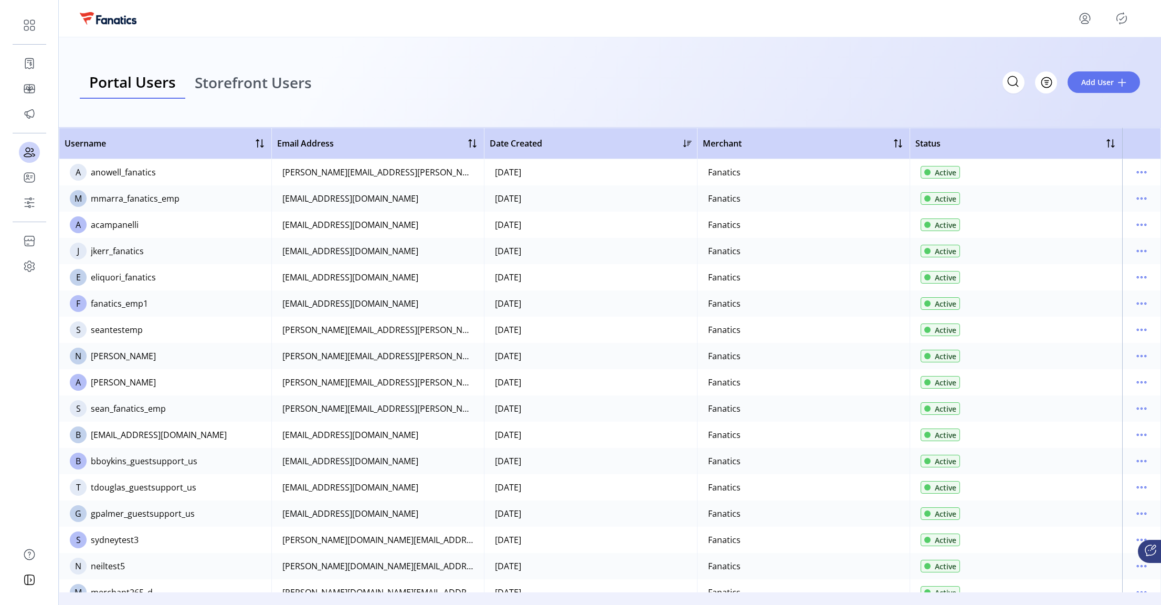
click at [503, 70] on div "Portal Users Storefront Users Filter Add User" at bounding box center [610, 82] width 1060 height 33
click at [336, 71] on div "Portal Users Storefront Users Filter Add User" at bounding box center [610, 82] width 1060 height 33
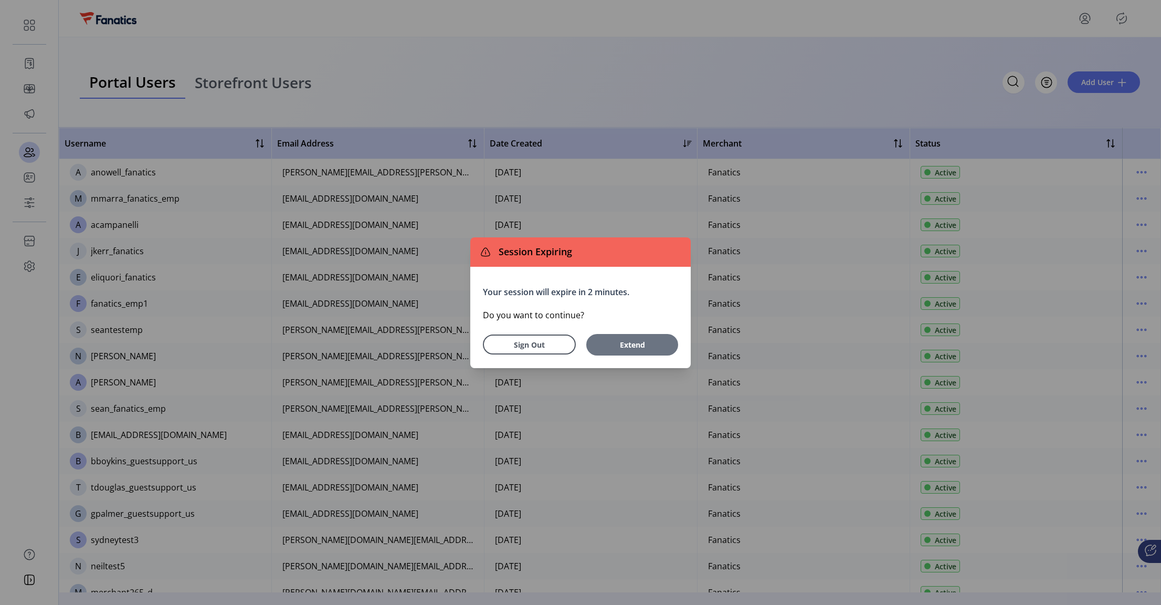
click at [647, 343] on span "Extend" at bounding box center [631, 344] width 81 height 11
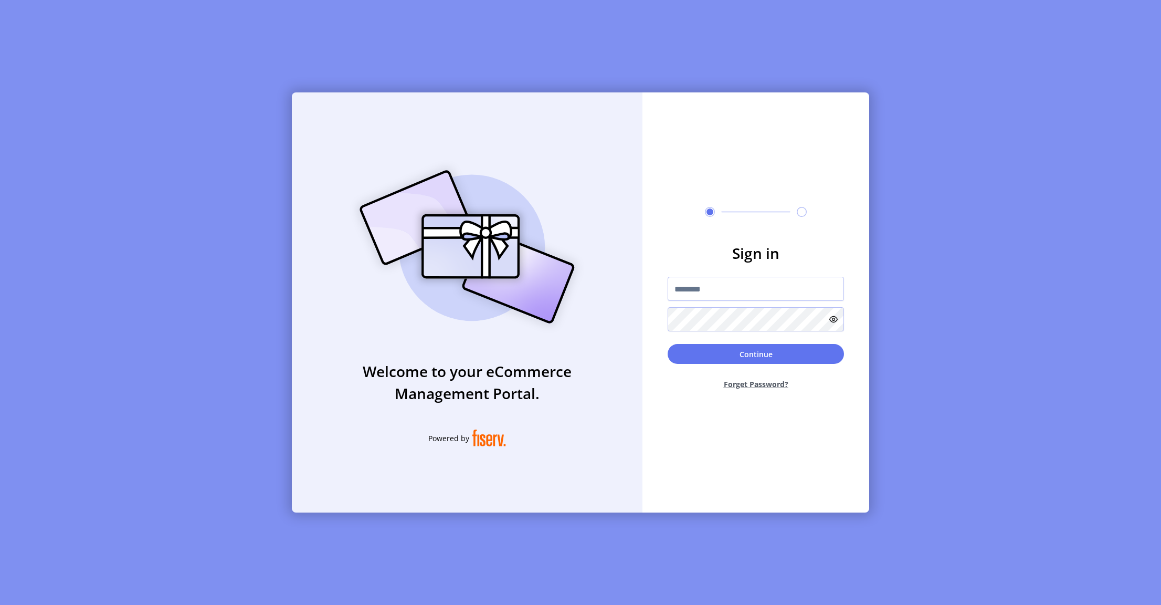
type input "**********"
click at [742, 360] on button "Continue" at bounding box center [756, 355] width 176 height 20
click at [755, 359] on button "Continue" at bounding box center [756, 355] width 176 height 20
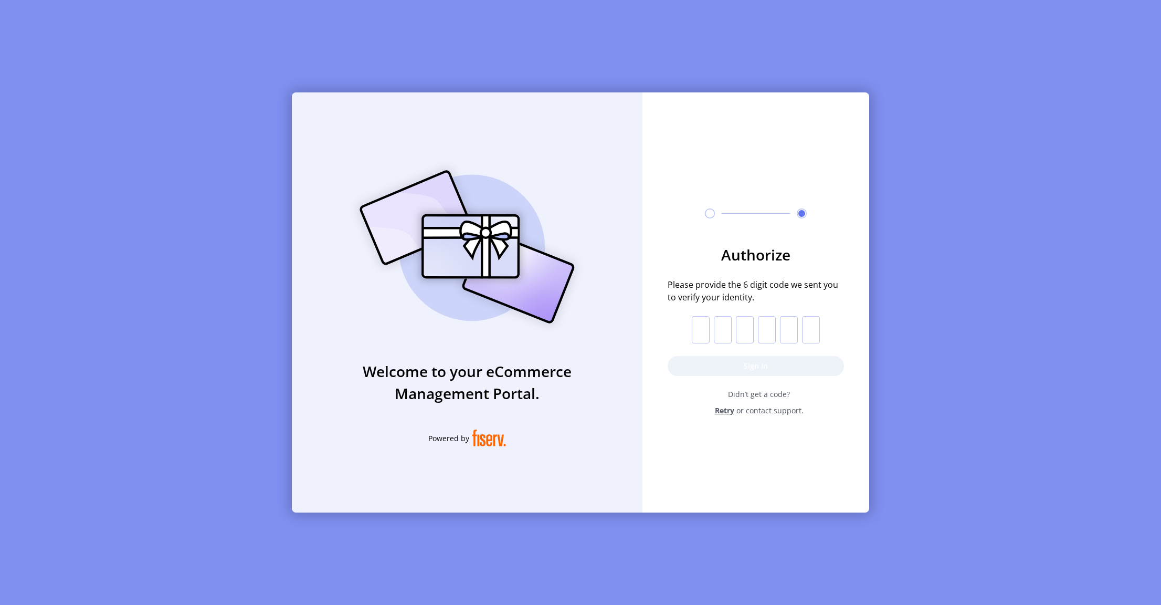
click at [702, 325] on input "text" at bounding box center [701, 329] width 18 height 27
paste input "*"
type input "*"
click at [728, 361] on button "Sign in" at bounding box center [756, 366] width 176 height 20
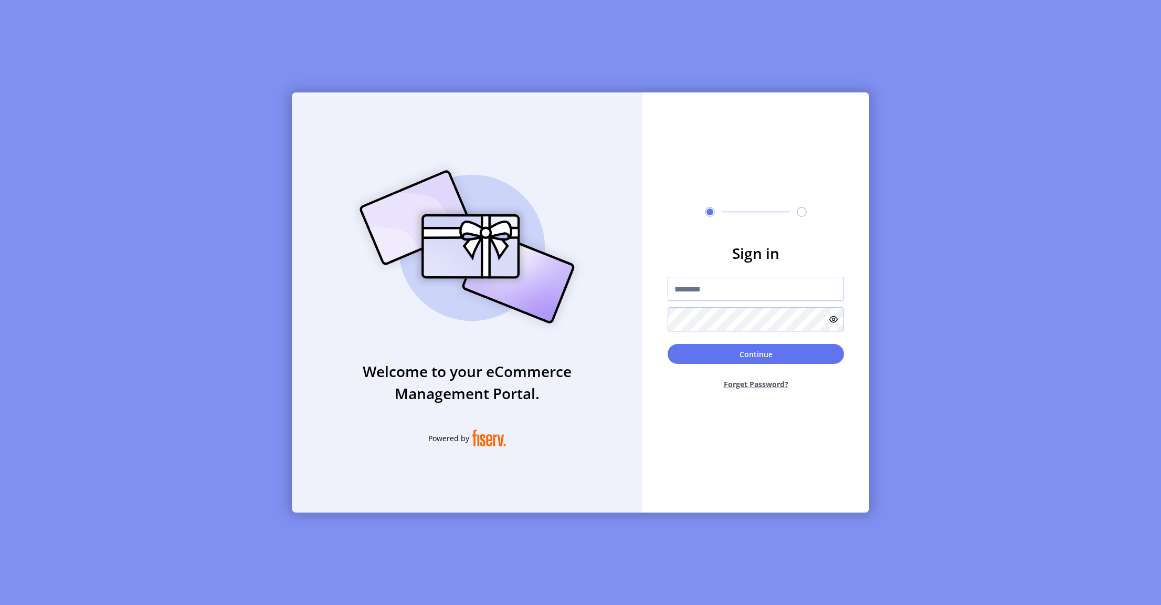
type input "**********"
click at [143, 84] on div "**********" at bounding box center [580, 302] width 1161 height 605
click at [148, 158] on div "**********" at bounding box center [580, 302] width 1161 height 605
click at [751, 348] on button "Continue" at bounding box center [756, 355] width 176 height 20
click at [747, 356] on button "Continue" at bounding box center [756, 355] width 176 height 20
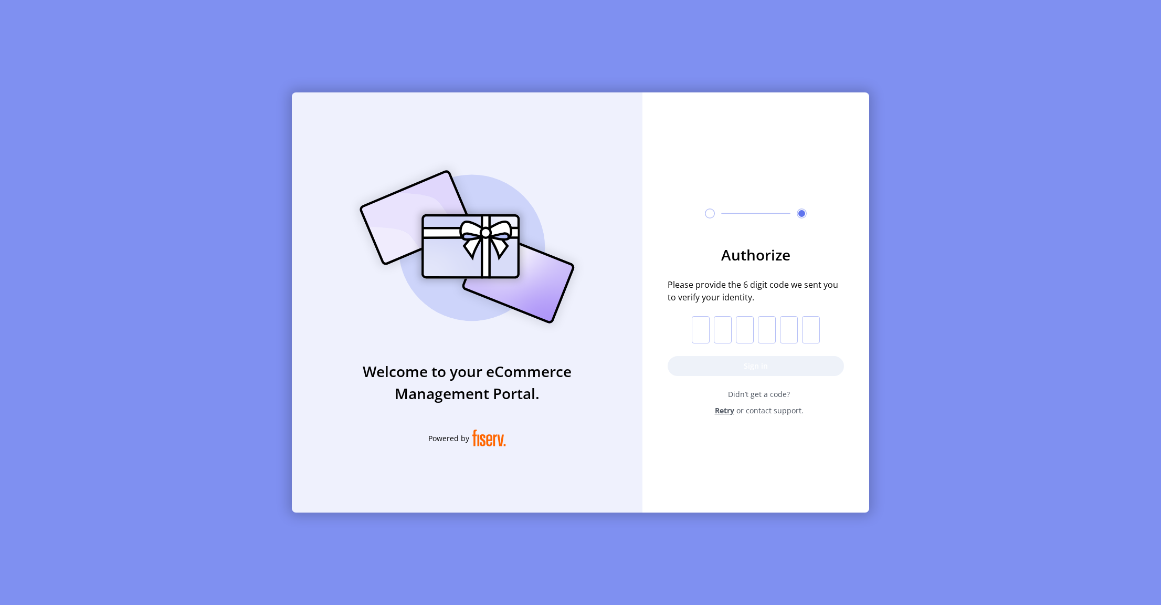
click at [700, 327] on input "text" at bounding box center [701, 329] width 18 height 27
paste input "*"
type input "*"
click at [711, 364] on button "Sign in" at bounding box center [756, 366] width 176 height 20
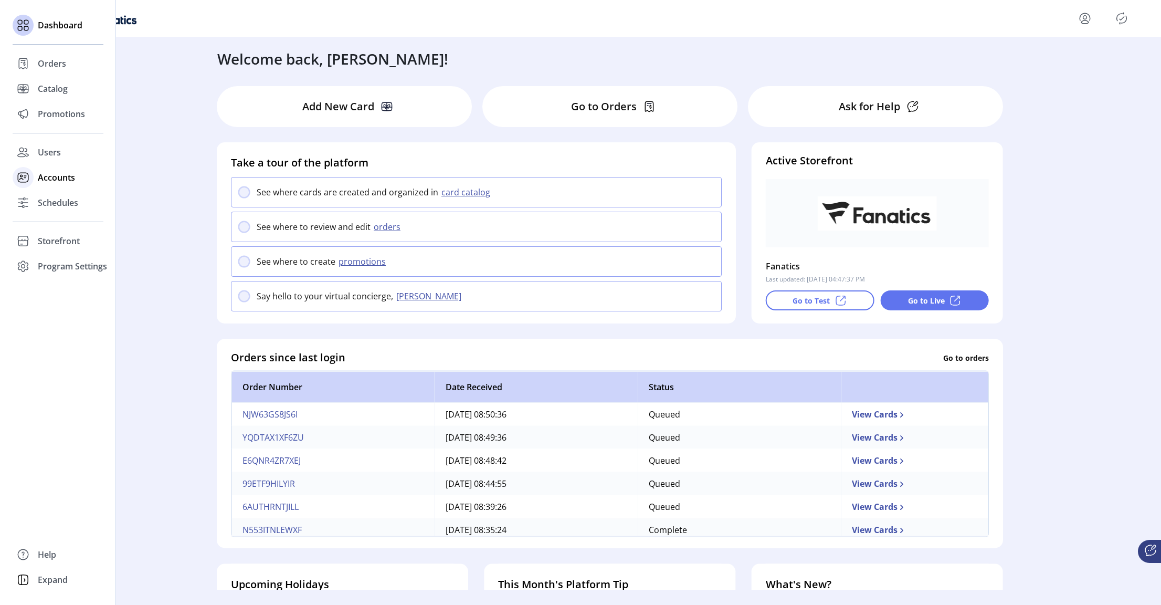
click at [54, 174] on span "Accounts" at bounding box center [56, 177] width 37 height 13
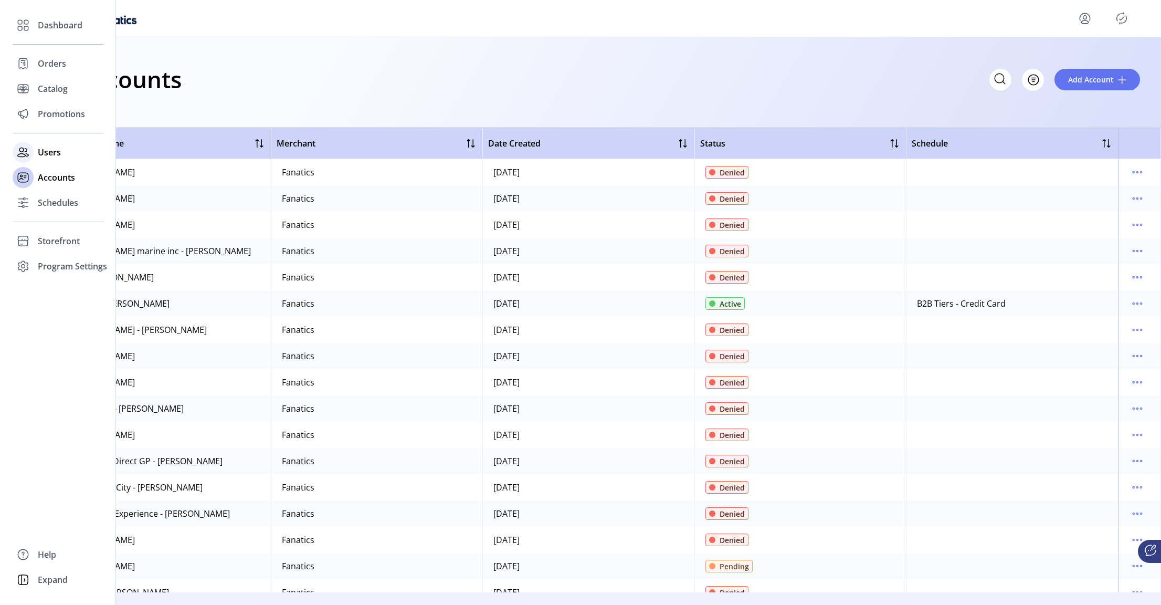
click at [48, 154] on span "Users" at bounding box center [49, 152] width 23 height 13
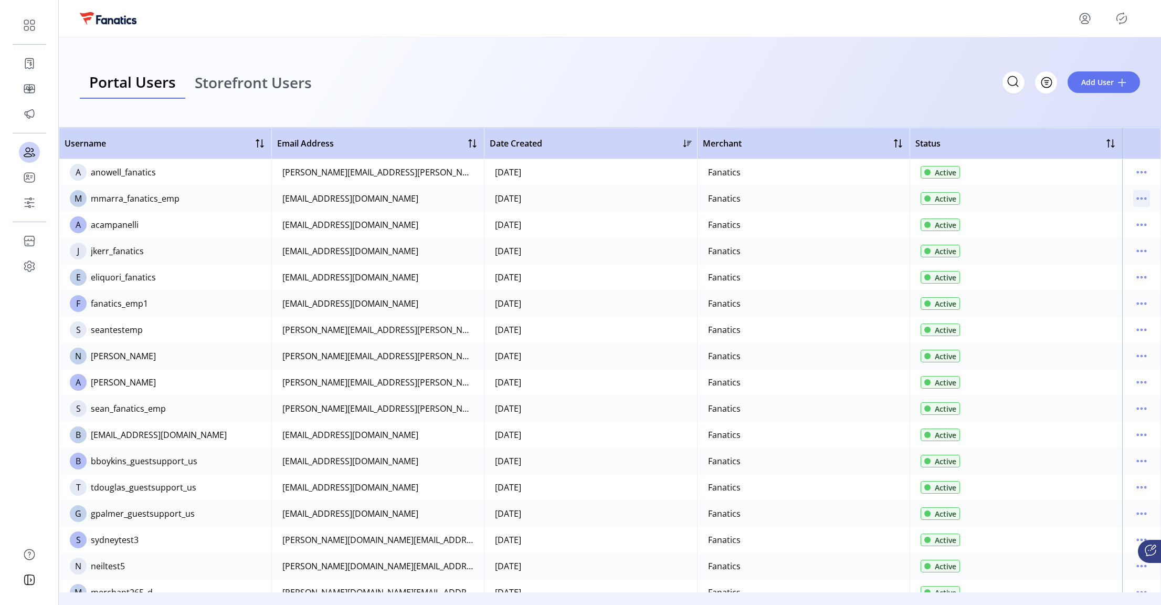
click at [1135, 193] on icon "menu" at bounding box center [1141, 198] width 17 height 17
click at [825, 80] on div "Portal Users Storefront Users Filter Add User" at bounding box center [610, 82] width 1060 height 33
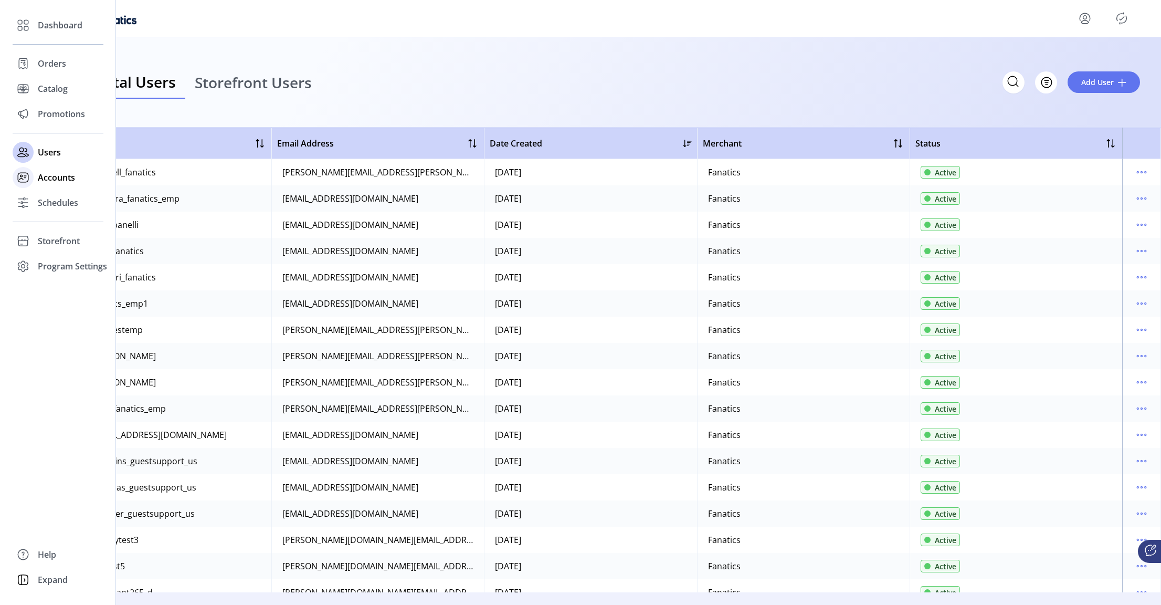
click at [55, 174] on span "Accounts" at bounding box center [56, 177] width 37 height 13
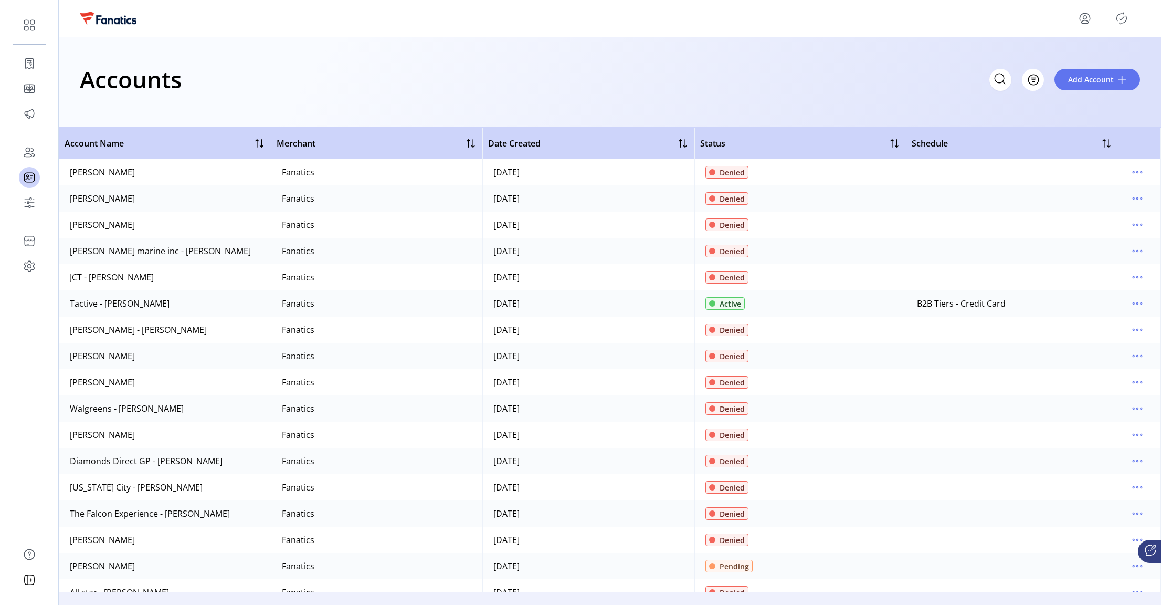
click at [286, 84] on div "Accounts Filter Add Account" at bounding box center [610, 79] width 1060 height 37
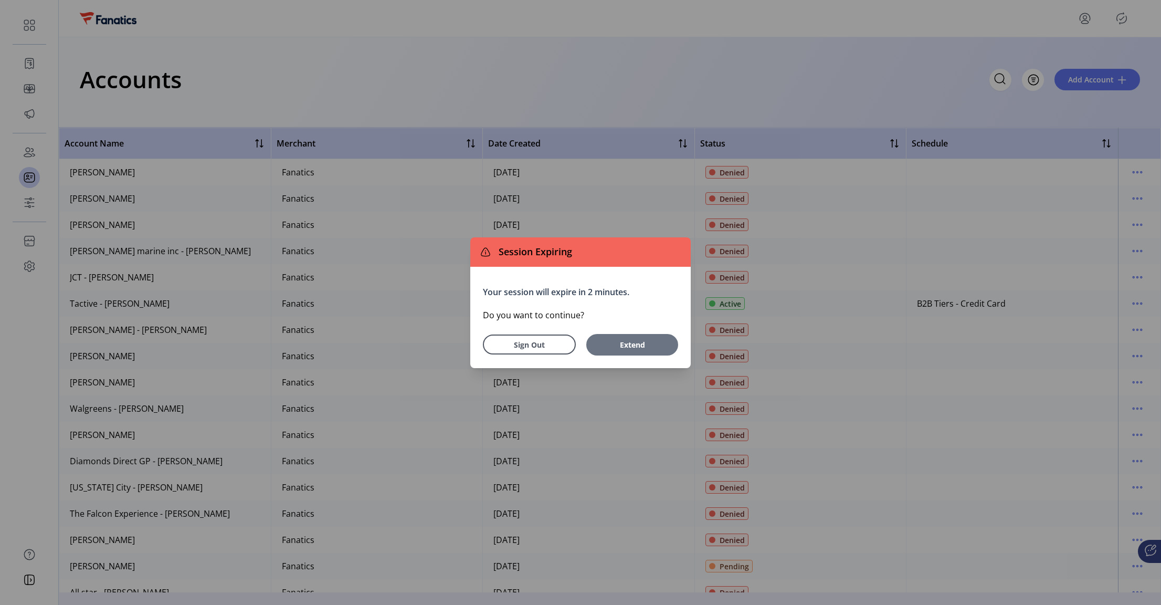
click at [631, 342] on span "Extend" at bounding box center [631, 344] width 81 height 11
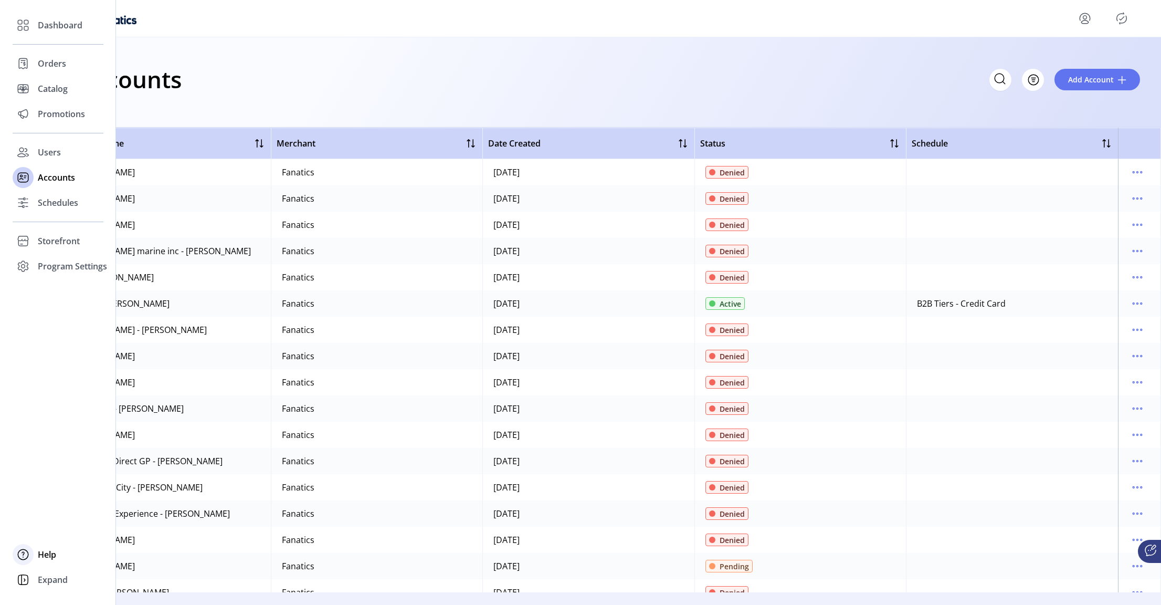
click at [46, 553] on span "Help" at bounding box center [47, 554] width 18 height 13
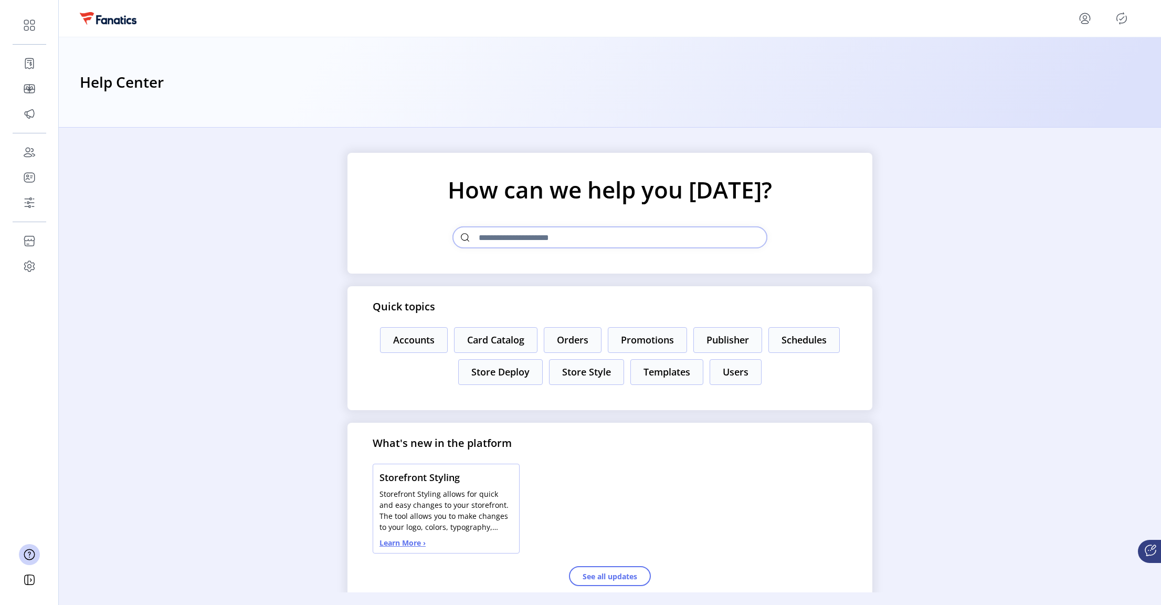
click at [541, 237] on input "text" at bounding box center [609, 237] width 315 height 22
click at [430, 341] on button "Accounts" at bounding box center [414, 340] width 68 height 26
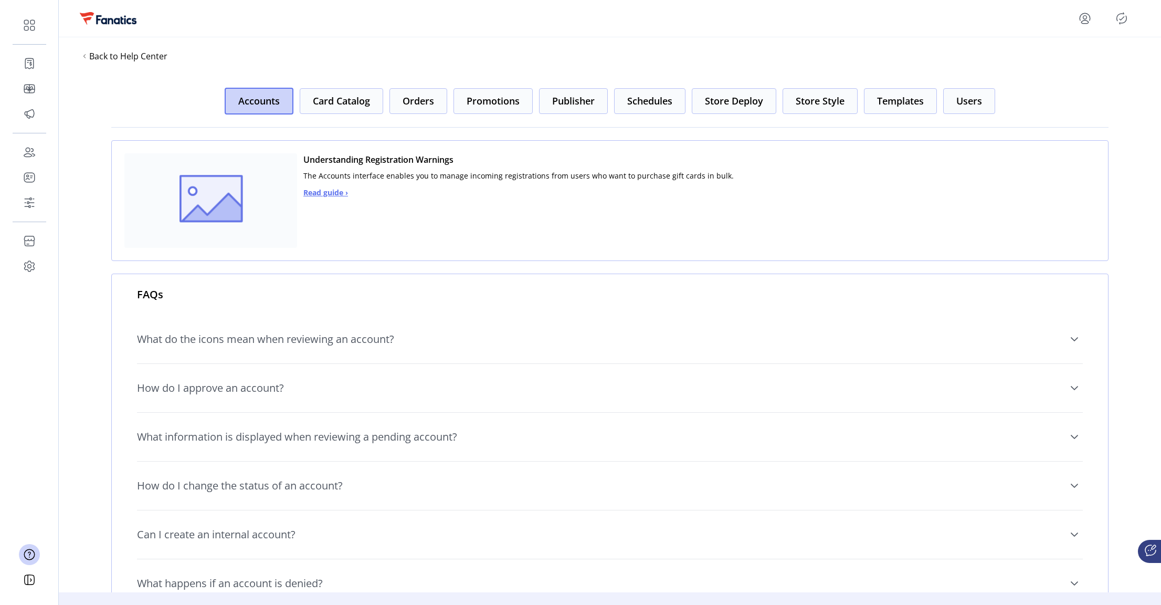
click at [372, 340] on span "What do the icons mean when reviewing an account?" at bounding box center [265, 339] width 257 height 10
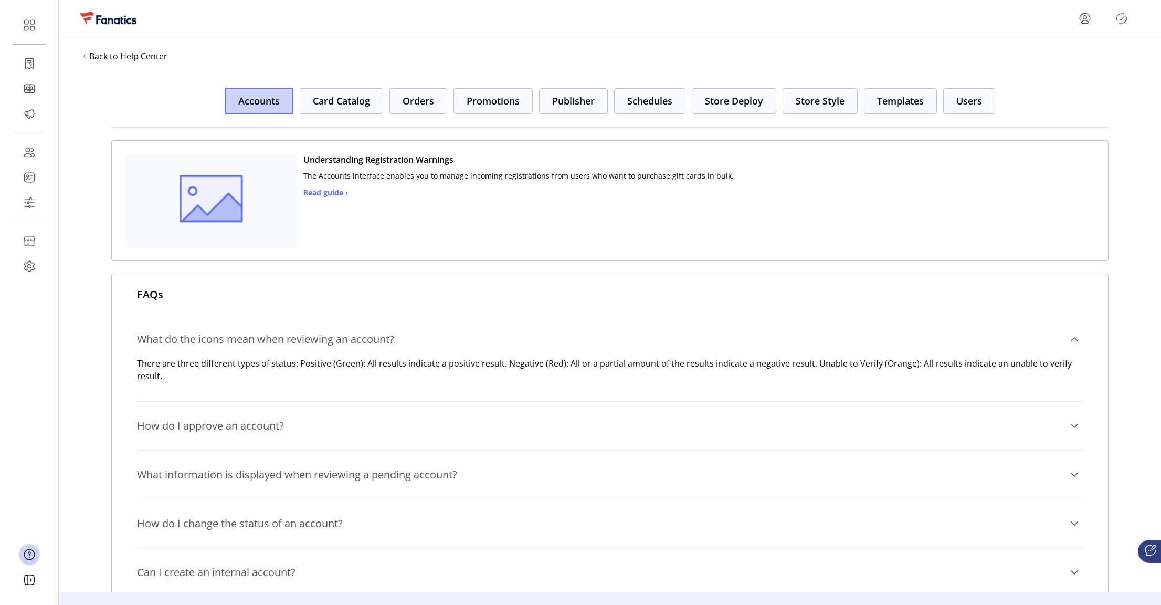
click at [372, 340] on span "What do the icons mean when reviewing an account?" at bounding box center [265, 339] width 257 height 10
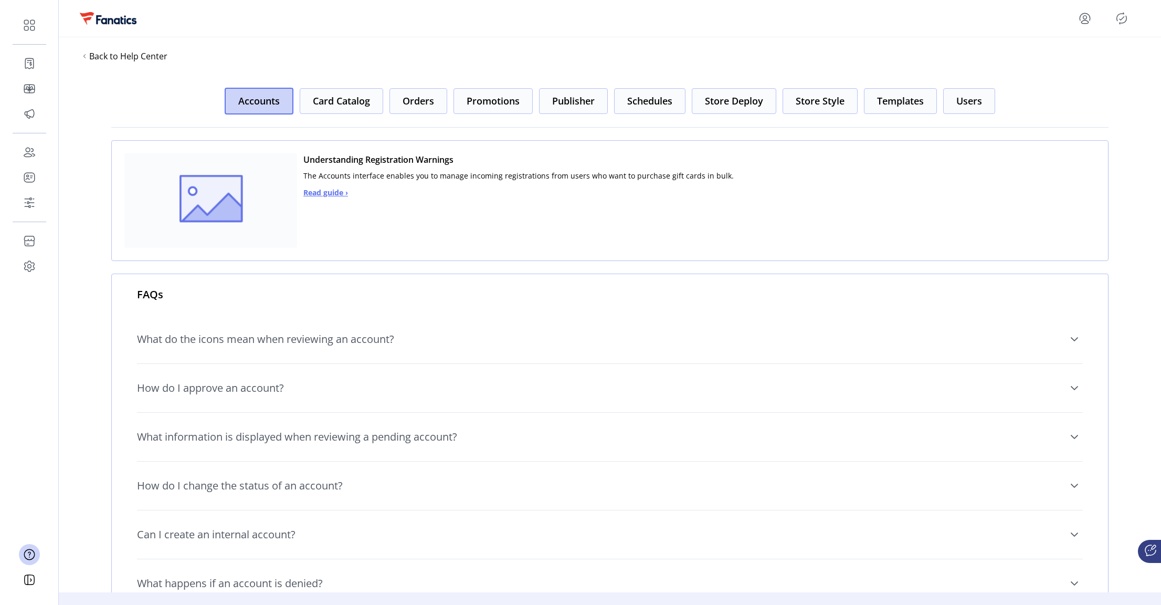
click at [258, 390] on span "How do I approve an account?" at bounding box center [210, 388] width 147 height 10
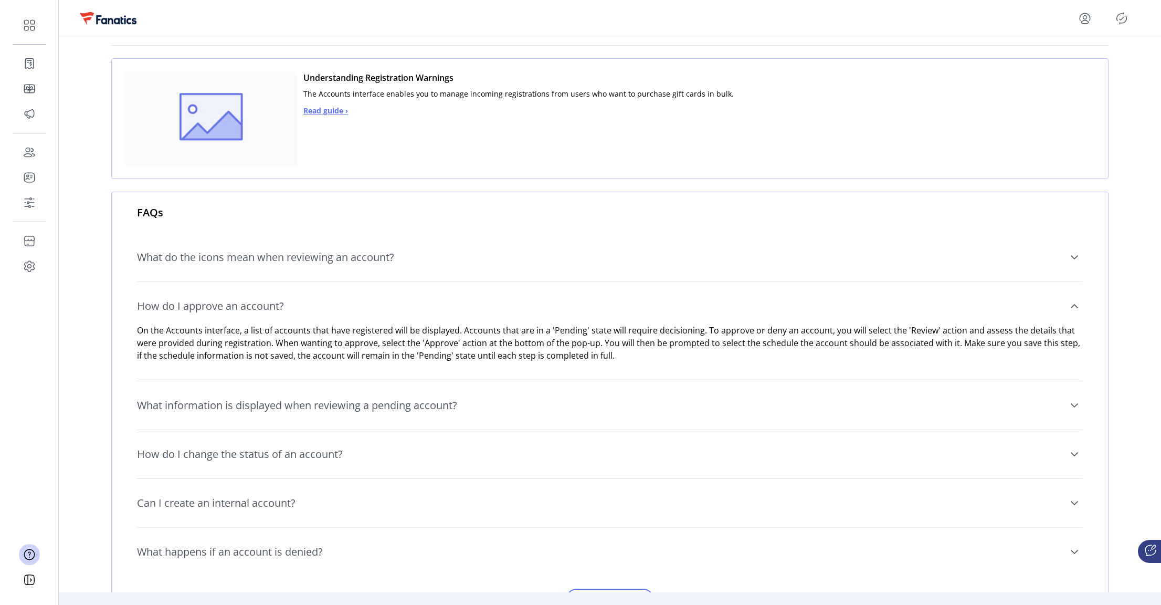
scroll to position [73, 0]
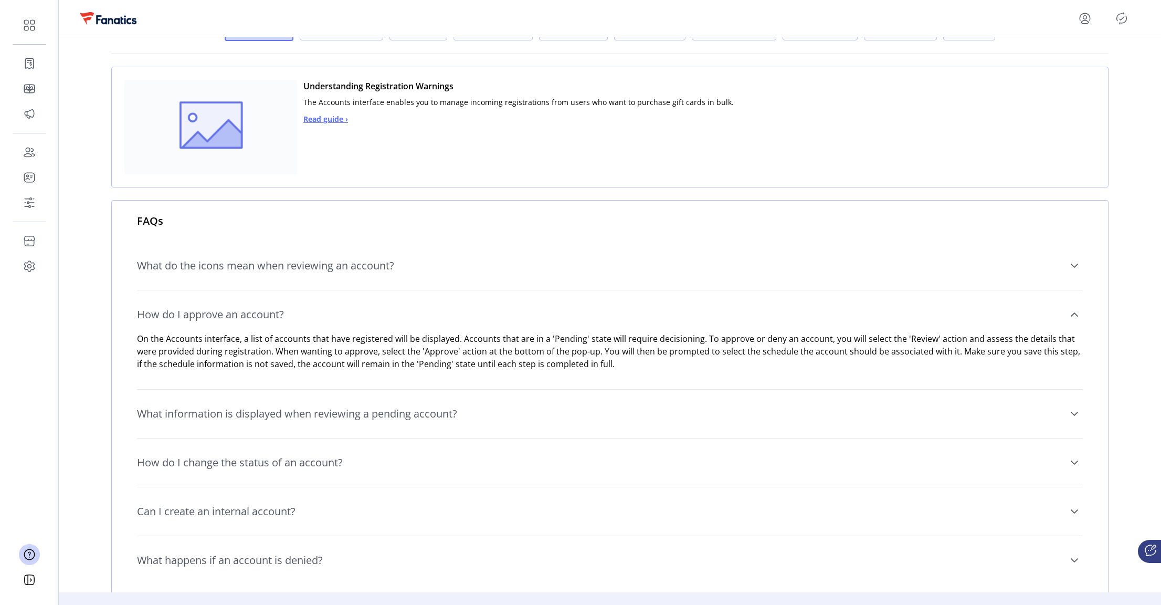
click at [332, 119] on span "Read guide ›" at bounding box center [325, 118] width 45 height 11
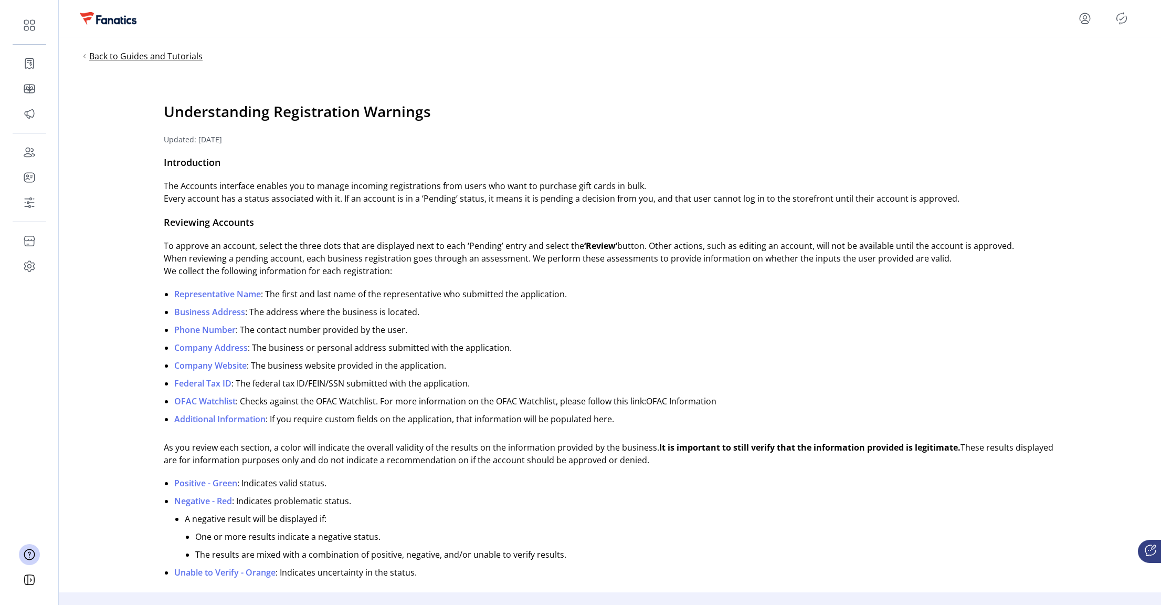
click at [104, 58] on span "Back to Guides and Tutorials" at bounding box center [145, 56] width 113 height 13
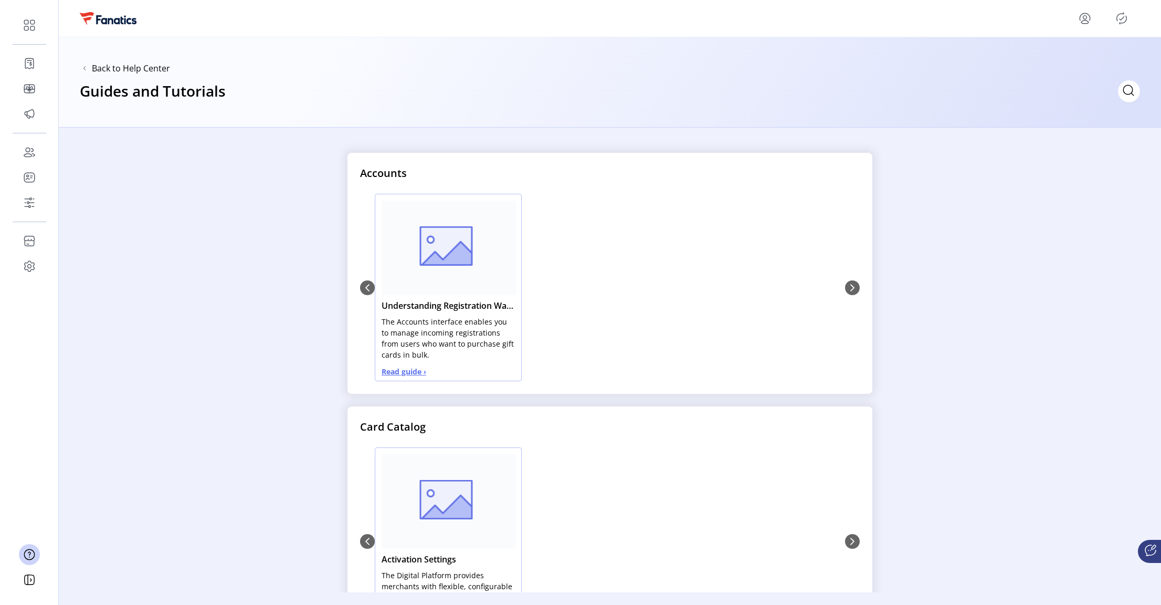
click at [853, 288] on div "Understanding Registration Warnings The Accounts interface enables you to manag…" at bounding box center [610, 287] width 500 height 187
click at [437, 259] on rect "0" at bounding box center [446, 245] width 53 height 39
click at [394, 370] on span "Read guide ›" at bounding box center [404, 371] width 45 height 11
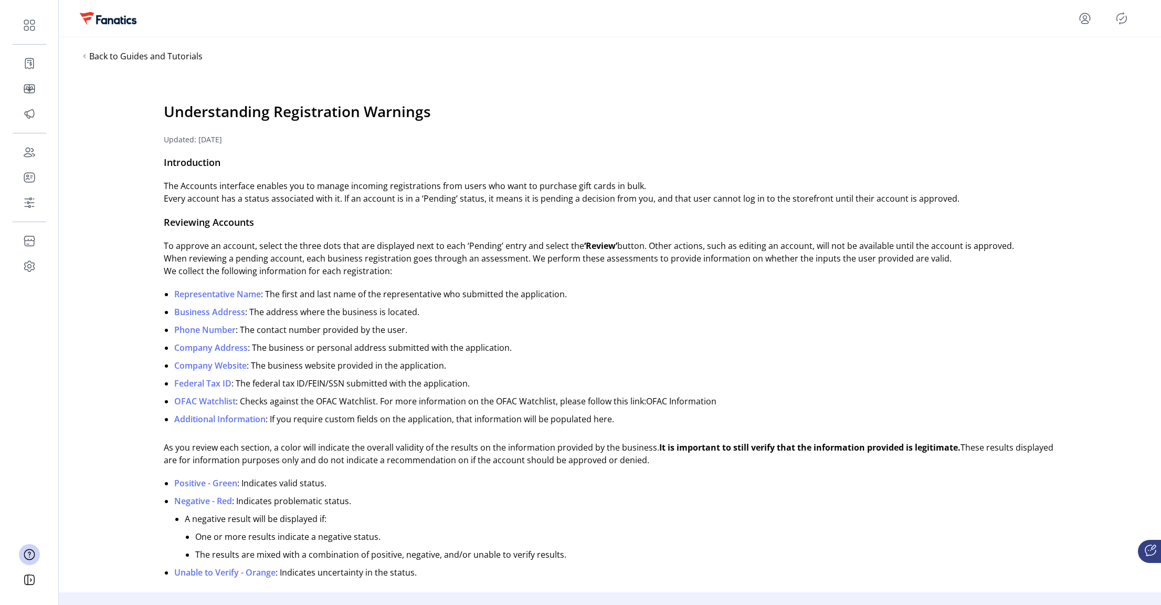
click at [1118, 18] on icon "Publisher Panel" at bounding box center [1121, 18] width 17 height 17
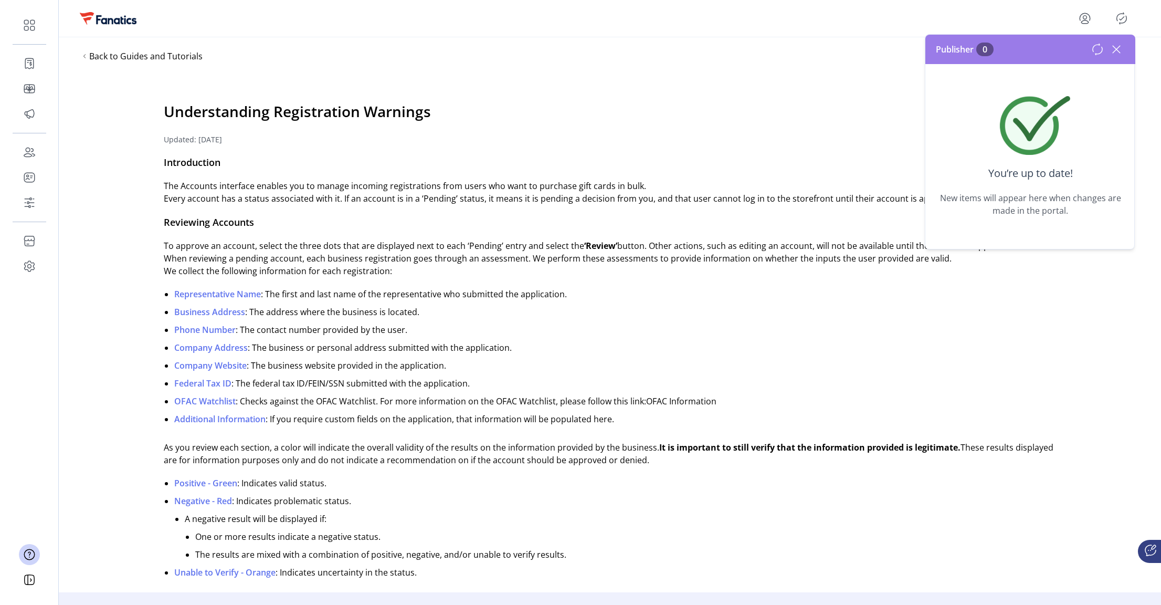
click at [1116, 45] on icon at bounding box center [1116, 49] width 17 height 17
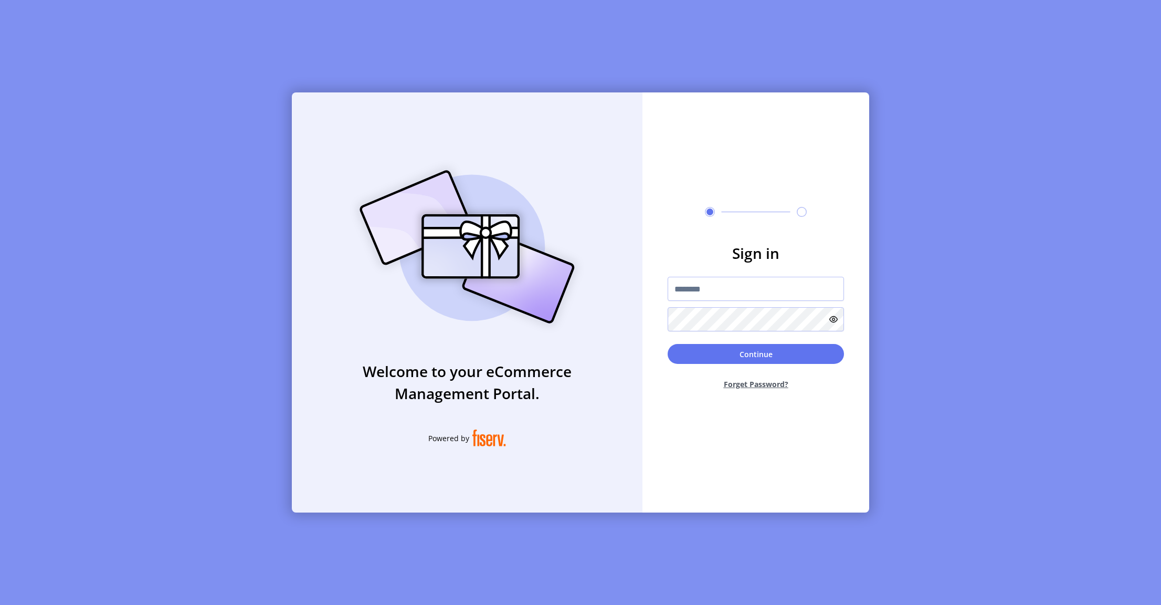
type input "**********"
